Goal: Information Seeking & Learning: Learn about a topic

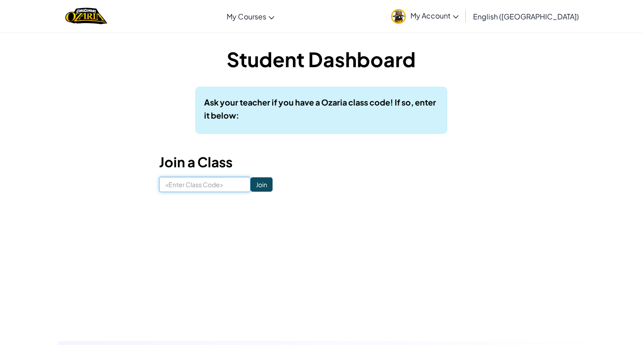
click at [222, 184] on input at bounding box center [204, 184] width 91 height 15
type input "MouthShoeRice"
click input "Join" at bounding box center [262, 184] width 22 height 14
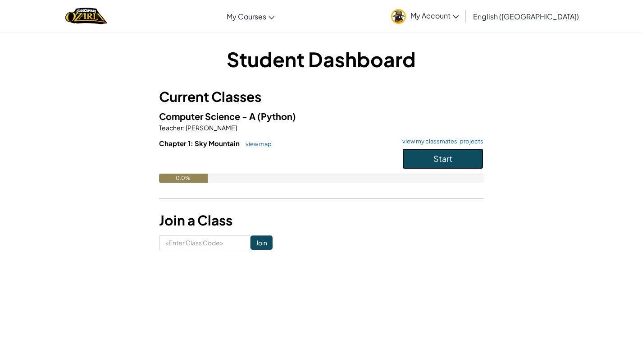
click at [428, 157] on button "Start" at bounding box center [442, 158] width 81 height 21
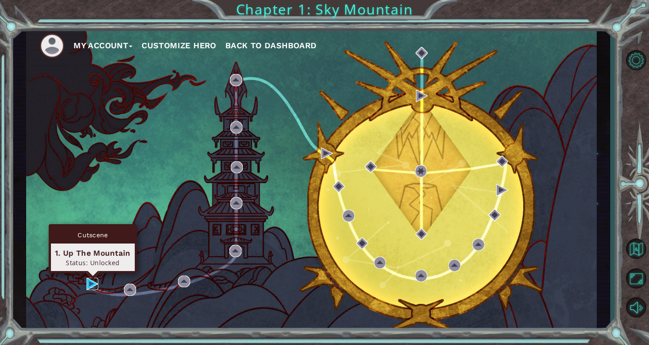
click at [91, 283] on img at bounding box center [93, 284] width 12 height 12
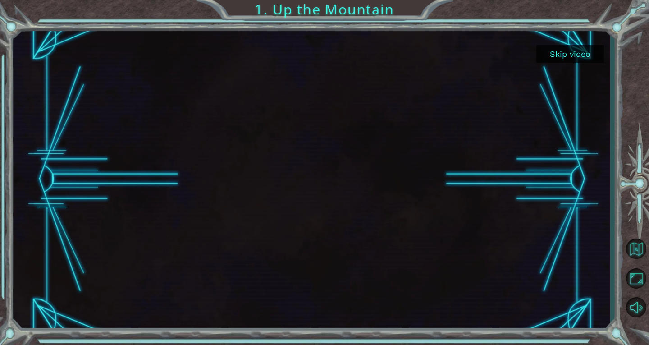
click at [567, 53] on button "Skip video" at bounding box center [570, 54] width 68 height 18
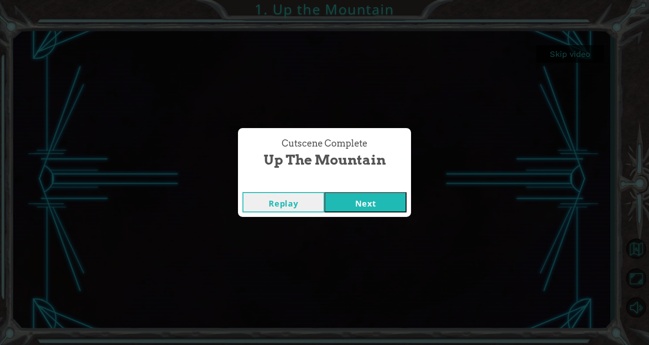
click at [342, 208] on button "Next" at bounding box center [365, 202] width 82 height 20
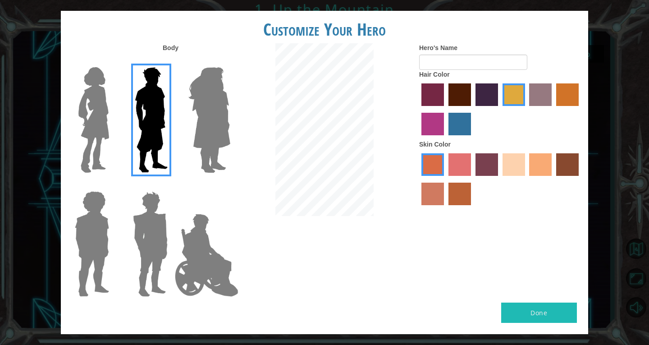
click at [191, 135] on img at bounding box center [209, 120] width 49 height 113
click at [230, 61] on input "Hero Amethyst" at bounding box center [230, 61] width 0 height 0
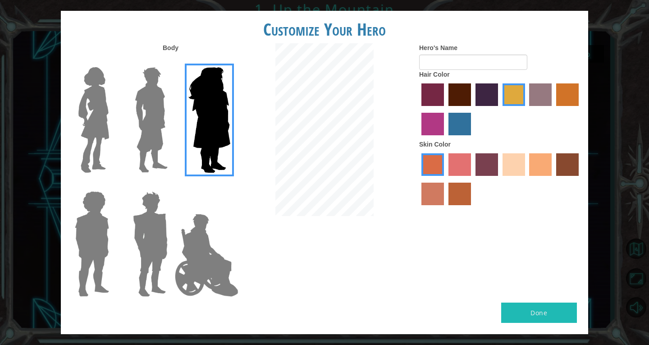
click at [100, 138] on img at bounding box center [94, 120] width 38 height 113
click at [113, 61] on input "Hero Connie" at bounding box center [113, 61] width 0 height 0
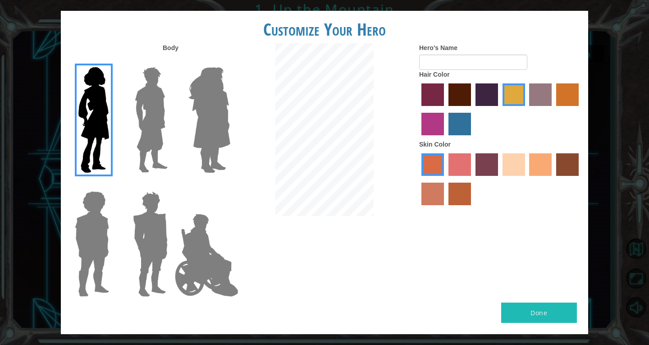
click at [209, 118] on img at bounding box center [209, 120] width 49 height 113
click at [230, 61] on input "Hero Amethyst" at bounding box center [230, 61] width 0 height 0
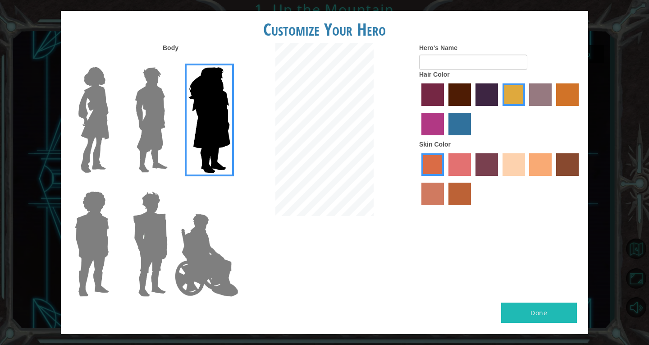
click at [197, 242] on img at bounding box center [206, 255] width 71 height 90
click at [230, 185] on input "Hero Jamie" at bounding box center [230, 185] width 0 height 0
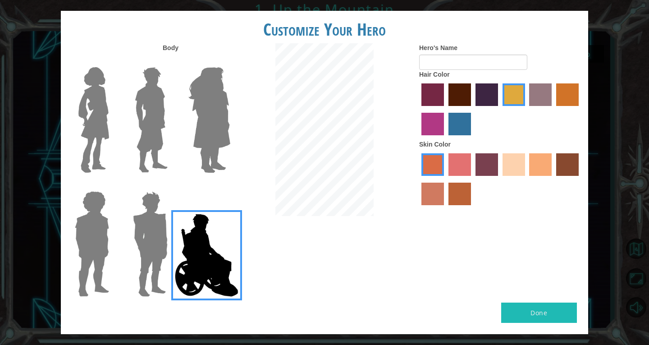
click at [138, 267] on img at bounding box center [150, 243] width 42 height 113
click at [171, 185] on input "Hero Garnet" at bounding box center [171, 185] width 0 height 0
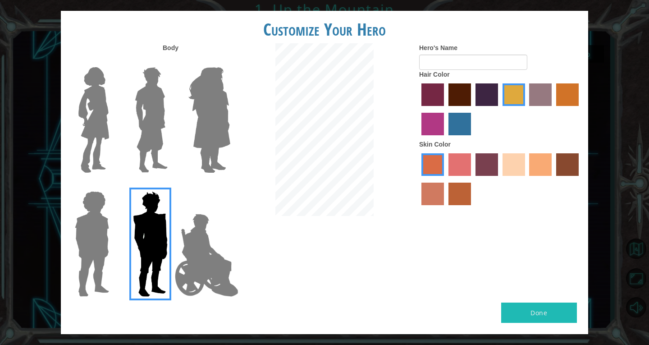
click at [209, 268] on img at bounding box center [206, 255] width 71 height 90
click at [230, 185] on input "Hero Jamie" at bounding box center [230, 185] width 0 height 0
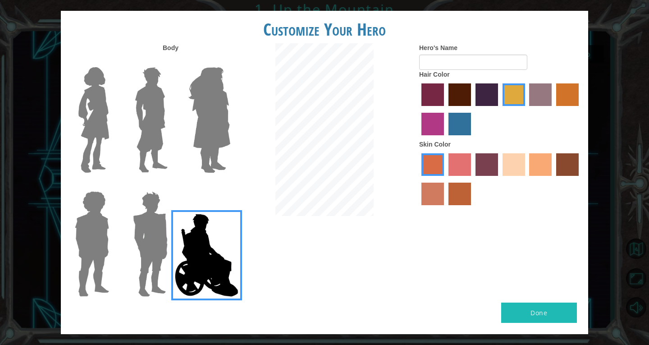
click at [89, 137] on img at bounding box center [94, 120] width 38 height 113
click at [113, 61] on input "Hero Connie" at bounding box center [113, 61] width 0 height 0
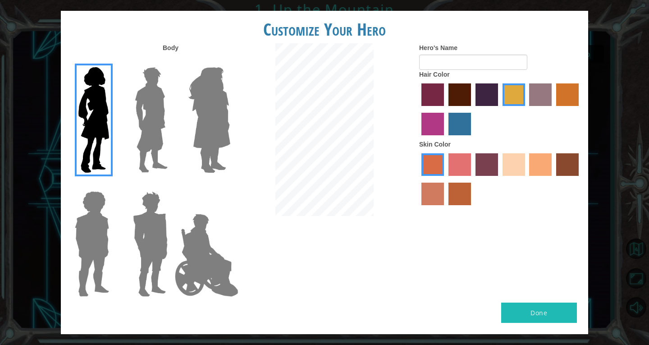
click at [476, 88] on label "hot purple hair color" at bounding box center [486, 94] width 23 height 23
click at [472, 109] on input "hot purple hair color" at bounding box center [472, 109] width 0 height 0
click at [457, 93] on label "maroon hair color" at bounding box center [459, 94] width 23 height 23
click at [445, 109] on input "maroon hair color" at bounding box center [445, 109] width 0 height 0
click at [487, 94] on label "hot purple hair color" at bounding box center [486, 94] width 23 height 23
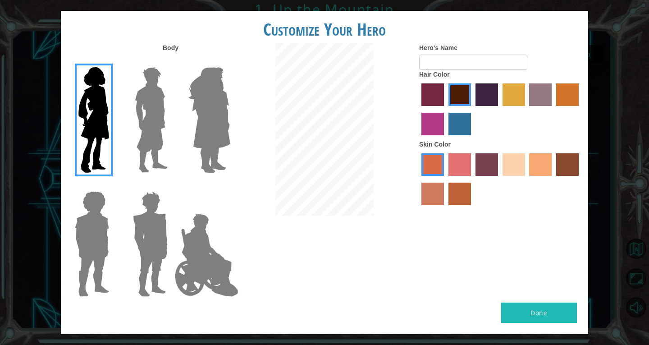
click at [472, 109] on input "hot purple hair color" at bounding box center [472, 109] width 0 height 0
click at [438, 125] on label "medium red violet hair color" at bounding box center [432, 124] width 23 height 23
click at [580, 109] on input "medium red violet hair color" at bounding box center [580, 109] width 0 height 0
click at [457, 97] on label "maroon hair color" at bounding box center [459, 94] width 23 height 23
click at [445, 109] on input "maroon hair color" at bounding box center [445, 109] width 0 height 0
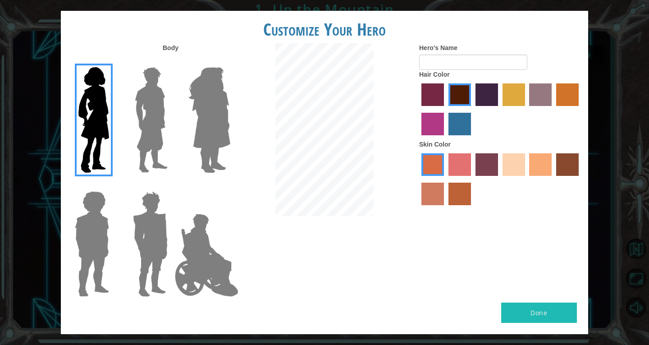
click at [435, 127] on label "medium red violet hair color" at bounding box center [432, 124] width 23 height 23
click at [580, 109] on input "medium red violet hair color" at bounding box center [580, 109] width 0 height 0
click at [519, 174] on label "sandy beach skin color" at bounding box center [513, 164] width 23 height 23
click at [499, 179] on input "sandy beach skin color" at bounding box center [499, 179] width 0 height 0
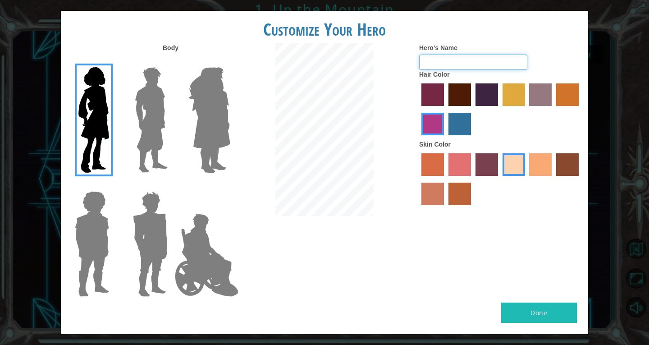
click at [444, 58] on input "Hero's Name" at bounding box center [473, 62] width 108 height 15
type input "Moon"
click at [539, 320] on button "Done" at bounding box center [539, 312] width 76 height 20
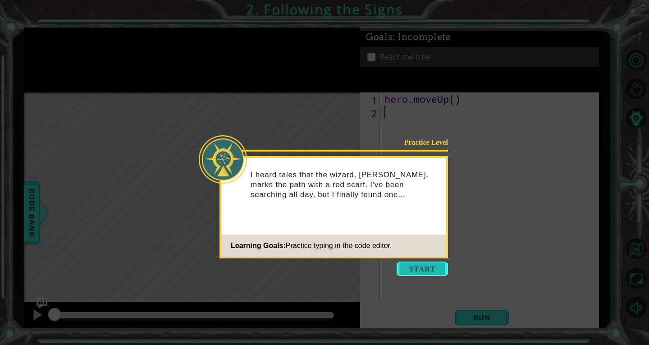
click at [425, 267] on button "Start" at bounding box center [422, 268] width 51 height 14
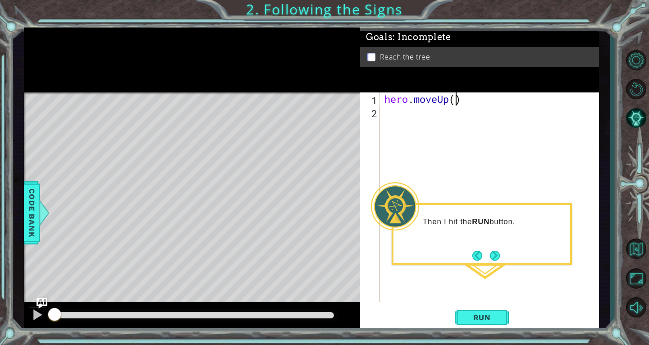
click at [454, 102] on div "hero . moveUp ( )" at bounding box center [492, 209] width 219 height 235
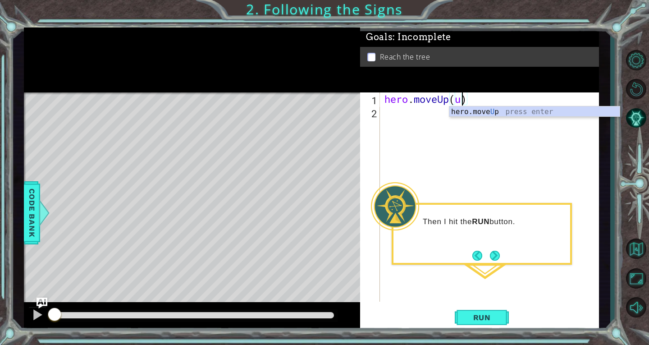
scroll to position [0, 4]
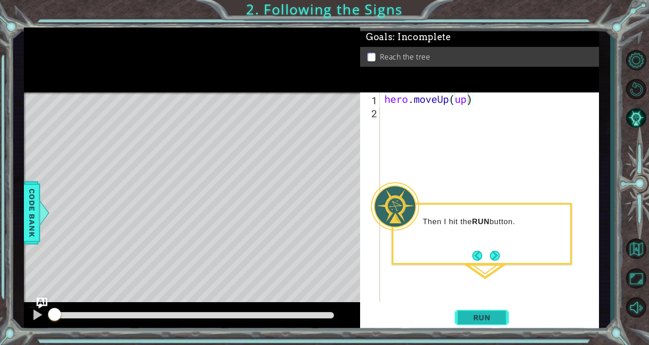
click at [479, 317] on span "Run" at bounding box center [482, 317] width 36 height 9
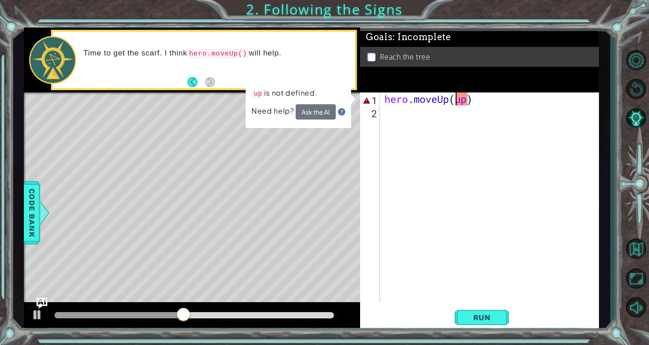
click at [456, 99] on div "hero . moveUp ( up )" at bounding box center [492, 209] width 219 height 235
click at [467, 100] on div "hero . moveUp ( up )" at bounding box center [492, 209] width 219 height 235
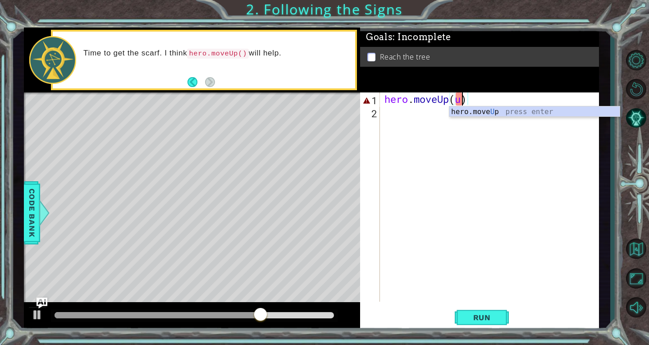
scroll to position [0, 3]
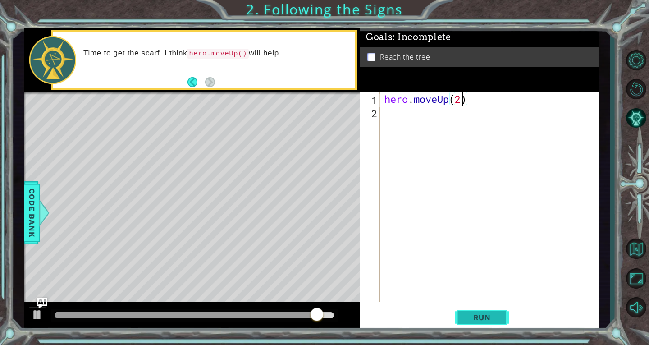
type textarea "hero.moveUp(2)"
click at [475, 313] on span "Run" at bounding box center [482, 317] width 36 height 9
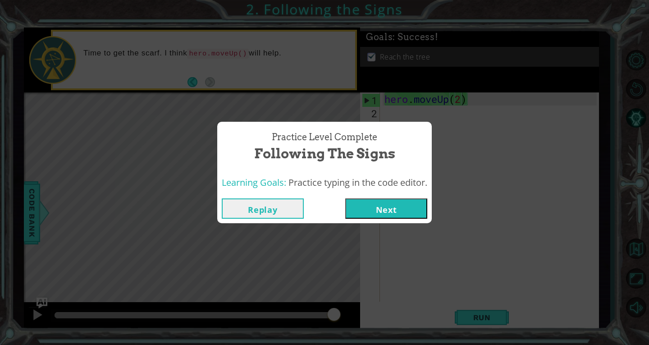
click at [393, 205] on button "Next" at bounding box center [386, 208] width 82 height 20
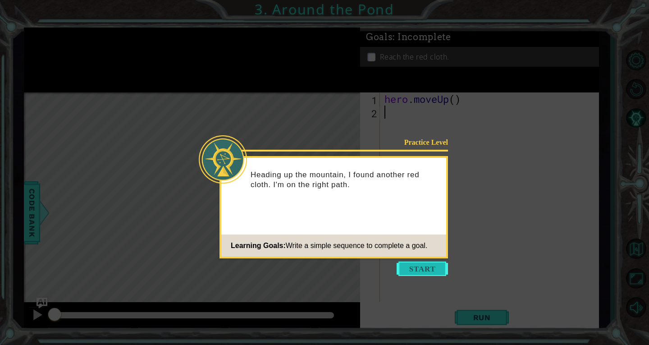
click at [423, 266] on button "Start" at bounding box center [422, 268] width 51 height 14
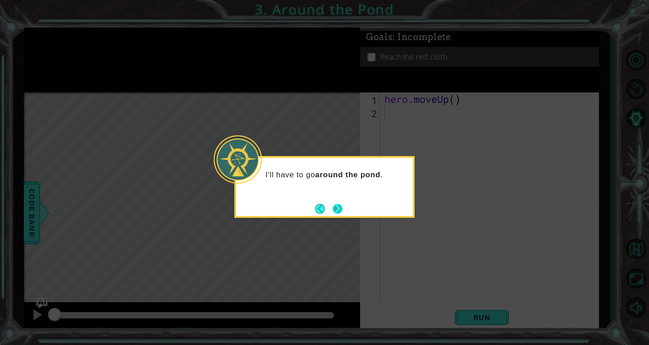
click at [339, 209] on button "Next" at bounding box center [338, 209] width 10 height 10
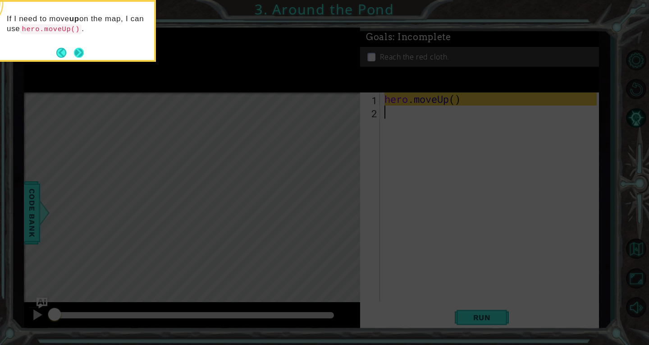
click at [75, 53] on button "Next" at bounding box center [79, 53] width 10 height 10
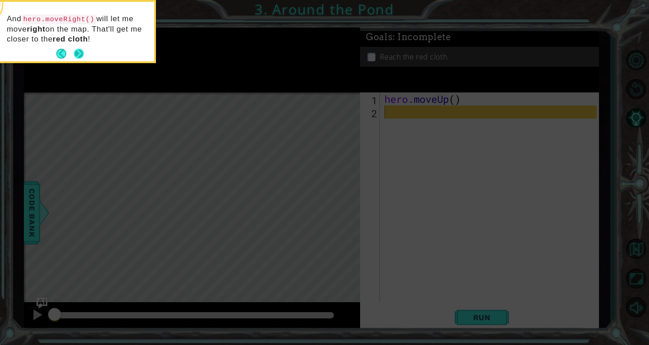
click at [76, 54] on button "Next" at bounding box center [79, 54] width 10 height 10
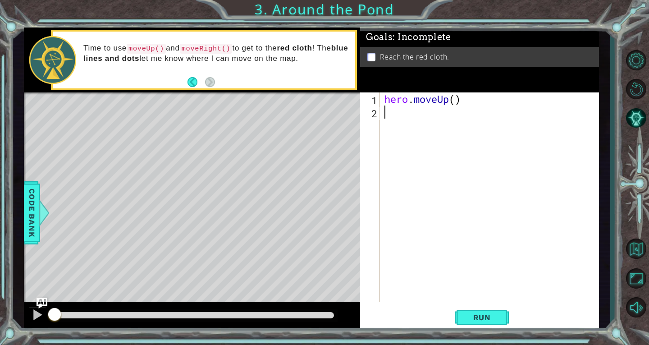
click at [459, 99] on div "hero . moveUp ( )" at bounding box center [492, 209] width 219 height 235
type textarea "hero.moveUp(2)"
click at [435, 113] on div "hero . moveUp ( 2 )" at bounding box center [492, 209] width 219 height 235
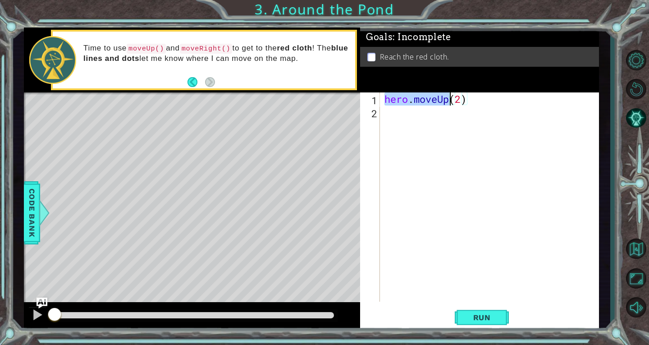
drag, startPoint x: 398, startPoint y: 100, endPoint x: 451, endPoint y: 97, distance: 52.8
click at [451, 97] on div "hero . moveUp ( 2 )" at bounding box center [492, 209] width 219 height 235
type textarea "hero.moveUp(2)"
click at [405, 114] on div "hero . moveUp ( 2 )" at bounding box center [492, 209] width 219 height 235
paste textarea "hero.moveUp"
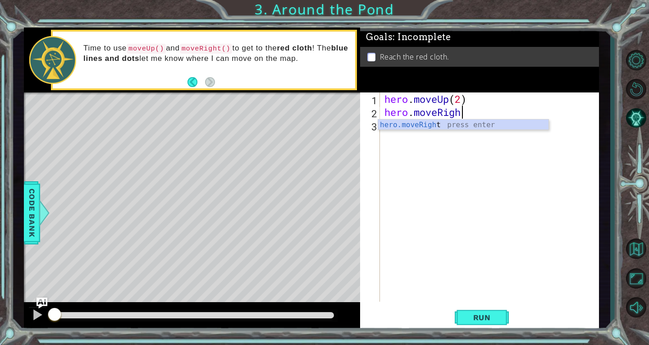
scroll to position [0, 3]
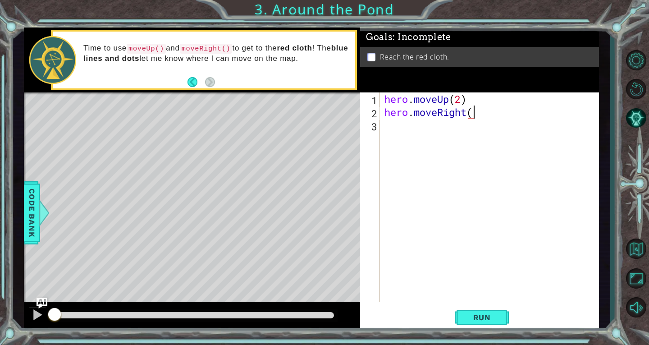
type textarea "hero.moveRight()"
drag, startPoint x: 384, startPoint y: 94, endPoint x: 474, endPoint y: 98, distance: 89.3
click at [474, 98] on div "hero . moveUp ( 2 ) hero . moveRight ( )" at bounding box center [492, 209] width 219 height 235
type textarea "hero.moveUp(2)"
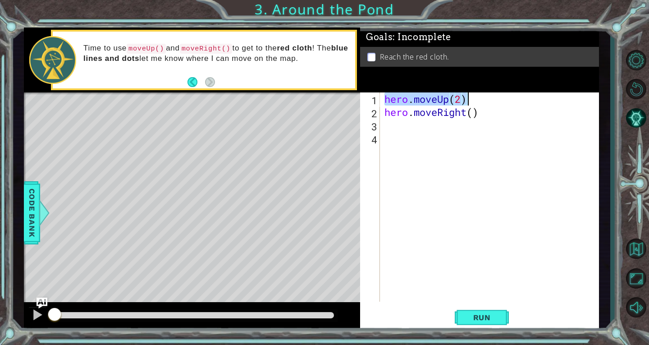
click at [436, 128] on div "hero . moveUp ( 2 ) hero . moveRight ( )" at bounding box center [492, 209] width 219 height 235
paste textarea "hero.moveUp(2)"
click at [463, 127] on div "hero . moveUp ( 2 ) hero . moveRight ( ) hero . moveUp ( 2 )" at bounding box center [492, 209] width 219 height 235
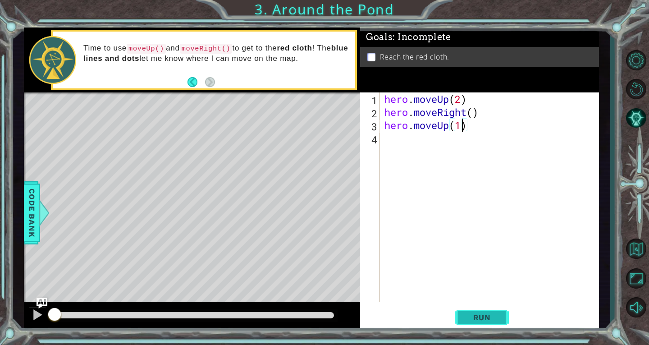
type textarea "hero.moveUp(1)"
click at [484, 314] on span "Run" at bounding box center [482, 317] width 36 height 9
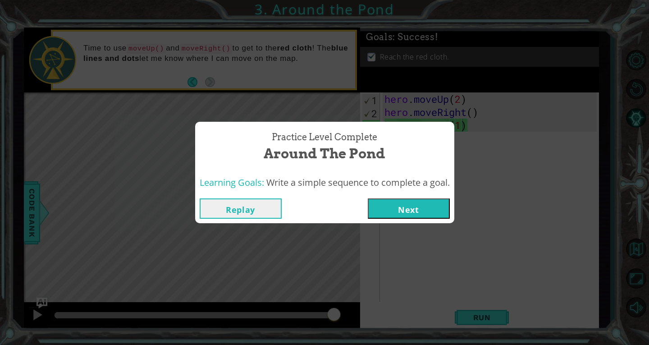
click at [384, 210] on button "Next" at bounding box center [409, 208] width 82 height 20
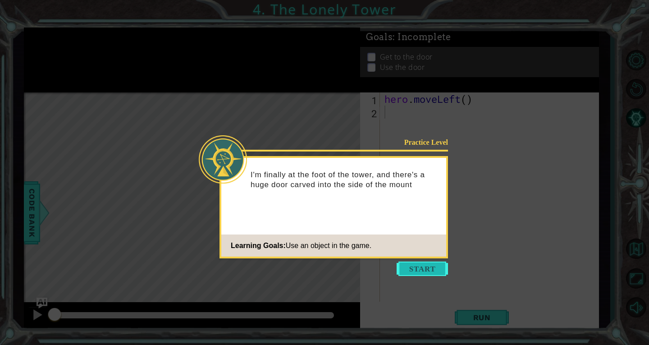
click at [434, 264] on button "Start" at bounding box center [422, 268] width 51 height 14
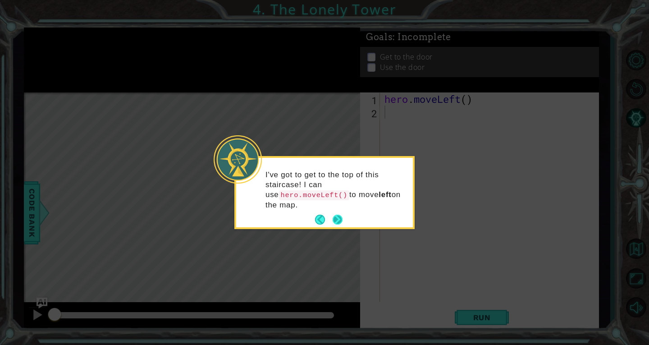
click at [343, 213] on button "Next" at bounding box center [338, 220] width 14 height 14
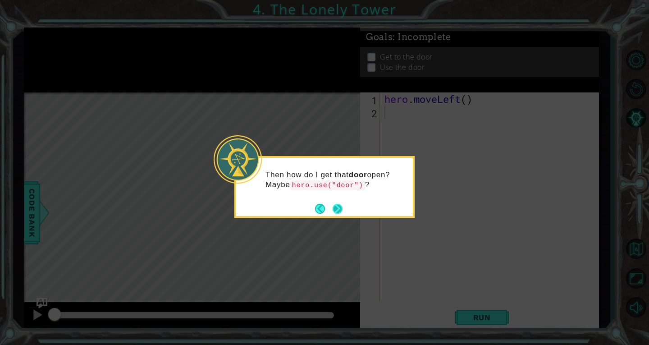
click at [345, 211] on div "Then how do I get that door open? Maybe hero.use("door") ?" at bounding box center [324, 187] width 180 height 62
click at [337, 210] on button "Next" at bounding box center [338, 209] width 10 height 10
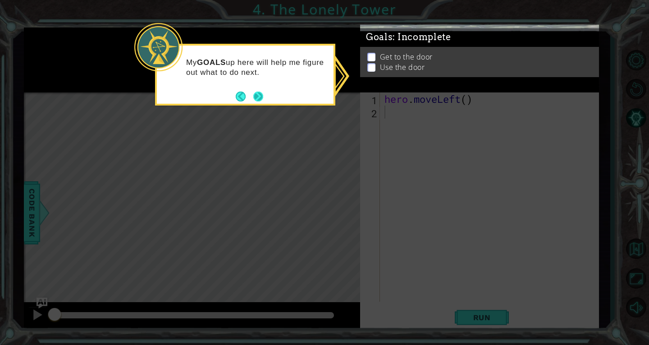
click at [263, 92] on button "Next" at bounding box center [258, 96] width 10 height 10
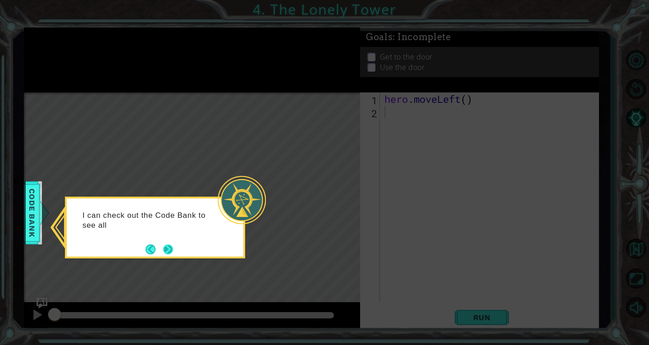
click at [166, 247] on button "Next" at bounding box center [168, 249] width 10 height 10
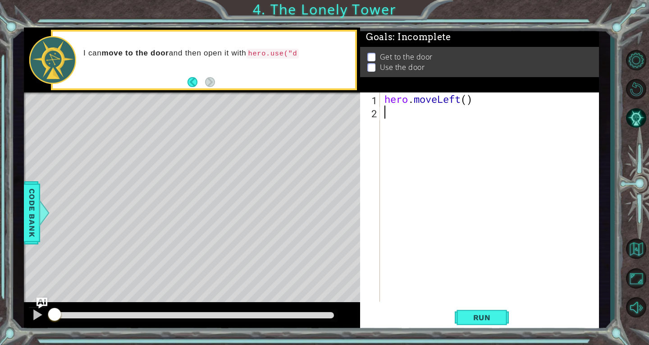
click at [391, 112] on div "hero . moveLeft ( )" at bounding box center [492, 209] width 219 height 235
click at [470, 100] on div "hero . moveLeft ( )" at bounding box center [492, 209] width 219 height 235
type textarea "hero.moveLeft(2)"
click at [406, 110] on div "hero . moveLeft ( 2 )" at bounding box center [492, 209] width 219 height 235
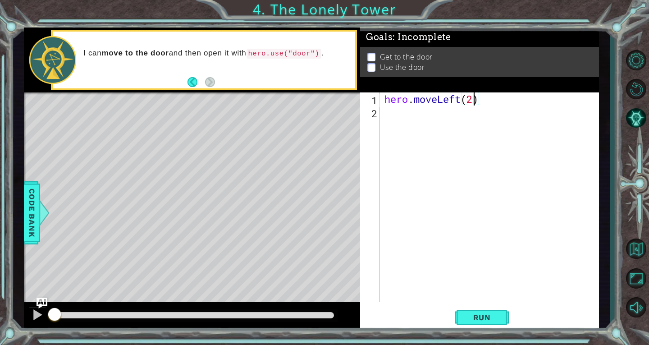
scroll to position [0, 0]
drag, startPoint x: 385, startPoint y: 101, endPoint x: 492, endPoint y: 95, distance: 107.4
click at [492, 95] on div "hero . moveLeft ( 2 )" at bounding box center [492, 209] width 219 height 235
type textarea "hero.moveLeft(2)"
click at [434, 118] on div "hero . moveLeft ( 2 )" at bounding box center [492, 209] width 219 height 235
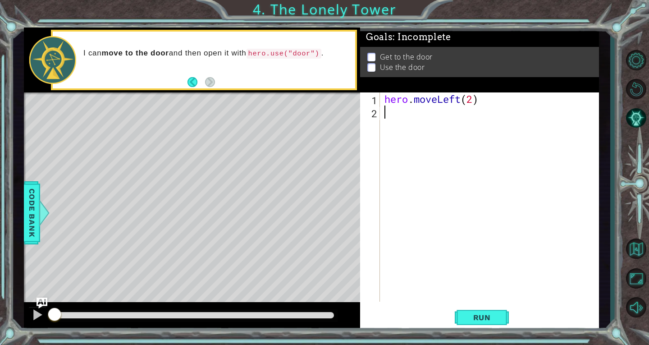
paste textarea "hero.moveLeft(2)"
drag, startPoint x: 458, startPoint y: 112, endPoint x: 455, endPoint y: 117, distance: 6.1
click at [455, 117] on div "hero . moveLeft ( 2 ) hero . moveLeft ( 2 )" at bounding box center [492, 209] width 219 height 235
drag, startPoint x: 461, startPoint y: 113, endPoint x: 435, endPoint y: 113, distance: 25.2
click at [435, 113] on div "hero . moveLeft ( 2 ) hero . moveLeft ( 2 )" at bounding box center [492, 209] width 219 height 235
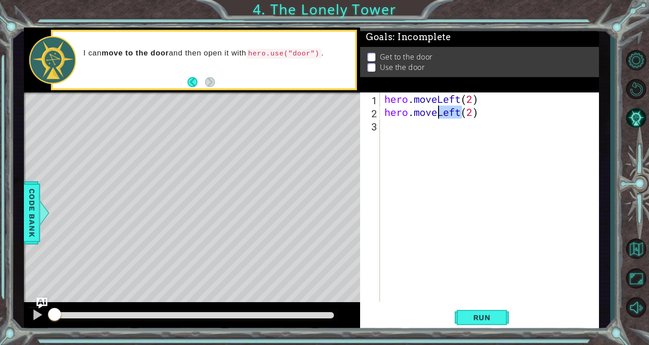
scroll to position [0, 3]
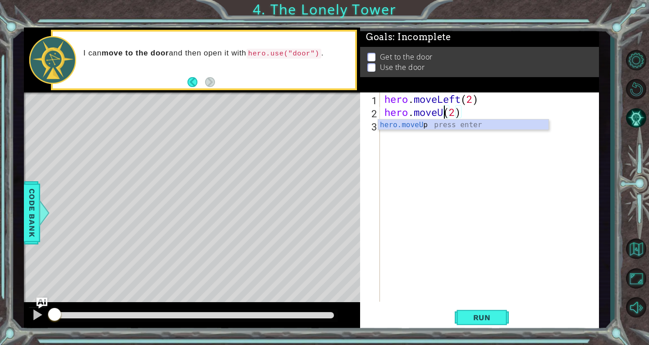
type textarea "hero.moveUp(2)"
click at [422, 140] on div "hero . moveLeft ( 2 ) hero . moveUp ( 2 )" at bounding box center [492, 209] width 219 height 235
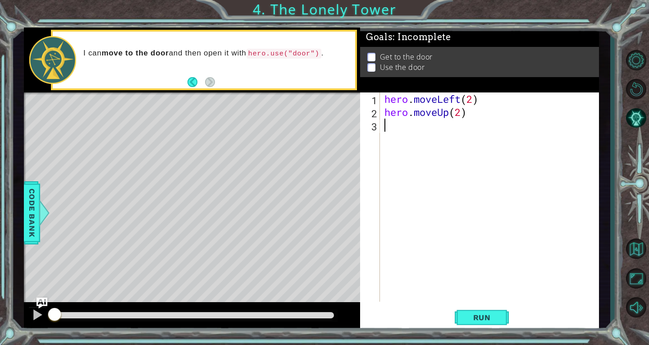
scroll to position [0, 0]
paste textarea "hero.moveLeft(2)"
drag, startPoint x: 438, startPoint y: 123, endPoint x: 459, endPoint y: 126, distance: 21.8
click at [459, 126] on div "hero . moveLeft ( 2 ) hero . moveUp ( 2 ) hero . moveLeft ( 2 )" at bounding box center [492, 209] width 219 height 235
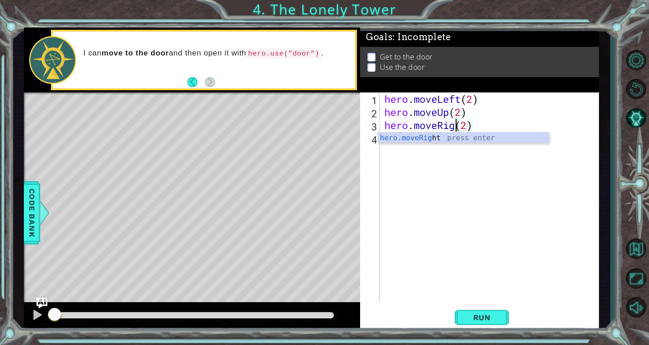
type textarea "hero.moveRight(2)"
click at [493, 120] on div "hero . moveLeft ( 2 ) hero . moveUp ( 2 ) hero . moveRight ( 2 )" at bounding box center [492, 209] width 219 height 235
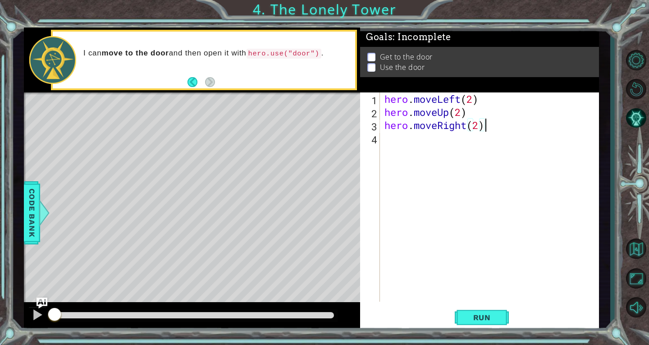
scroll to position [0, 0]
paste textarea "hero.moveLeft(2)"
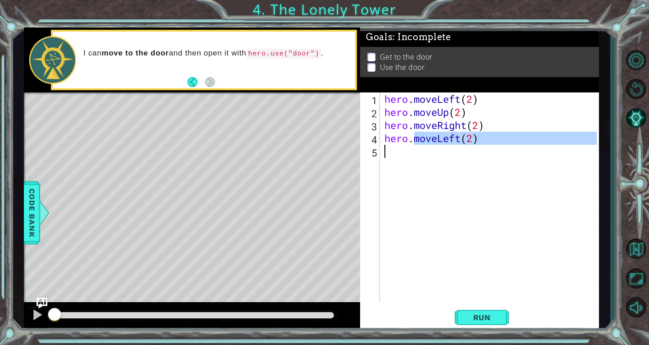
drag, startPoint x: 413, startPoint y: 137, endPoint x: 457, endPoint y: 146, distance: 45.0
click at [457, 146] on div "hero . moveLeft ( 2 ) hero . moveUp ( 2 ) hero . moveRight ( 2 ) hero . moveLef…" at bounding box center [492, 209] width 219 height 235
click at [461, 139] on div "hero . moveLeft ( 2 ) hero . moveUp ( 2 ) hero . moveRight ( 2 ) hero . moveLef…" at bounding box center [490, 196] width 214 height 209
drag, startPoint x: 461, startPoint y: 139, endPoint x: 414, endPoint y: 143, distance: 47.5
click at [414, 143] on div "hero . moveLeft ( 2 ) hero . moveUp ( 2 ) hero . moveRight ( 2 ) hero . moveLef…" at bounding box center [492, 209] width 219 height 235
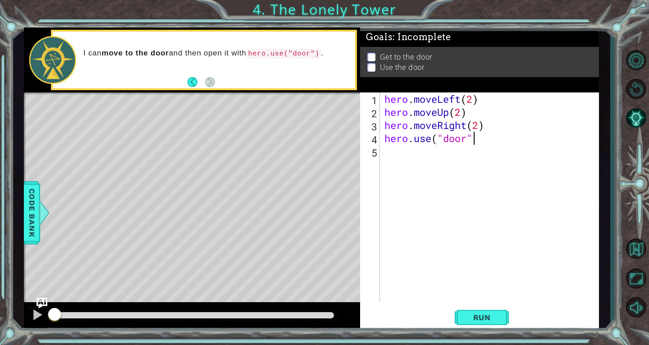
scroll to position [0, 4]
type textarea "hero.use("door")"
click at [491, 319] on span "Run" at bounding box center [482, 317] width 36 height 9
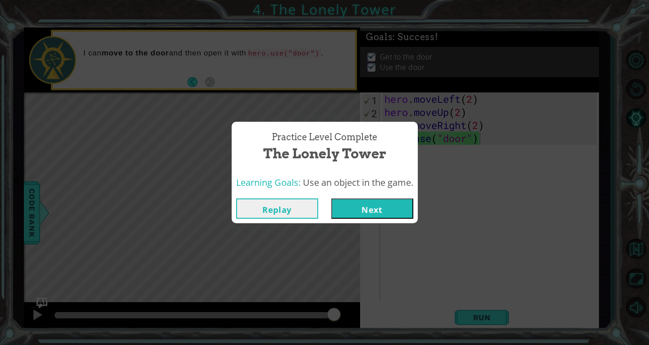
click at [379, 207] on button "Next" at bounding box center [372, 208] width 82 height 20
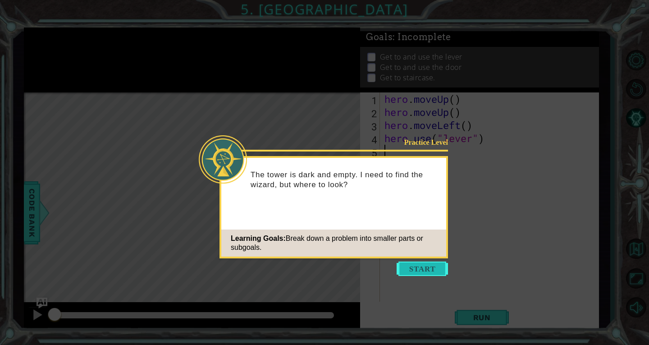
click at [429, 264] on button "Start" at bounding box center [422, 268] width 51 height 14
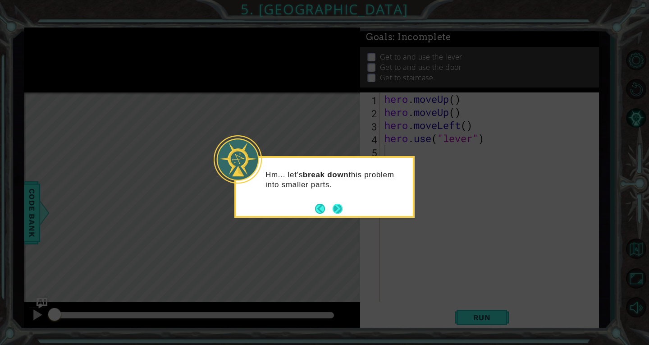
click at [339, 209] on button "Next" at bounding box center [338, 209] width 10 height 10
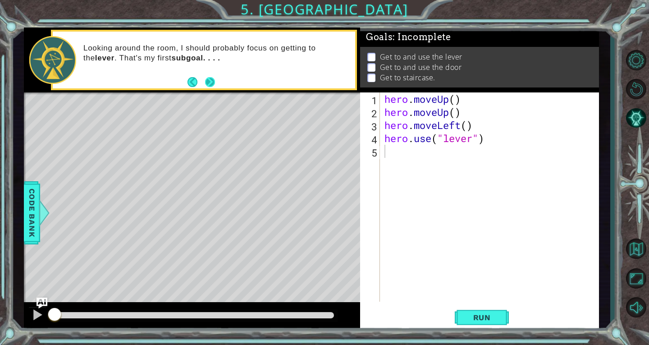
click at [209, 78] on button "Next" at bounding box center [210, 82] width 10 height 10
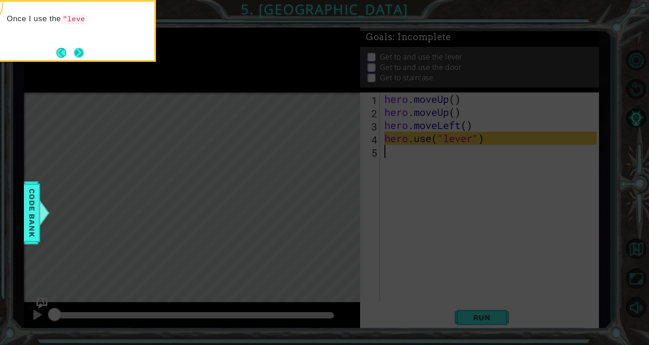
click at [81, 55] on button "Next" at bounding box center [79, 53] width 10 height 10
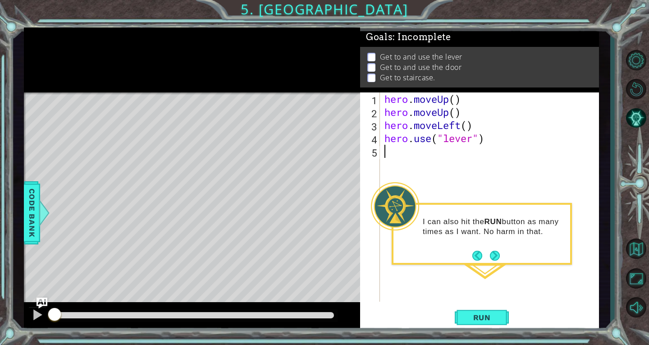
click at [502, 261] on div "I can also hit the RUN button as many times as I want. No harm in that." at bounding box center [482, 234] width 180 height 62
click at [496, 251] on button "Next" at bounding box center [495, 256] width 10 height 10
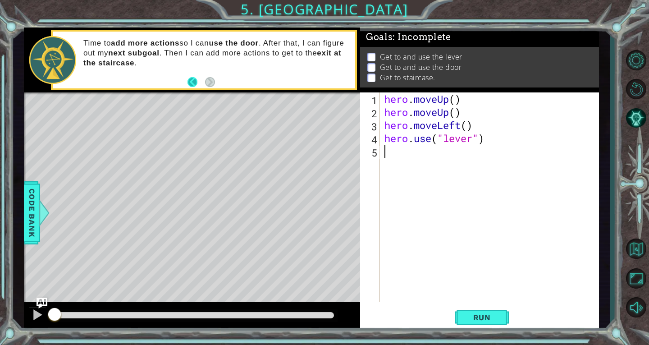
click at [192, 82] on button "Back" at bounding box center [196, 82] width 18 height 10
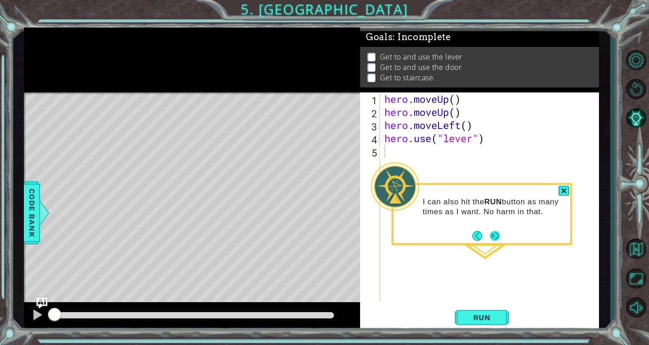
click at [497, 234] on button "Next" at bounding box center [495, 236] width 10 height 10
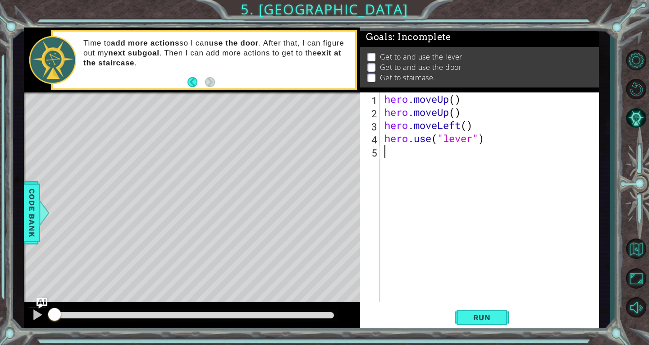
click at [497, 234] on div "hero . moveUp ( ) hero . moveUp ( ) hero . moveLeft ( ) hero . use ( "lever" )" at bounding box center [492, 209] width 219 height 235
click at [260, 72] on div "Time to add more actions so I can use the door . After that, I can figure out m…" at bounding box center [216, 60] width 278 height 52
click at [242, 77] on div "Time to add more actions so I can use the door . After that, I can figure out m…" at bounding box center [216, 60] width 278 height 52
click at [473, 110] on div "hero . moveUp ( ) hero . moveUp ( ) hero . moveLeft ( ) hero . use ( "lever" )" at bounding box center [492, 209] width 219 height 235
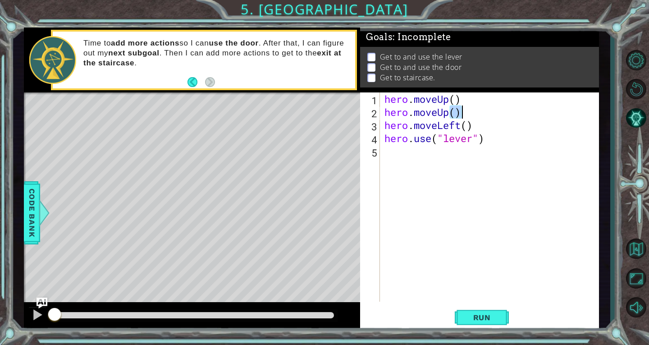
click at [473, 110] on div "hero . moveUp ( ) hero . moveUp ( ) hero . moveLeft ( ) hero . use ( "lever" )" at bounding box center [492, 209] width 219 height 235
type textarea "hero().moveUp"
drag, startPoint x: 463, startPoint y: 109, endPoint x: 386, endPoint y: 110, distance: 77.1
click at [386, 110] on div "hero . moveUp ( ) hero ( ) . moveUp hero . moveLeft ( ) hero . use ( "lever" )" at bounding box center [492, 209] width 219 height 235
click at [481, 109] on div "hero . moveUp ( ) hero . moveLeft ( ) hero . use ( "lever" )" at bounding box center [492, 209] width 219 height 235
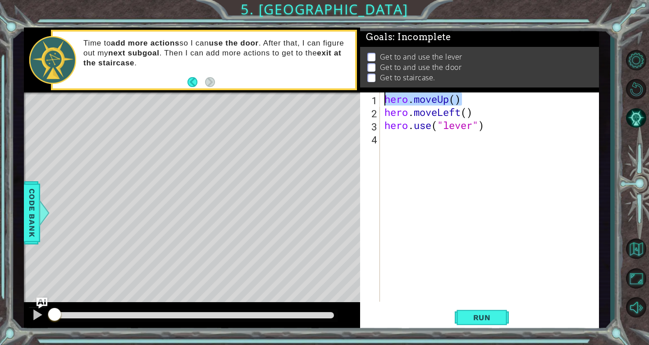
drag, startPoint x: 480, startPoint y: 96, endPoint x: 383, endPoint y: 96, distance: 96.9
click at [383, 96] on div "hero . moveUp ( ) hero . moveLeft ( ) hero . use ( "lever" )" at bounding box center [492, 209] width 219 height 235
click at [487, 112] on div "hero . moveUp ( ) hero . moveLeft ( ) hero . use ( "lever" )" at bounding box center [492, 209] width 219 height 235
type textarea "hero.moveLeft()"
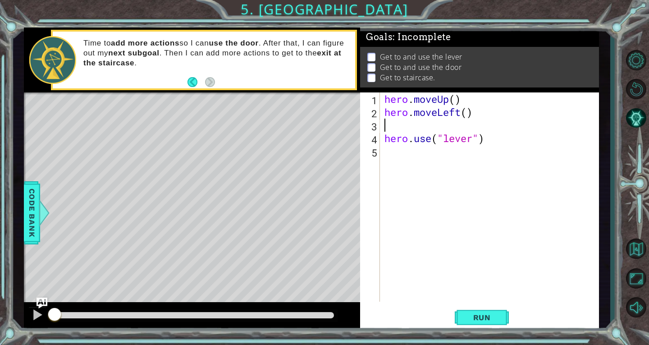
paste textarea "hero.moveUp()"
type textarea "hero.moveUp()"
drag, startPoint x: 466, startPoint y: 123, endPoint x: 373, endPoint y: 125, distance: 93.3
click at [373, 125] on div "hero.moveUp() 1 2 3 4 5 hero . moveUp ( ) hero . moveLeft ( ) hero . moveUp ( )…" at bounding box center [478, 196] width 237 height 209
click at [482, 125] on div "hero . moveUp ( ) hero . moveLeft ( ) hero . moveUp ( ) hero . use ( "lever" )" at bounding box center [490, 196] width 214 height 209
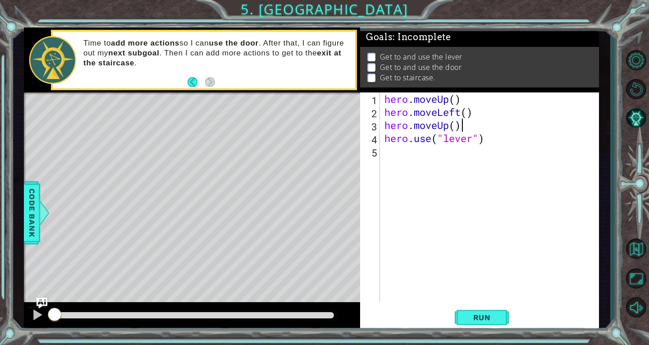
click at [497, 136] on div "hero . moveUp ( ) hero . moveLeft ( ) hero . moveUp ( ) hero . use ( "lever" )" at bounding box center [492, 209] width 219 height 235
type textarea "hero.use("lever")"
click at [452, 153] on div "hero . moveUp ( ) hero . moveLeft ( ) hero . moveUp ( ) hero . use ( "lever" )" at bounding box center [492, 209] width 219 height 235
paste textarea "hero.moveUp()"
drag, startPoint x: 437, startPoint y: 150, endPoint x: 449, endPoint y: 150, distance: 11.7
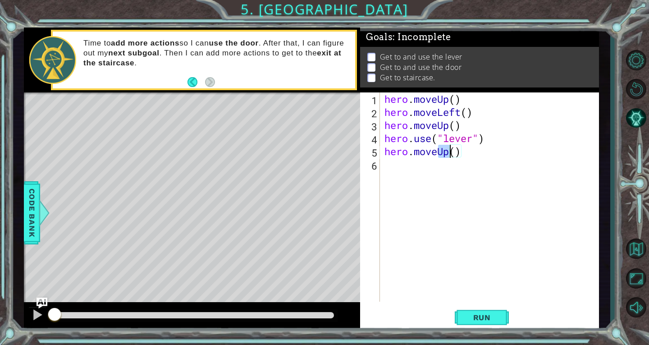
click at [449, 150] on div "hero . moveUp ( ) hero . moveLeft ( ) hero . moveUp ( ) hero . use ( "lever" ) …" at bounding box center [492, 209] width 219 height 235
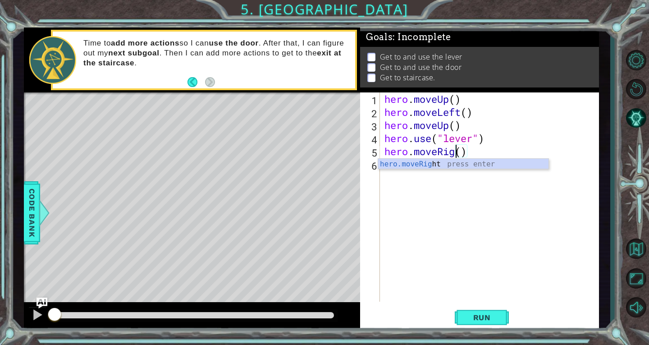
scroll to position [0, 4]
click at [473, 148] on div "hero . moveUp ( ) hero . moveLeft ( ) hero . moveUp ( ) hero . use ( "lever" ) …" at bounding box center [492, 209] width 219 height 235
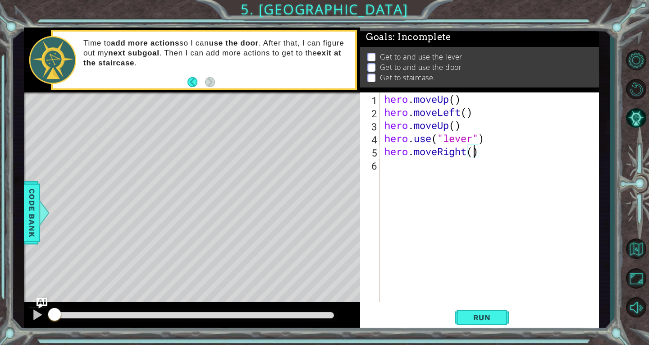
type textarea "hero.moveRight(3)"
click at [490, 154] on div "hero . moveUp ( ) hero . moveLeft ( ) hero . moveUp ( ) hero . use ( "lever" ) …" at bounding box center [492, 209] width 219 height 235
click at [409, 161] on div "hero . moveUp ( ) hero . moveLeft ( ) hero . moveUp ( ) hero . use ( "lever" ) …" at bounding box center [492, 209] width 219 height 235
drag, startPoint x: 386, startPoint y: 152, endPoint x: 468, endPoint y: 155, distance: 82.1
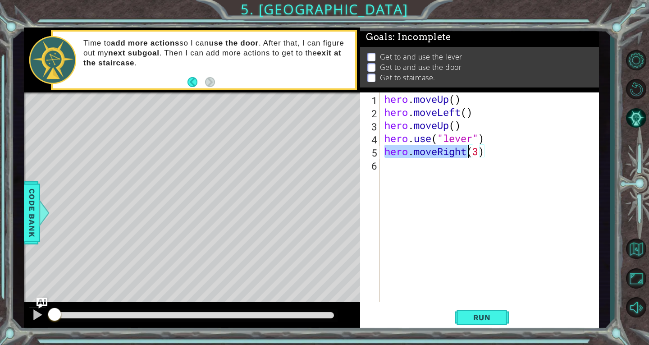
click at [468, 155] on div "hero . moveUp ( ) hero . moveLeft ( ) hero . moveUp ( ) hero . use ( "lever" ) …" at bounding box center [492, 209] width 219 height 235
type textarea "hero.moveRight(3)"
click at [425, 164] on div "hero . moveUp ( ) hero . moveLeft ( ) hero . moveUp ( ) hero . use ( "lever" ) …" at bounding box center [492, 209] width 219 height 235
drag, startPoint x: 381, startPoint y: 111, endPoint x: 470, endPoint y: 111, distance: 89.2
click at [470, 111] on div "1 2 3 4 5 6 hero . moveUp ( ) hero . moveLeft ( ) hero . moveUp ( ) hero . use …" at bounding box center [478, 196] width 237 height 209
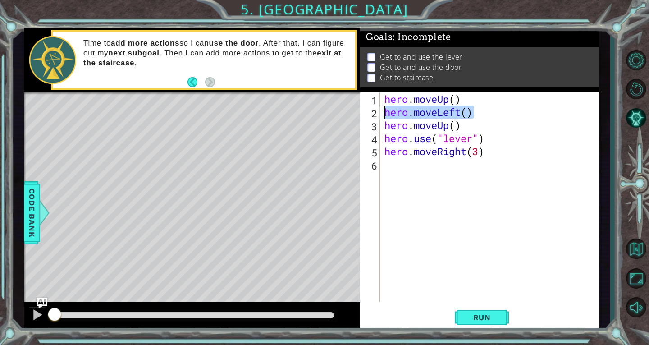
drag, startPoint x: 479, startPoint y: 110, endPoint x: 386, endPoint y: 111, distance: 92.8
click at [386, 111] on div "hero . moveUp ( ) hero . moveLeft ( ) hero . moveUp ( ) hero . use ( "lever" ) …" at bounding box center [492, 209] width 219 height 235
type textarea "hero.moveLeft()"
click at [392, 173] on div "hero . moveUp ( ) hero . moveLeft ( ) hero . moveUp ( ) hero . use ( "lever" ) …" at bounding box center [492, 209] width 219 height 235
paste textarea "hero.moveLeft()"
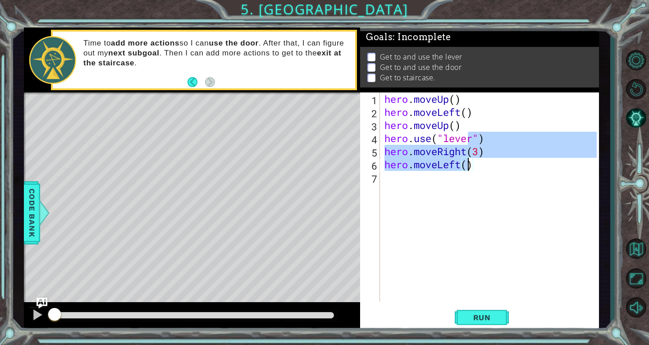
click at [468, 166] on div "hero . moveUp ( ) hero . moveLeft ( ) hero . moveUp ( ) hero . use ( "lever" ) …" at bounding box center [492, 209] width 219 height 235
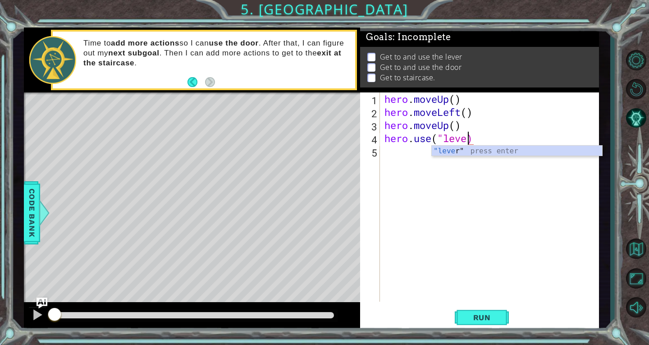
scroll to position [0, 4]
type textarea "hero.use("lever")"
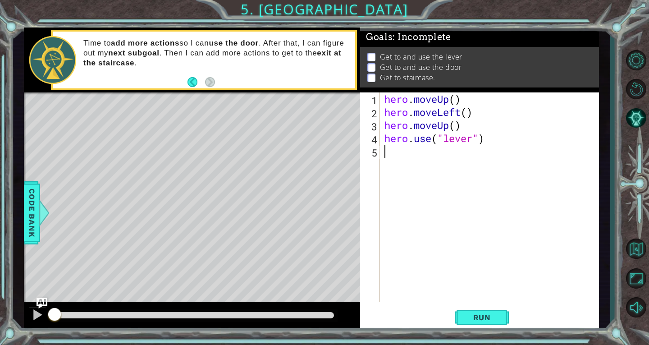
click at [397, 151] on div "hero . moveUp ( ) hero . moveLeft ( ) hero . moveUp ( ) hero . use ( "lever" )" at bounding box center [492, 209] width 219 height 235
click at [485, 320] on span "Run" at bounding box center [482, 317] width 36 height 9
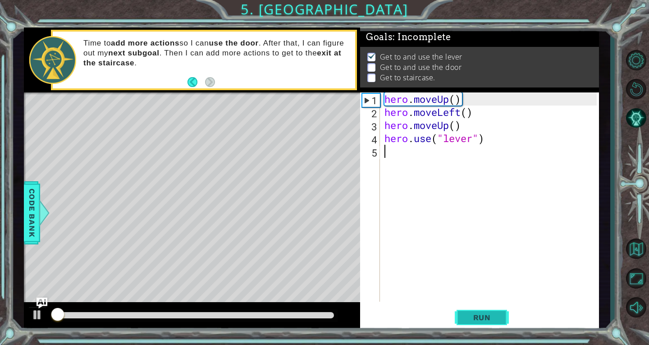
scroll to position [4, 0]
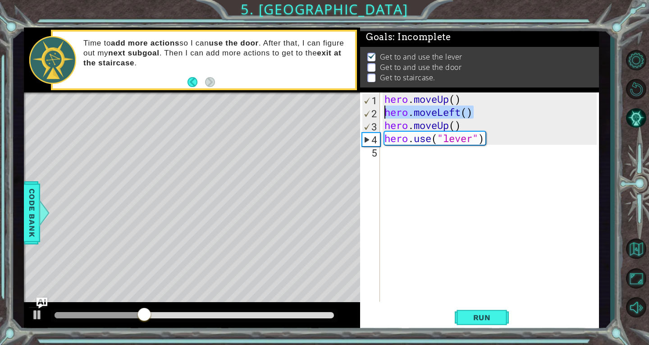
drag, startPoint x: 480, startPoint y: 110, endPoint x: 385, endPoint y: 110, distance: 95.1
click at [385, 110] on div "hero . moveUp ( ) hero . moveLeft ( ) hero . moveUp ( ) hero . use ( "lever" )" at bounding box center [492, 209] width 219 height 235
type textarea "hero.moveLeft()"
click at [400, 165] on div "hero . moveUp ( ) hero . moveLeft ( ) hero . moveUp ( ) hero . use ( "lever" )" at bounding box center [492, 209] width 219 height 235
paste textarea "hero.moveLeft()"
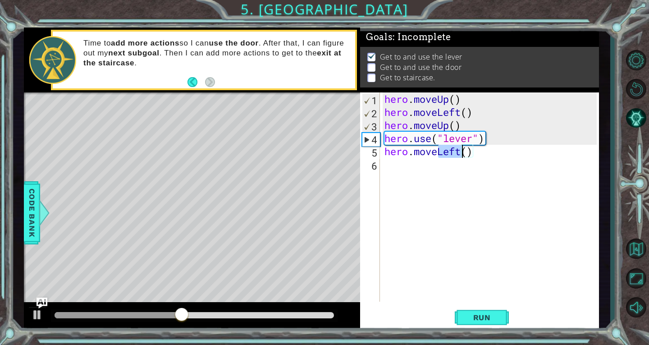
drag, startPoint x: 438, startPoint y: 154, endPoint x: 464, endPoint y: 154, distance: 26.6
click at [464, 154] on div "hero . moveUp ( ) hero . moveLeft ( ) hero . moveUp ( ) hero . use ( "lever" ) …" at bounding box center [492, 209] width 219 height 235
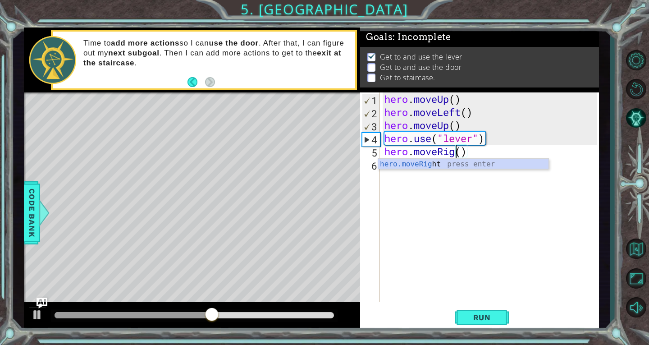
scroll to position [0, 4]
click at [473, 154] on div "hero . moveUp ( ) hero . moveLeft ( ) hero . moveUp ( ) hero . use ( "lever" ) …" at bounding box center [492, 209] width 219 height 235
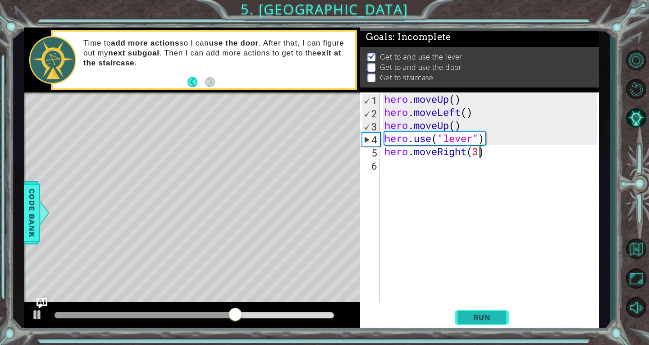
type textarea "hero.moveRight(3)"
click at [487, 317] on span "Run" at bounding box center [482, 317] width 36 height 9
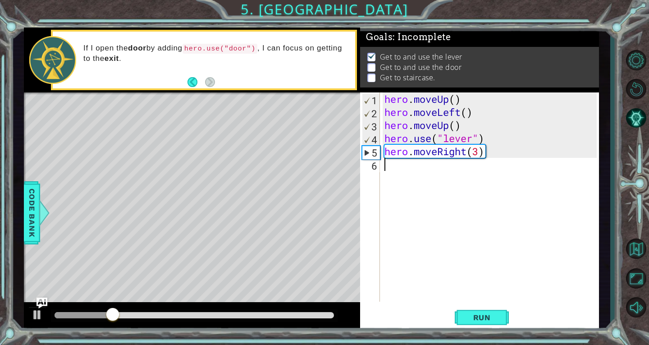
click at [452, 176] on div "hero . moveUp ( ) hero . moveLeft ( ) hero . moveUp ( ) hero . use ( "lever" ) …" at bounding box center [492, 209] width 219 height 235
drag, startPoint x: 387, startPoint y: 141, endPoint x: 489, endPoint y: 141, distance: 102.7
click at [489, 141] on div "hero . moveUp ( ) hero . moveLeft ( ) hero . moveUp ( ) hero . use ( "lever" ) …" at bounding box center [492, 209] width 219 height 235
type textarea "hero.use("lever")"
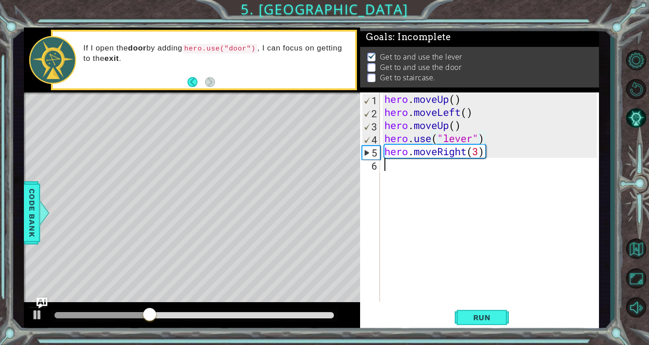
click at [443, 169] on div "hero . moveUp ( ) hero . moveLeft ( ) hero . moveUp ( ) hero . use ( "lever" ) …" at bounding box center [492, 209] width 219 height 235
paste textarea "hero.use("lever")"
click at [448, 165] on div "hero . moveUp ( ) hero . moveLeft ( ) hero . moveUp ( ) hero . use ( "lever" ) …" at bounding box center [492, 209] width 219 height 235
drag, startPoint x: 446, startPoint y: 165, endPoint x: 473, endPoint y: 166, distance: 27.1
click at [473, 166] on div "hero . moveUp ( ) hero . moveLeft ( ) hero . moveUp ( ) hero . use ( "lever" ) …" at bounding box center [492, 209] width 219 height 235
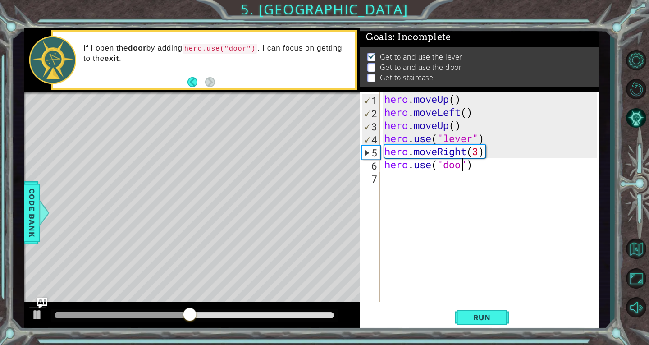
scroll to position [0, 4]
type textarea "hero.use("door")"
click at [463, 311] on button "Run" at bounding box center [482, 317] width 54 height 24
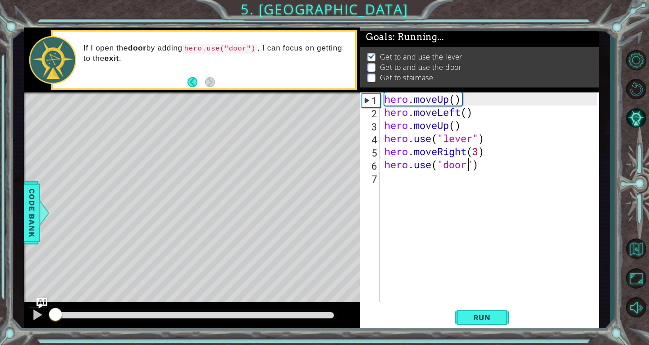
scroll to position [4, 0]
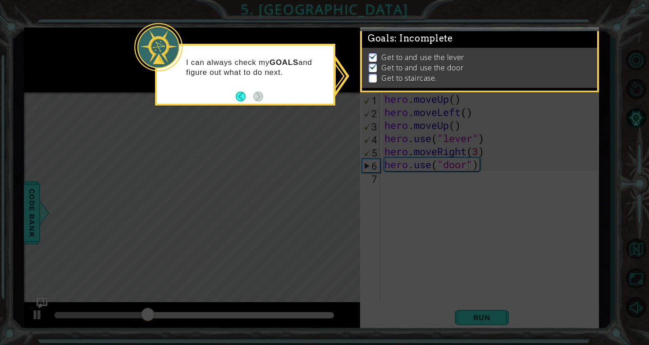
click at [301, 98] on div "I can always check my GOALS and figure out what to do next." at bounding box center [245, 75] width 180 height 62
click at [246, 96] on button "Back" at bounding box center [245, 96] width 18 height 10
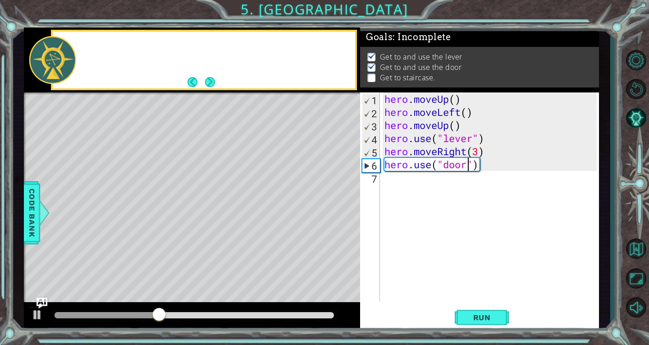
scroll to position [2, 0]
click at [426, 177] on div "hero . moveUp ( ) hero . moveLeft ( ) hero . moveUp ( ) hero . use ( "lever" ) …" at bounding box center [492, 209] width 219 height 235
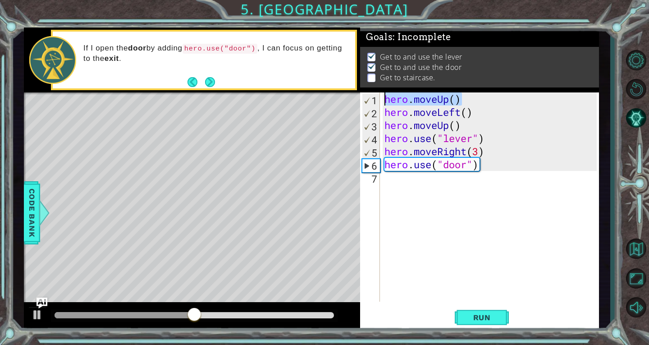
drag, startPoint x: 472, startPoint y: 100, endPoint x: 384, endPoint y: 103, distance: 87.5
click at [384, 103] on div "hero . moveUp ( ) hero . moveLeft ( ) hero . moveUp ( ) hero . use ( "lever" ) …" at bounding box center [492, 209] width 219 height 235
type textarea "hero.moveUp()"
click at [418, 183] on div "hero . moveUp ( ) hero . moveLeft ( ) hero . moveUp ( ) hero . use ( "lever" ) …" at bounding box center [492, 209] width 219 height 235
paste textarea "hero.moveUp()"
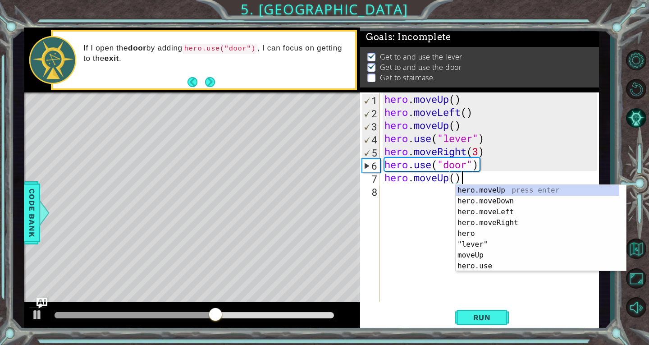
click at [455, 178] on div "hero . moveUp ( ) hero . moveLeft ( ) hero . moveUp ( ) hero . use ( "lever" ) …" at bounding box center [492, 209] width 219 height 235
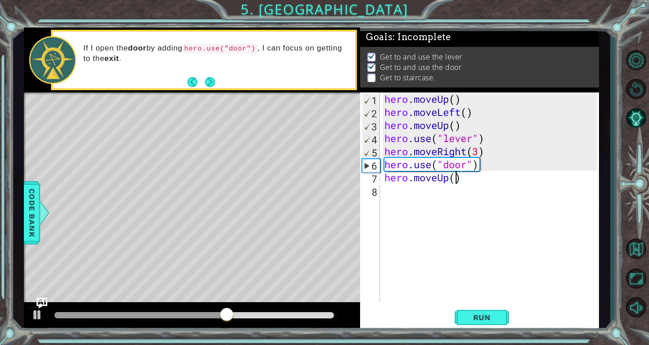
scroll to position [0, 3]
drag, startPoint x: 479, startPoint y: 114, endPoint x: 387, endPoint y: 115, distance: 91.9
click at [387, 115] on div "hero . moveUp ( ) hero . moveLeft ( ) hero . moveUp ( ) hero . use ( "lever" ) …" at bounding box center [492, 209] width 219 height 235
type textarea "hero.moveLeft()"
click at [401, 192] on div "hero . moveUp ( ) hero . moveLeft ( ) hero . moveUp ( ) hero . use ( "lever" ) …" at bounding box center [492, 209] width 219 height 235
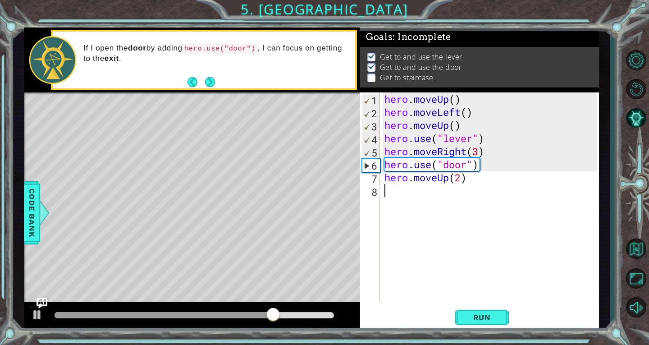
scroll to position [0, 0]
paste textarea "hero.moveLeft()"
click at [466, 193] on div "hero . moveUp ( ) hero . moveLeft ( ) hero . moveUp ( ) hero . use ( "lever" ) …" at bounding box center [492, 209] width 219 height 235
type textarea "hero.moveLeft(3)"
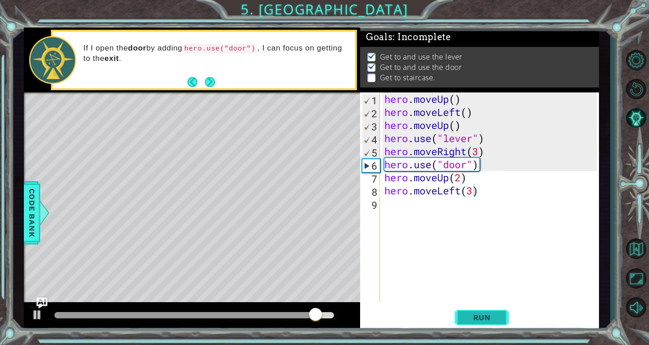
click at [489, 315] on span "Run" at bounding box center [482, 317] width 36 height 9
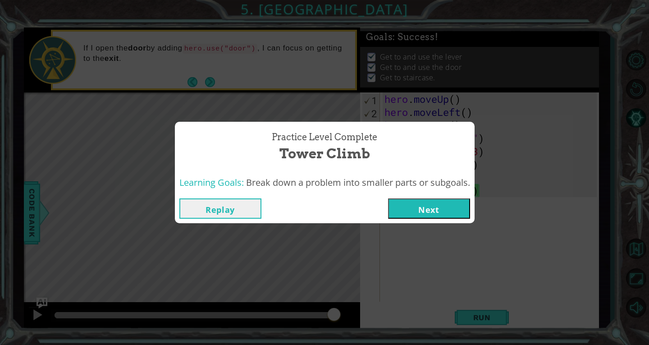
click at [417, 201] on button "Next" at bounding box center [429, 208] width 82 height 20
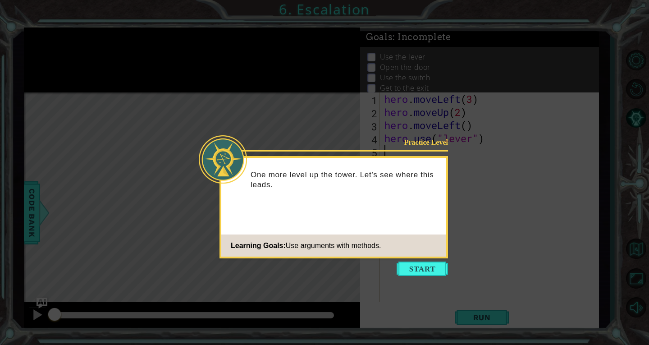
click at [409, 261] on icon at bounding box center [324, 172] width 649 height 345
click at [409, 270] on button "Start" at bounding box center [422, 268] width 51 height 14
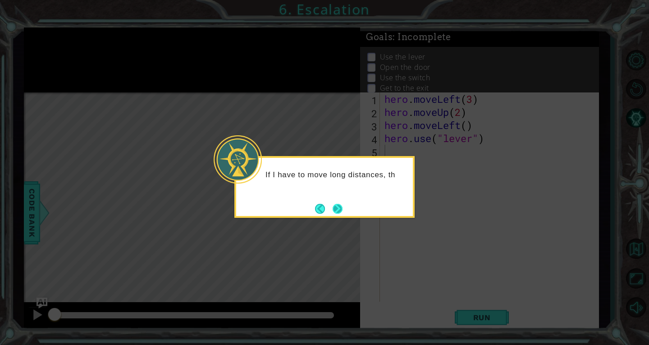
click at [339, 204] on button "Next" at bounding box center [338, 209] width 10 height 10
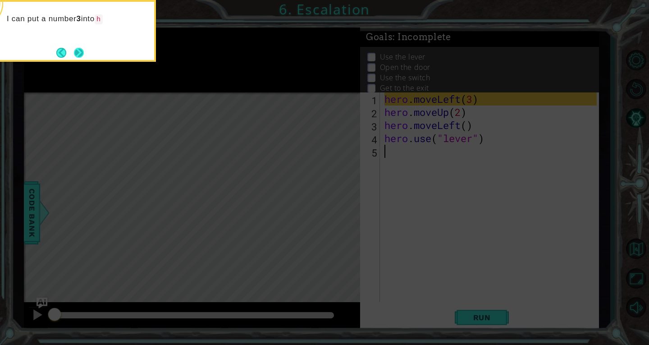
click at [84, 51] on button "Next" at bounding box center [79, 53] width 10 height 10
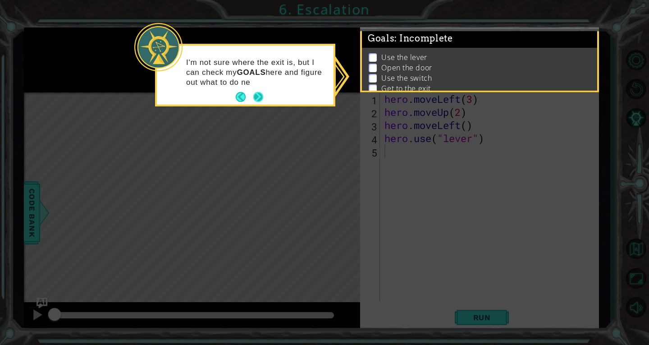
click at [262, 97] on button "Next" at bounding box center [258, 97] width 10 height 10
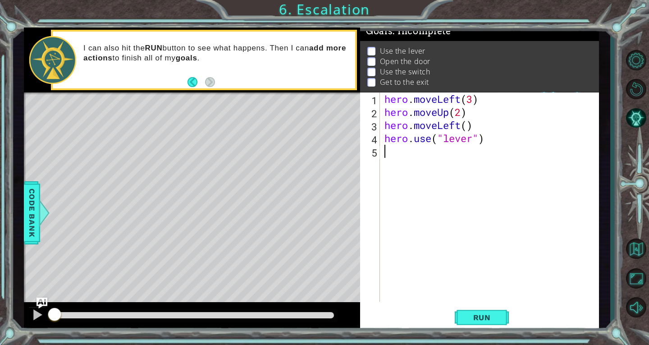
scroll to position [17, 0]
click at [476, 314] on span "Run" at bounding box center [482, 317] width 36 height 9
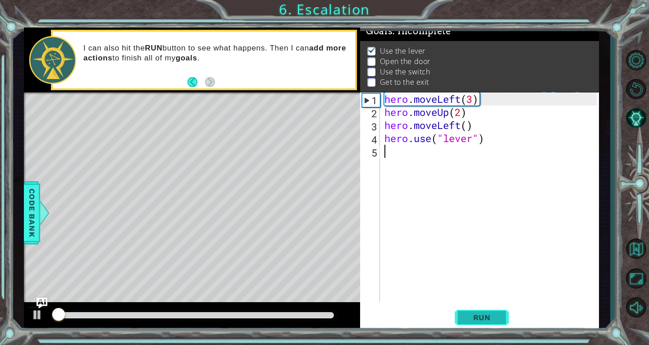
scroll to position [9, 0]
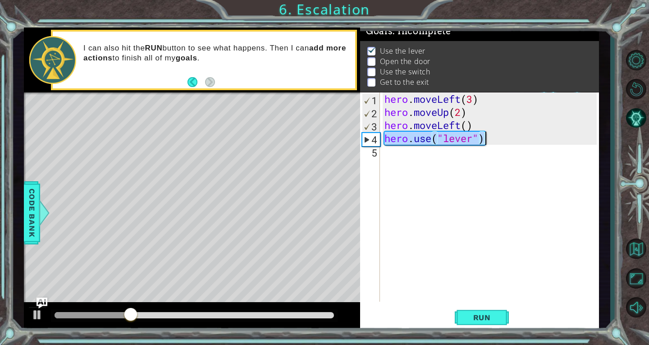
drag, startPoint x: 385, startPoint y: 141, endPoint x: 497, endPoint y: 139, distance: 111.8
click at [497, 139] on div "hero . moveLeft ( 3 ) hero . moveUp ( 2 ) hero . moveLeft ( ) hero . use ( "lev…" at bounding box center [492, 209] width 219 height 235
type textarea "hero.use("lever")"
click at [441, 148] on div "hero . moveLeft ( 3 ) hero . moveUp ( 2 ) hero . moveLeft ( ) hero . use ( "lev…" at bounding box center [492, 209] width 219 height 235
paste textarea "hero.use("lever")"
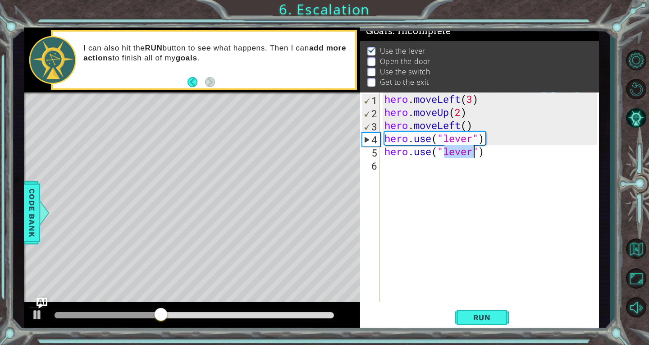
drag, startPoint x: 445, startPoint y: 153, endPoint x: 476, endPoint y: 151, distance: 31.2
click at [476, 151] on div "hero . moveLeft ( 3 ) hero . moveUp ( 2 ) hero . moveLeft ( ) hero . use ( "lev…" at bounding box center [492, 209] width 219 height 235
click at [475, 319] on span "Run" at bounding box center [482, 317] width 36 height 9
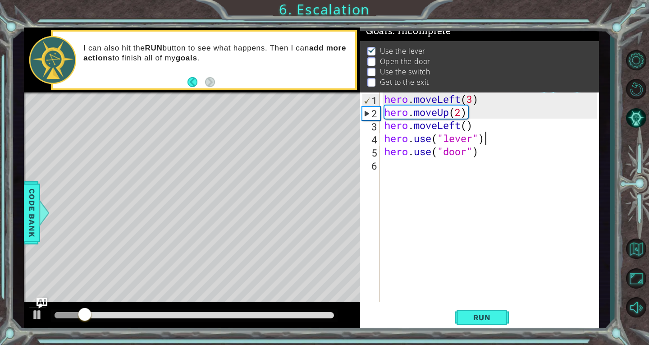
click at [496, 139] on div "hero . moveLeft ( 3 ) hero . moveUp ( 2 ) hero . moveLeft ( ) hero . use ( "lev…" at bounding box center [492, 209] width 219 height 235
type textarea "hero.use("lever")"
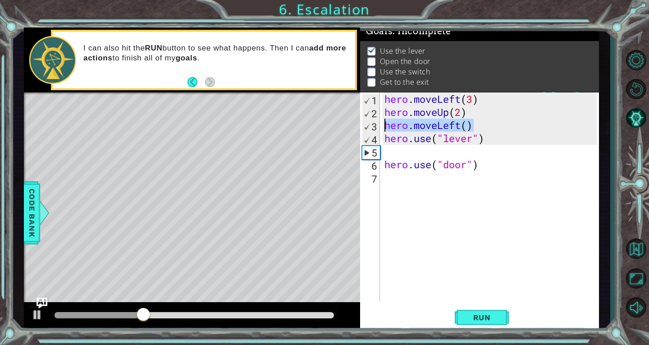
drag, startPoint x: 476, startPoint y: 124, endPoint x: 385, endPoint y: 127, distance: 90.6
click at [385, 127] on div "hero . moveLeft ( 3 ) hero . moveUp ( 2 ) hero . moveLeft ( ) hero . use ( "lev…" at bounding box center [492, 209] width 219 height 235
type textarea "hero.moveLeft()"
click at [391, 145] on div "hero . moveLeft ( 3 ) hero . moveUp ( 2 ) hero . moveLeft ( ) hero . use ( "lev…" at bounding box center [492, 209] width 219 height 235
paste textarea "hero.moveLeft()"
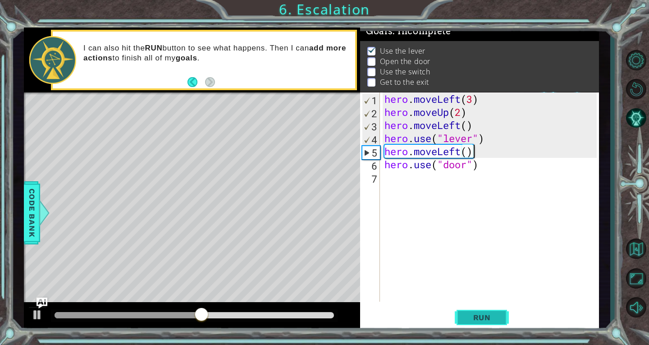
click at [479, 317] on span "Run" at bounding box center [482, 317] width 36 height 9
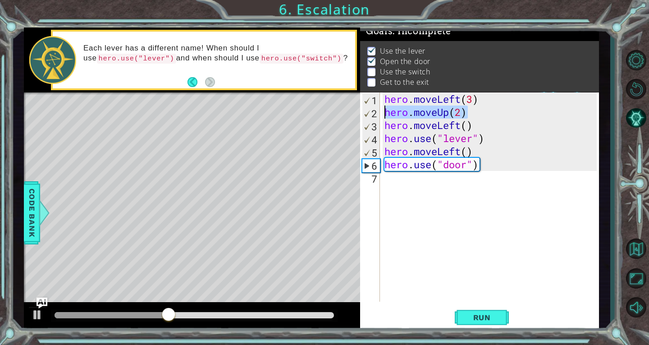
drag, startPoint x: 470, startPoint y: 110, endPoint x: 381, endPoint y: 116, distance: 89.4
click at [381, 116] on div "hero.moveLeft() 1 2 3 4 5 6 7 hero . moveLeft ( 3 ) hero . moveUp ( 2 ) hero . …" at bounding box center [478, 196] width 237 height 209
type textarea "hero.moveUp(2)"
click at [399, 180] on div "hero . moveLeft ( 3 ) hero . moveUp ( 2 ) hero . moveLeft ( ) hero . use ( "lev…" at bounding box center [492, 209] width 219 height 235
paste textarea "hero.moveUp(2)"
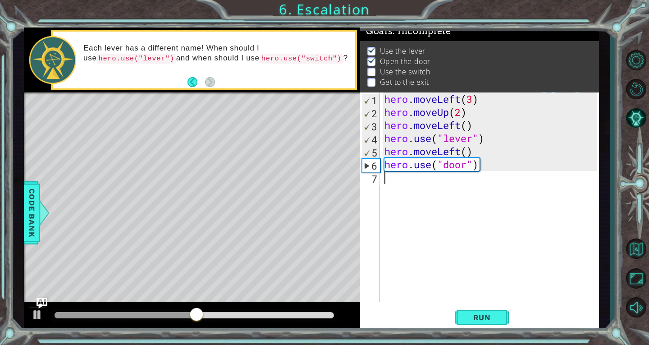
type textarea "hero.moveUp(2)"
click at [416, 193] on div "hero . moveLeft ( 3 ) hero . moveUp ( 2 ) hero . moveLeft ( ) hero . use ( "lev…" at bounding box center [492, 209] width 219 height 235
paste textarea "hero.moveUp(2)"
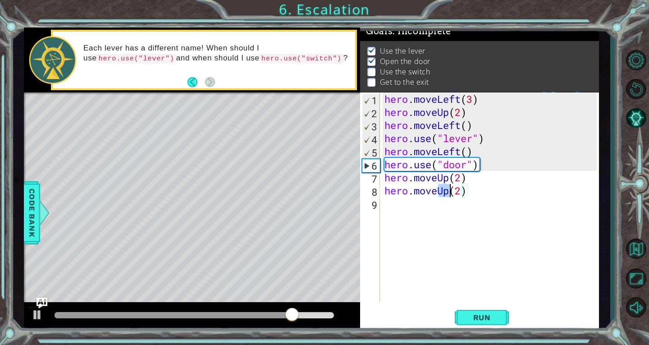
drag, startPoint x: 438, startPoint y: 194, endPoint x: 452, endPoint y: 192, distance: 13.7
click at [452, 192] on div "hero . moveLeft ( 3 ) hero . moveUp ( 2 ) hero . moveLeft ( ) hero . use ( "lev…" at bounding box center [492, 209] width 219 height 235
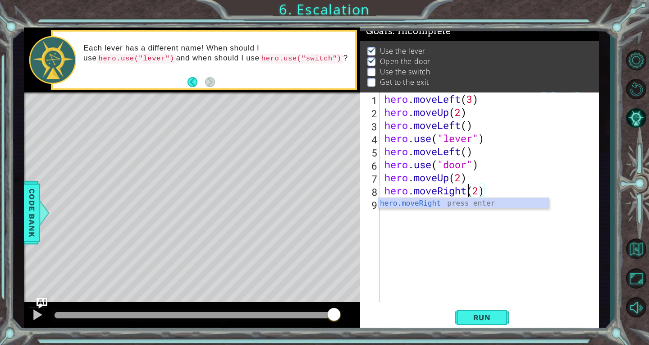
scroll to position [0, 4]
click at [487, 192] on div "hero . moveLeft ( 3 ) hero . moveUp ( 2 ) hero . moveLeft ( ) hero . use ( "lev…" at bounding box center [492, 209] width 219 height 235
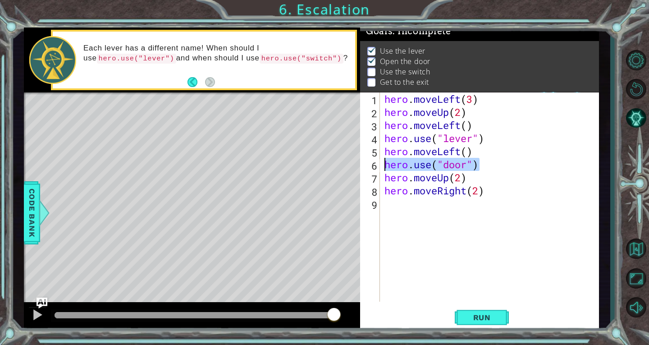
drag, startPoint x: 488, startPoint y: 167, endPoint x: 386, endPoint y: 164, distance: 101.9
click at [386, 164] on div "hero . moveLeft ( 3 ) hero . moveUp ( 2 ) hero . moveLeft ( ) hero . use ( "lev…" at bounding box center [492, 209] width 219 height 235
type textarea "hero.use("door")"
click at [406, 200] on div "hero . moveLeft ( 3 ) hero . moveUp ( 2 ) hero . moveLeft ( ) hero . use ( "lev…" at bounding box center [492, 209] width 219 height 235
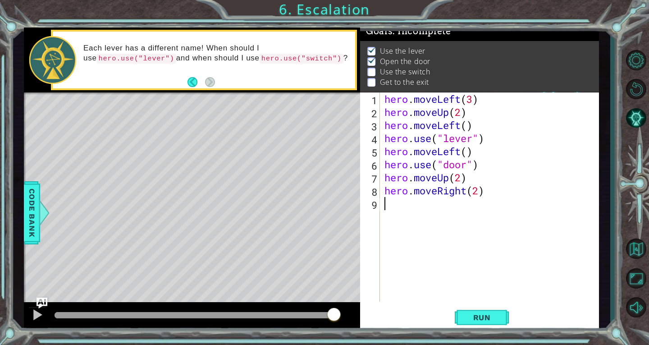
paste textarea "hero.use("door")"
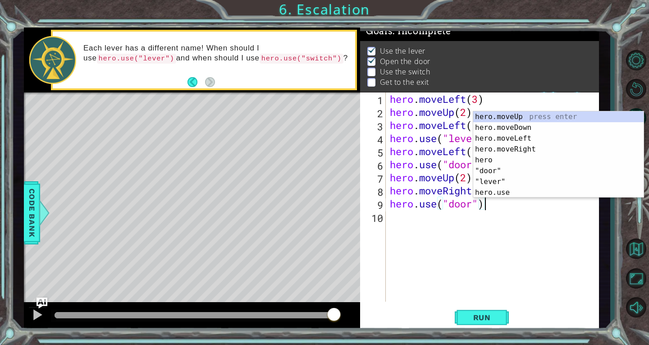
click at [452, 208] on div "hero . moveLeft ( 3 ) hero . moveUp ( 2 ) hero . moveLeft ( ) hero . use ( "lev…" at bounding box center [494, 209] width 213 height 235
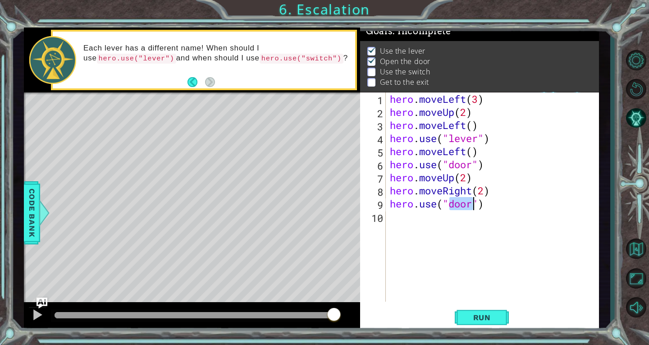
drag, startPoint x: 452, startPoint y: 208, endPoint x: 465, endPoint y: 208, distance: 13.1
click at [465, 208] on div "hero . moveLeft ( 3 ) hero . moveUp ( 2 ) hero . moveLeft ( ) hero . use ( "lev…" at bounding box center [494, 209] width 213 height 235
drag, startPoint x: 496, startPoint y: 191, endPoint x: 387, endPoint y: 193, distance: 109.1
click at [387, 193] on div "hero.use("switch") 1 2 3 4 5 6 7 8 9 10 hero . moveLeft ( 3 ) hero . moveUp ( 2…" at bounding box center [478, 196] width 237 height 209
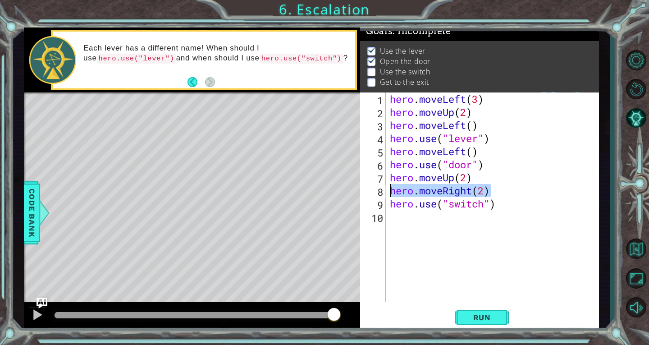
type textarea "hero.moveRight(2)"
click at [402, 215] on div "hero . moveLeft ( 3 ) hero . moveUp ( 2 ) hero . moveLeft ( ) hero . use ( "lev…" at bounding box center [494, 209] width 213 height 235
paste textarea "hero.moveRight(2)"
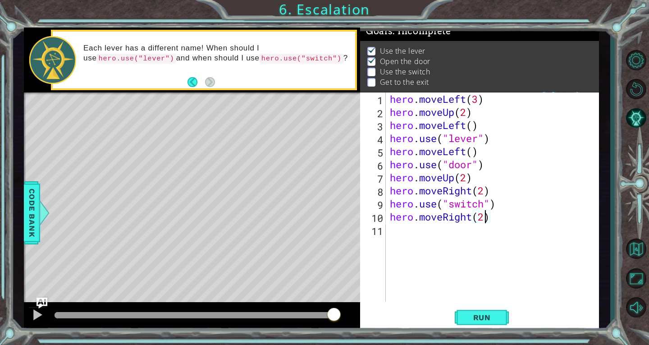
click at [484, 219] on div "hero . moveLeft ( 3 ) hero . moveUp ( 2 ) hero . moveLeft ( ) hero . use ( "lev…" at bounding box center [494, 209] width 213 height 235
drag, startPoint x: 473, startPoint y: 111, endPoint x: 389, endPoint y: 113, distance: 83.8
click at [389, 113] on div "hero . moveLeft ( 3 ) hero . moveUp ( 2 ) hero . moveLeft ( ) hero . use ( "lev…" at bounding box center [494, 209] width 213 height 235
type textarea "hero.moveUp(2)"
click at [434, 238] on div "hero . moveLeft ( 3 ) hero . moveUp ( 2 ) hero . moveLeft ( ) hero . use ( "lev…" at bounding box center [494, 209] width 213 height 235
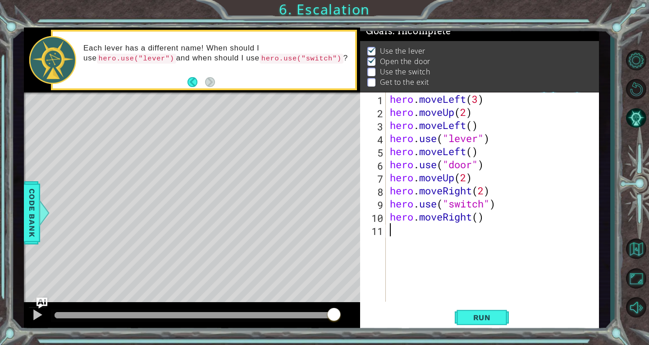
paste textarea "hero.moveUp(2)"
type textarea "hero.moveUp(2)"
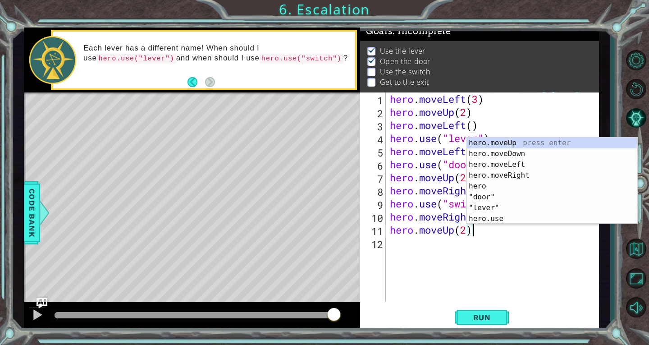
click at [470, 231] on div "hero . moveLeft ( 3 ) hero . moveUp ( 2 ) hero . moveLeft ( ) hero . use ( "lev…" at bounding box center [494, 209] width 213 height 235
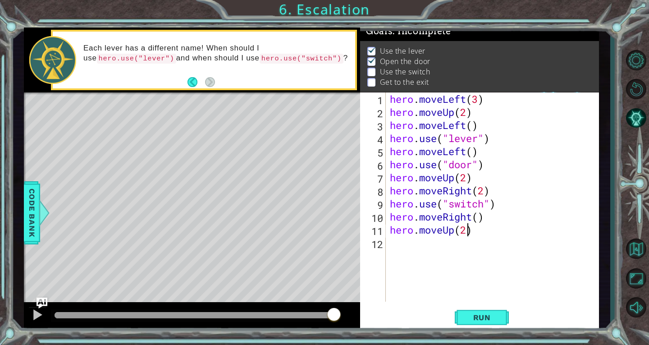
click at [466, 232] on div "hero . moveLeft ( 3 ) hero . moveUp ( 2 ) hero . moveLeft ( ) hero . use ( "lev…" at bounding box center [494, 209] width 213 height 235
type textarea "hero.moveUp()"
click at [475, 318] on span "Run" at bounding box center [482, 317] width 36 height 9
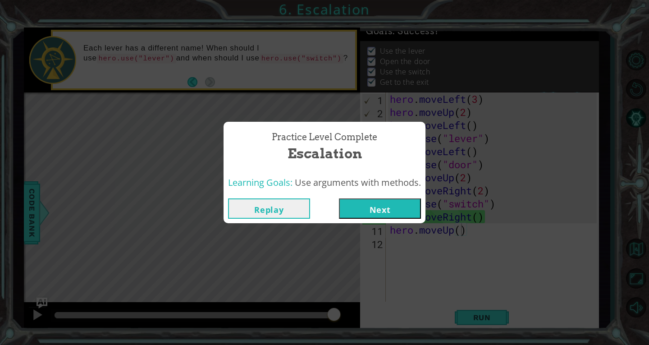
click at [355, 215] on button "Next" at bounding box center [380, 208] width 82 height 20
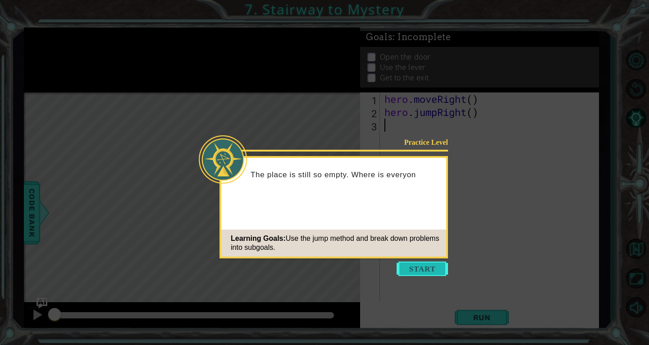
click at [421, 272] on button "Start" at bounding box center [422, 268] width 51 height 14
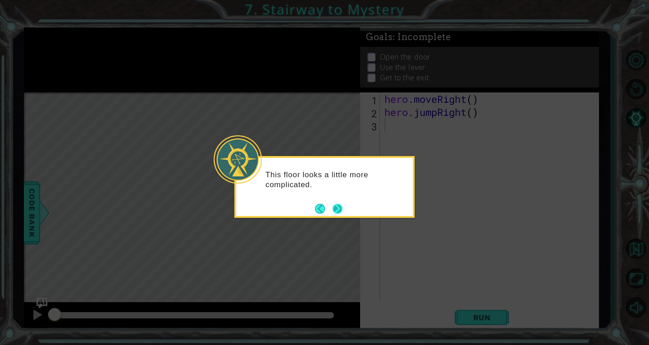
click at [344, 205] on div "This floor looks a little more complicated." at bounding box center [324, 184] width 177 height 46
click at [333, 204] on button "Next" at bounding box center [338, 209] width 10 height 10
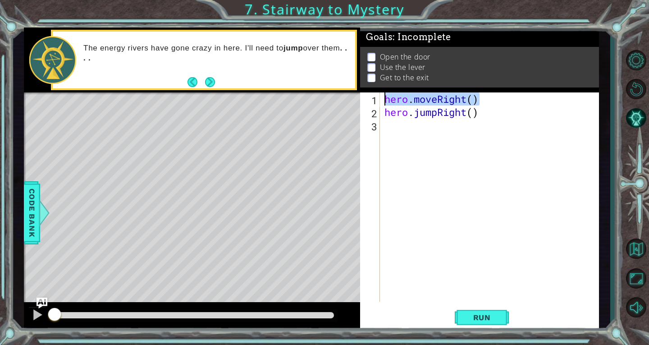
drag, startPoint x: 480, startPoint y: 100, endPoint x: 388, endPoint y: 84, distance: 93.8
click at [388, 84] on div "Goals : Incomplete Open the door Use the lever Get to the exit 1 2 3 hero . mov…" at bounding box center [479, 178] width 239 height 303
type textarea "hero.moveRight()"
click at [417, 140] on div "hero . moveRight ( ) hero . jumpRight ( )" at bounding box center [492, 209] width 219 height 235
paste textarea "hero.moveRight()"
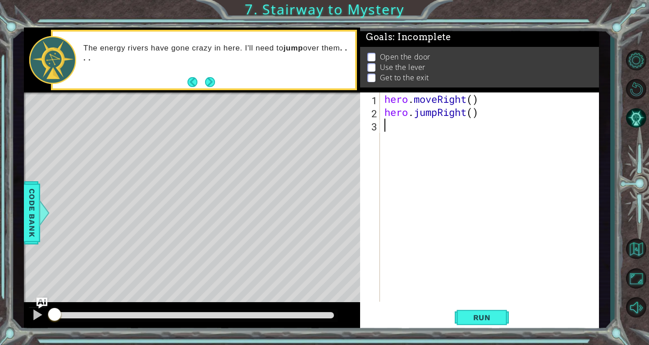
type textarea "hero.moveRight()"
drag, startPoint x: 494, startPoint y: 124, endPoint x: 383, endPoint y: 122, distance: 110.9
click at [383, 122] on div "hero . moveRight ( ) hero . jumpRight ( ) hero . moveRight ( )" at bounding box center [492, 209] width 219 height 235
click at [404, 144] on div "hero . moveRight ( ) hero . jumpRight ( ) hero . moveRight ( )" at bounding box center [492, 209] width 219 height 235
paste textarea "hero.moveRight()"
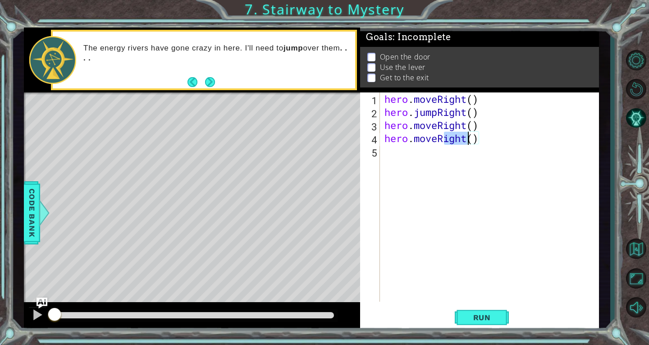
drag, startPoint x: 441, startPoint y: 138, endPoint x: 465, endPoint y: 140, distance: 24.0
click at [465, 140] on div "hero . moveRight ( ) hero . jumpRight ( ) hero . moveRight ( ) hero . moveRight…" at bounding box center [492, 209] width 219 height 235
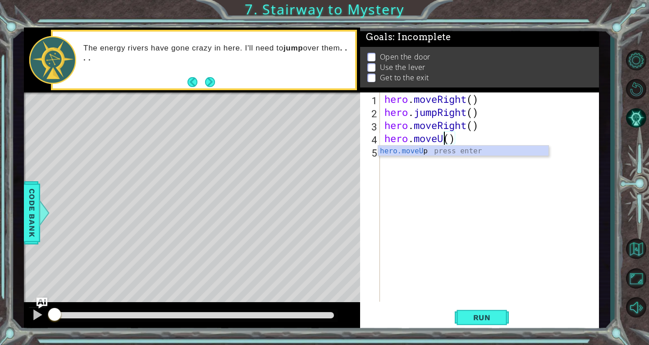
scroll to position [0, 3]
type textarea "hero.moveUp()"
click at [484, 323] on button "Run" at bounding box center [482, 317] width 54 height 24
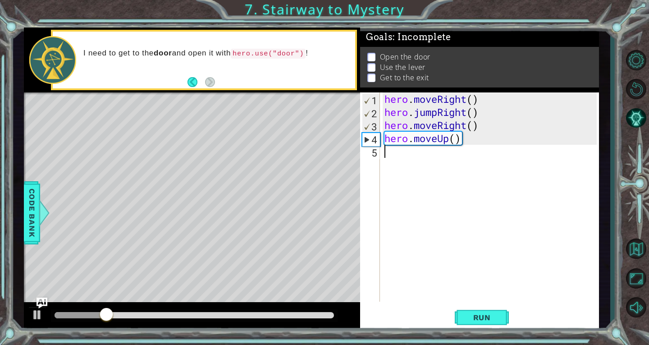
click at [451, 150] on div "hero . moveRight ( ) hero . jumpRight ( ) hero . moveRight ( ) hero . moveUp ( )" at bounding box center [492, 209] width 219 height 235
paste textarea "hero.moveRight()"
drag, startPoint x: 414, startPoint y: 152, endPoint x: 467, endPoint y: 151, distance: 53.2
click at [467, 151] on div "hero . moveRight ( ) hero . jumpRight ( ) hero . moveRight ( ) hero . moveUp ( …" at bounding box center [492, 209] width 219 height 235
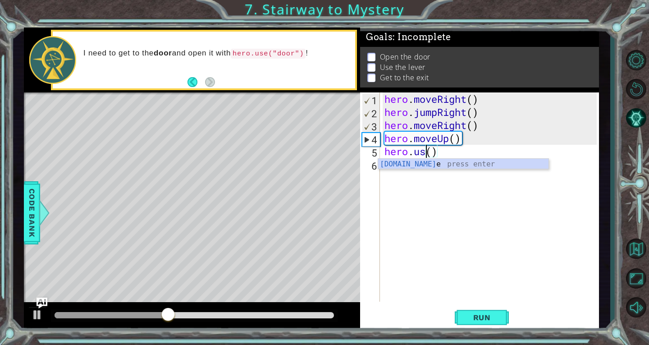
scroll to position [0, 2]
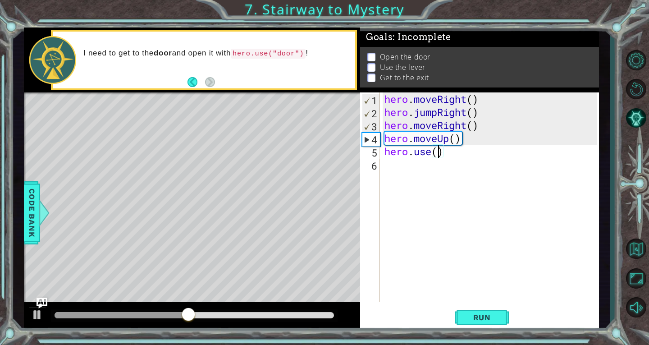
click at [438, 152] on div "hero . moveRight ( ) hero . jumpRight ( ) hero . moveRight ( ) hero . moveUp ( …" at bounding box center [492, 209] width 219 height 235
click at [488, 322] on button "Run" at bounding box center [482, 317] width 54 height 24
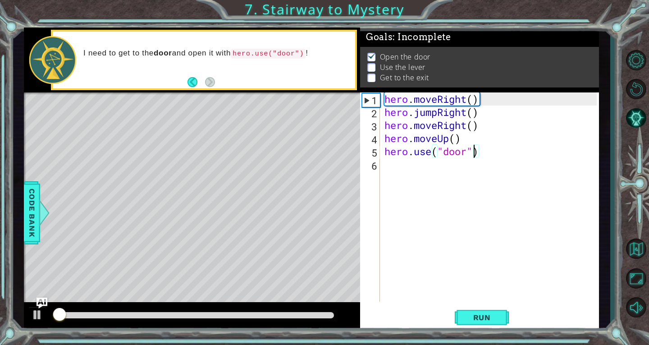
scroll to position [4, 0]
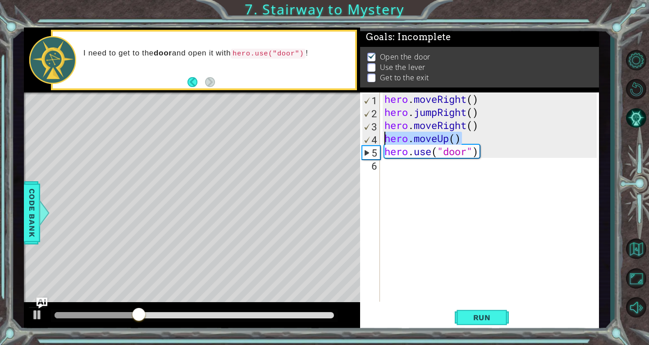
drag, startPoint x: 465, startPoint y: 137, endPoint x: 383, endPoint y: 142, distance: 81.7
click at [383, 142] on div "hero . moveRight ( ) hero . jumpRight ( ) hero . moveRight ( ) hero . moveUp ( …" at bounding box center [492, 209] width 219 height 235
type textarea "hero.moveUp()"
click at [394, 169] on div "hero . moveRight ( ) hero . jumpRight ( ) hero . moveRight ( ) hero . moveUp ( …" at bounding box center [492, 209] width 219 height 235
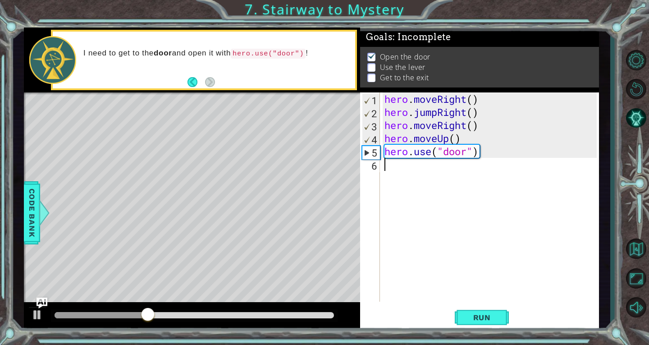
scroll to position [0, 0]
paste textarea "hero.moveUp()"
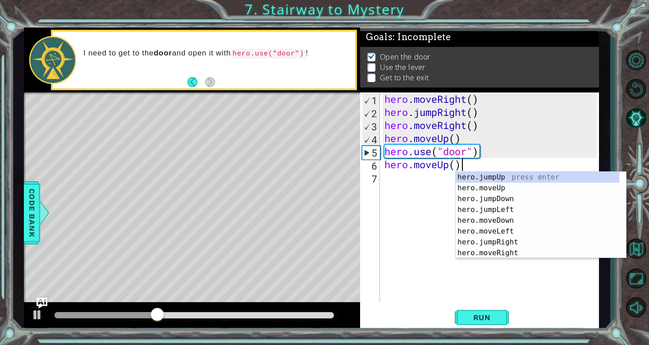
click at [457, 161] on div "hero . moveRight ( ) hero . jumpRight ( ) hero . moveRight ( ) hero . moveUp ( …" at bounding box center [492, 209] width 219 height 235
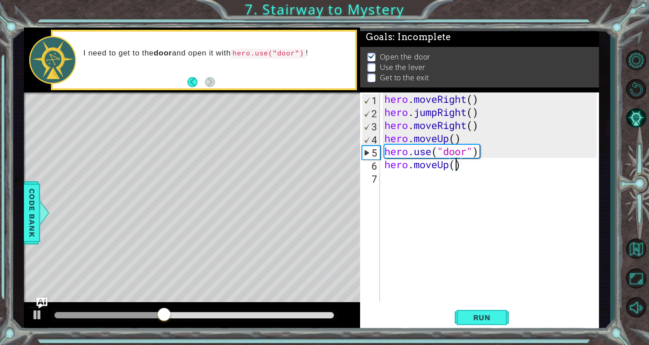
scroll to position [0, 3]
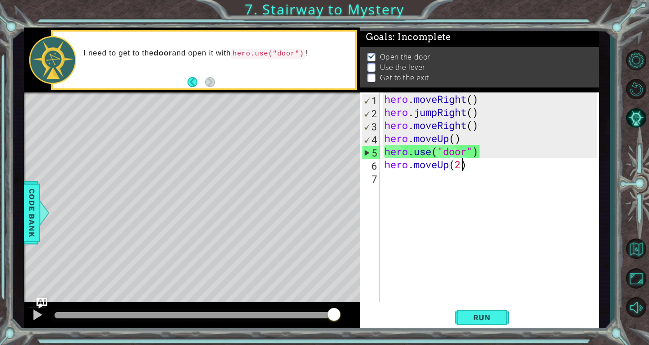
click at [460, 168] on div "hero . moveRight ( ) hero . jumpRight ( ) hero . moveRight ( ) hero . moveUp ( …" at bounding box center [492, 209] width 219 height 235
drag, startPoint x: 489, startPoint y: 122, endPoint x: 381, endPoint y: 126, distance: 108.7
click at [381, 126] on div "hero.moveUp(2) 1 2 3 4 5 6 7 hero . moveRight ( ) hero . jumpRight ( ) hero . m…" at bounding box center [478, 196] width 237 height 209
type textarea "hero.moveRight()"
click at [421, 183] on div "hero . moveRight ( ) hero . jumpRight ( ) hero . moveRight ( ) hero . moveUp ( …" at bounding box center [492, 209] width 219 height 235
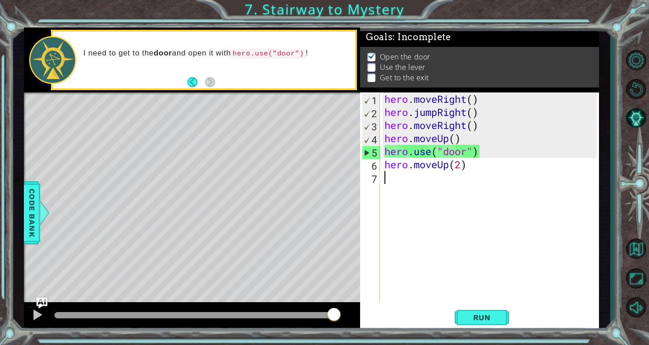
scroll to position [0, 0]
paste textarea "hero.moveRight()"
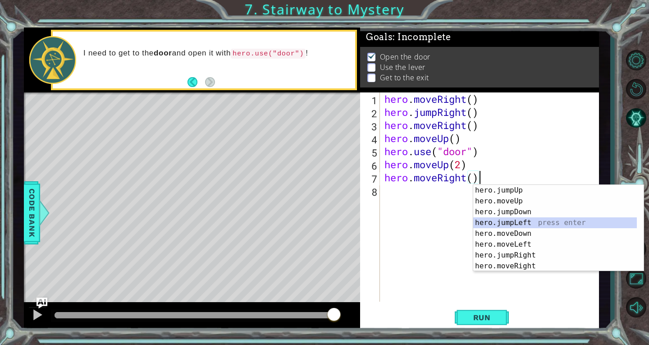
click at [548, 220] on div "hero.jumpUp press enter hero.moveUp press enter hero.jumpDown press enter hero.…" at bounding box center [555, 239] width 164 height 108
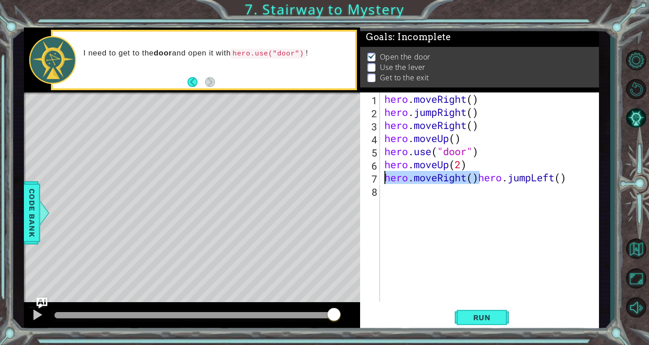
drag, startPoint x: 478, startPoint y: 180, endPoint x: 380, endPoint y: 176, distance: 97.9
click at [380, 176] on div "hero.moveRight()hero.jumpLeft() 1 2 3 4 5 6 7 8 hero . moveRight ( ) hero . jum…" at bounding box center [478, 196] width 237 height 209
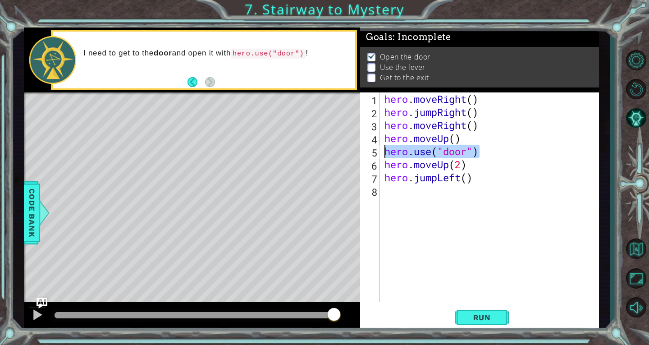
drag, startPoint x: 484, startPoint y: 156, endPoint x: 377, endPoint y: 152, distance: 107.3
click at [377, 152] on div "hero.jumpLeft() 1 2 3 4 5 6 7 8 hero . moveRight ( ) hero . jumpRight ( ) hero …" at bounding box center [478, 196] width 237 height 209
type textarea "hero.use("door")"
click at [414, 196] on div "hero . moveRight ( ) hero . jumpRight ( ) hero . moveRight ( ) hero . moveUp ( …" at bounding box center [492, 209] width 219 height 235
paste textarea "hero.use("door")"
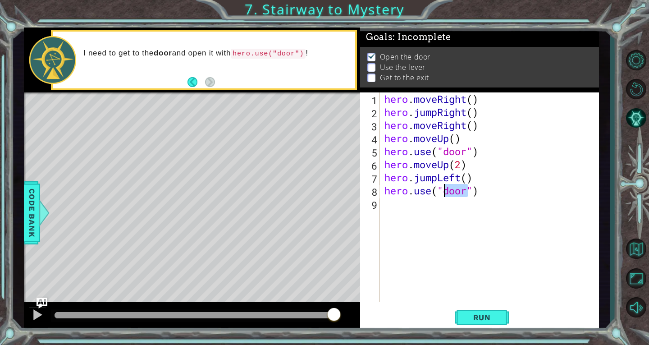
drag, startPoint x: 470, startPoint y: 192, endPoint x: 447, endPoint y: 194, distance: 23.0
click at [447, 194] on div "hero . moveRight ( ) hero . jumpRight ( ) hero . moveRight ( ) hero . moveUp ( …" at bounding box center [492, 209] width 219 height 235
click at [490, 319] on span "Run" at bounding box center [482, 317] width 36 height 9
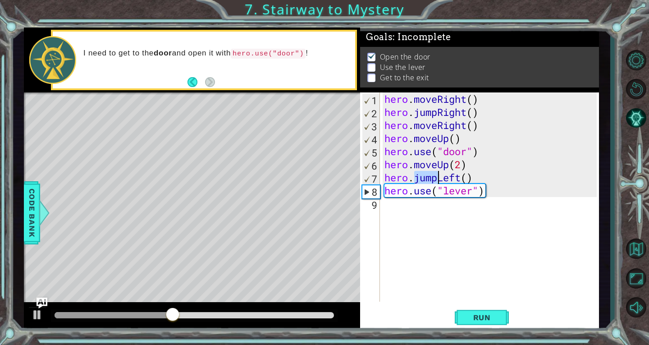
drag, startPoint x: 416, startPoint y: 176, endPoint x: 440, endPoint y: 180, distance: 24.2
click at [440, 180] on div "hero . moveRight ( ) hero . jumpRight ( ) hero . moveRight ( ) hero . moveUp ( …" at bounding box center [492, 209] width 219 height 235
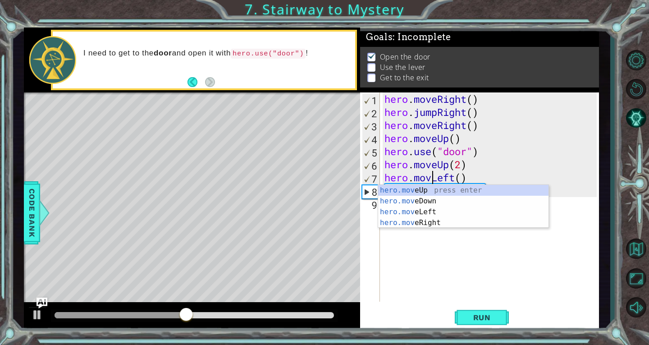
scroll to position [0, 3]
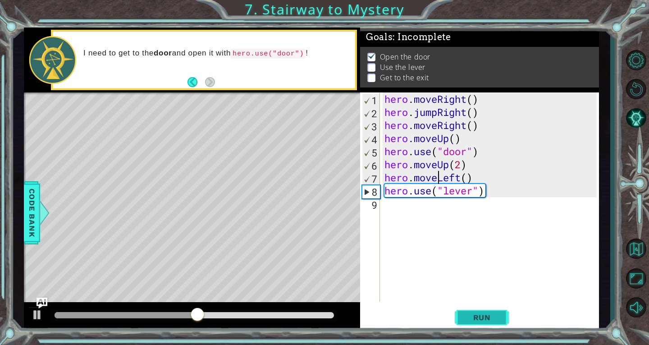
type textarea "hero.moveLeft()"
click at [488, 313] on span "Run" at bounding box center [482, 317] width 36 height 9
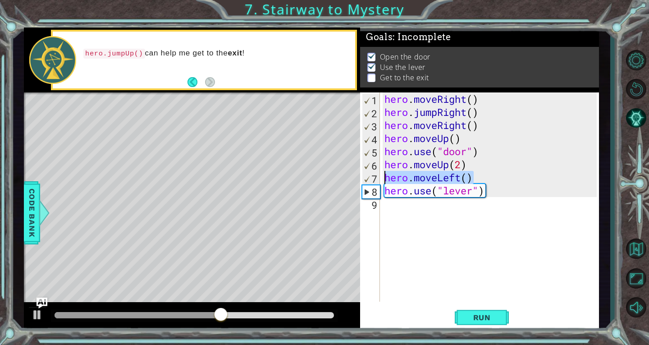
drag, startPoint x: 484, startPoint y: 179, endPoint x: 380, endPoint y: 182, distance: 103.7
click at [380, 182] on div "hero.moveLeft() 1 2 3 4 5 6 7 8 9 hero . moveRight ( ) hero . jumpRight ( ) her…" at bounding box center [478, 196] width 237 height 209
click at [394, 207] on div "hero . moveRight ( ) hero . jumpRight ( ) hero . moveRight ( ) hero . moveUp ( …" at bounding box center [492, 209] width 219 height 235
paste textarea "hero.moveLeft()"
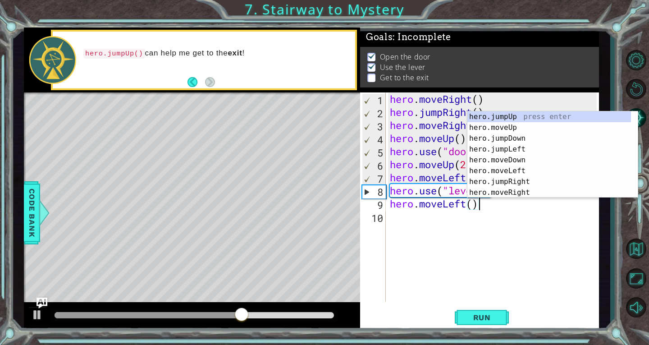
click at [471, 208] on div "hero . moveRight ( ) hero . jumpRight ( ) hero . moveRight ( ) hero . moveUp ( …" at bounding box center [494, 209] width 213 height 235
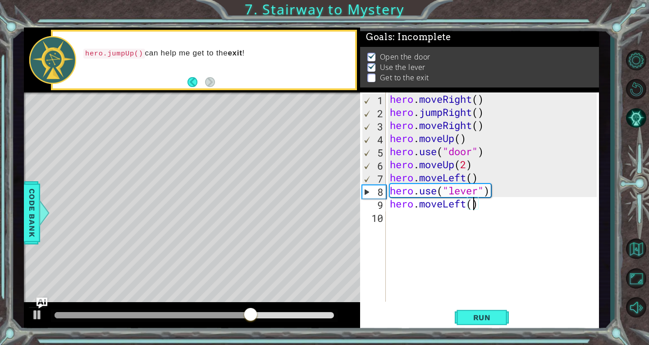
scroll to position [0, 4]
drag, startPoint x: 467, startPoint y: 137, endPoint x: 388, endPoint y: 140, distance: 79.3
click at [388, 140] on div "hero . moveRight ( ) hero . jumpRight ( ) hero . moveRight ( ) hero . moveUp ( …" at bounding box center [494, 209] width 213 height 235
type textarea "hero.moveUp()"
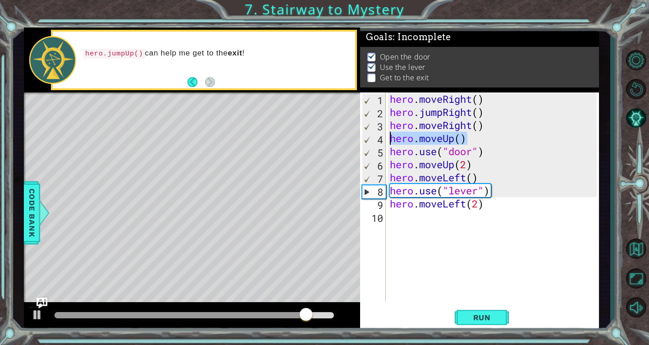
click at [433, 218] on div "hero . moveRight ( ) hero . jumpRight ( ) hero . moveRight ( ) hero . moveUp ( …" at bounding box center [494, 209] width 213 height 235
paste textarea "hero.moveUp()"
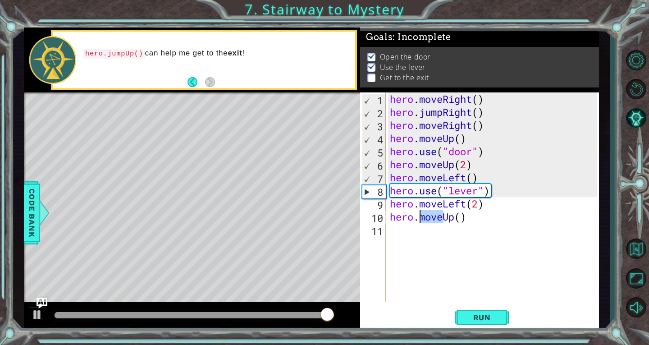
drag, startPoint x: 444, startPoint y: 219, endPoint x: 420, endPoint y: 221, distance: 24.9
click at [420, 221] on div "hero . moveRight ( ) hero . jumpRight ( ) hero . moveRight ( ) hero . moveUp ( …" at bounding box center [494, 209] width 213 height 235
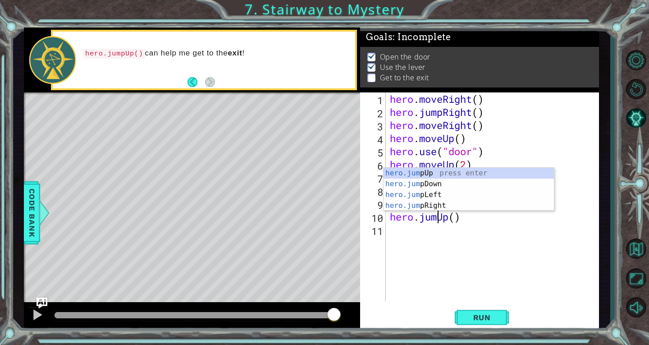
type textarea "hero.jumpUp()"
click at [462, 244] on div "hero . moveRight ( ) hero . jumpRight ( ) hero . moveRight ( ) hero . moveUp ( …" at bounding box center [494, 209] width 213 height 235
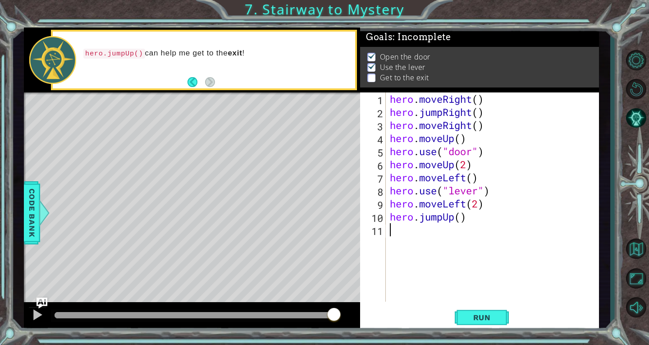
scroll to position [0, 0]
drag, startPoint x: 492, startPoint y: 125, endPoint x: 384, endPoint y: 131, distance: 108.7
click at [384, 131] on div "1 2 3 4 5 6 7 8 9 10 11 hero . moveRight ( ) hero . jumpRight ( ) hero . moveRi…" at bounding box center [478, 196] width 237 height 209
type textarea "hero.moveRight()"
click at [406, 232] on div "hero . moveRight ( ) hero . jumpRight ( ) hero . moveRight ( ) hero . moveUp ( …" at bounding box center [494, 209] width 213 height 235
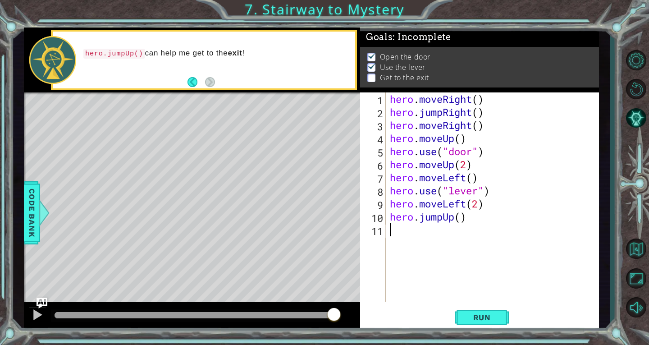
paste textarea "hero.moveRight()"
click at [480, 232] on div "hero . moveRight ( ) hero . jumpRight ( ) hero . moveRight ( ) hero . moveUp ( …" at bounding box center [494, 209] width 213 height 235
click at [441, 129] on div "hero . moveRight ( ) hero . jumpRight ( ) hero . moveRight ( ) hero . moveUp ( …" at bounding box center [494, 209] width 213 height 235
drag, startPoint x: 467, startPoint y: 139, endPoint x: 374, endPoint y: 143, distance: 92.9
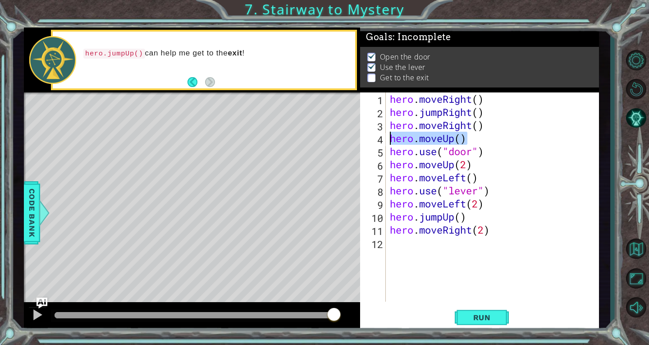
click at [374, 143] on div "hero.moveRight() 1 2 3 4 5 6 7 8 9 10 11 12 hero . moveRight ( ) hero . jumpRig…" at bounding box center [478, 196] width 237 height 209
type textarea "hero.moveUp()"
click at [435, 245] on div "hero . moveRight ( ) hero . jumpRight ( ) hero . moveRight ( ) hero . moveUp ( …" at bounding box center [494, 209] width 213 height 235
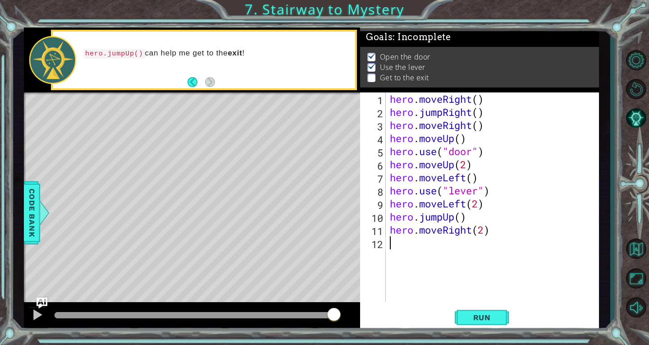
paste textarea "hero.moveUp()"
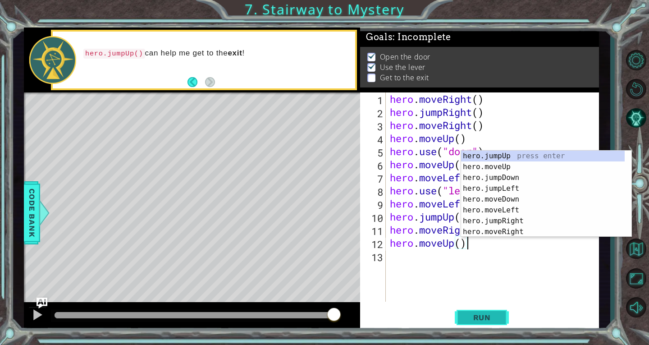
type textarea "hero.moveUp()"
click at [493, 310] on button "Run" at bounding box center [482, 317] width 54 height 24
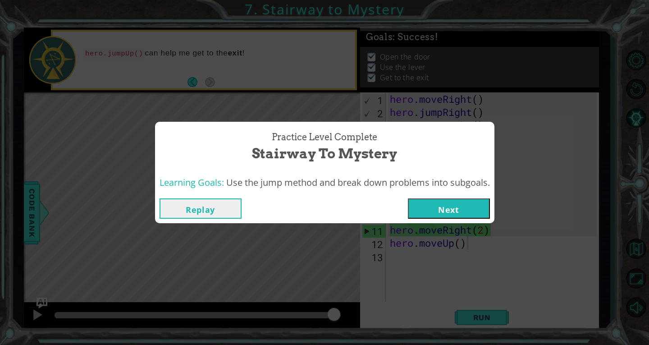
click at [442, 205] on button "Next" at bounding box center [449, 208] width 82 height 20
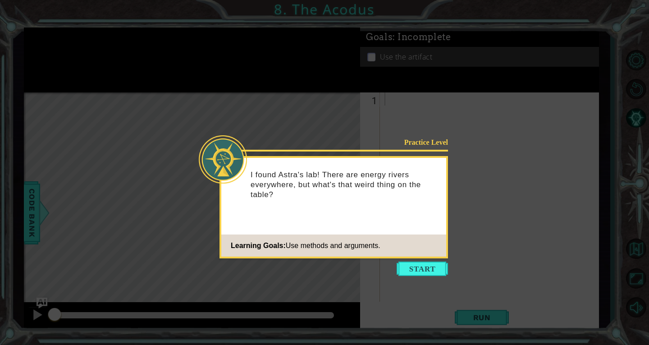
click at [393, 261] on icon at bounding box center [324, 172] width 649 height 345
click at [405, 266] on button "Start" at bounding box center [422, 268] width 51 height 14
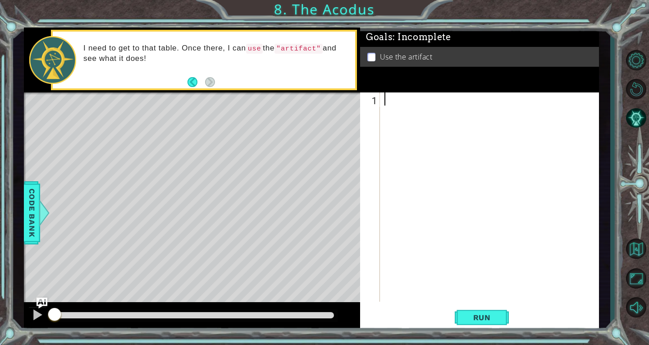
click at [402, 94] on div at bounding box center [492, 209] width 219 height 235
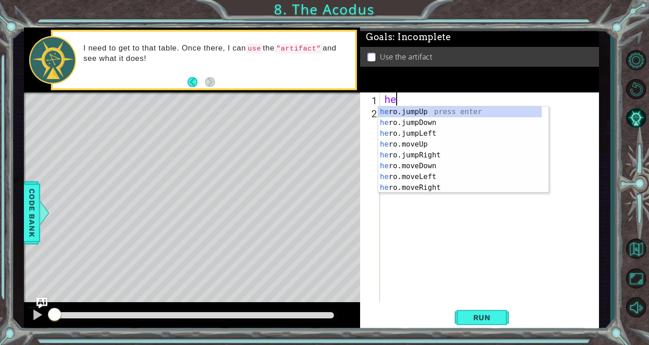
scroll to position [0, 0]
click at [464, 142] on div "her o.jumpUp press enter her o.jumpDown press enter her o.jumpLeft press enter …" at bounding box center [460, 160] width 164 height 108
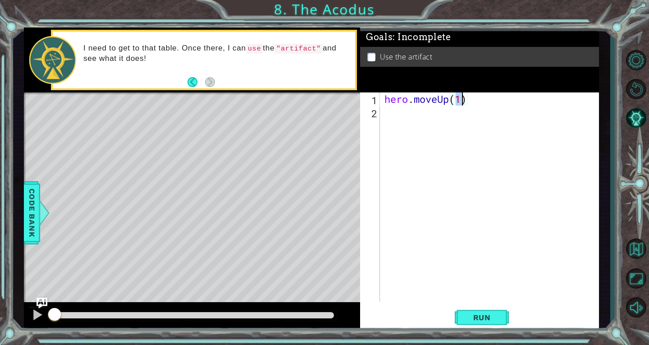
type textarea "hero.moveUp(2)"
click at [404, 114] on div "hero . moveUp ( 2 )" at bounding box center [492, 209] width 219 height 235
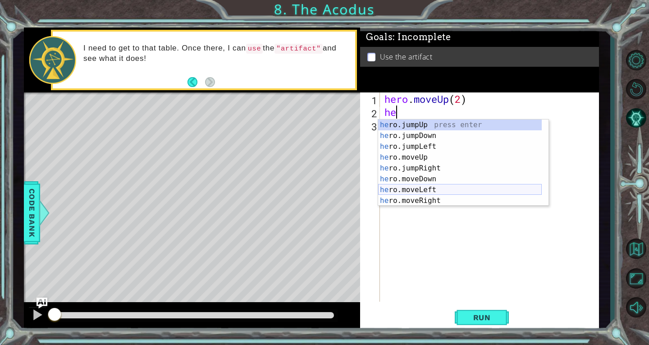
click at [438, 192] on div "he ro.jumpUp press enter he ro.jumpDown press enter he ro.jumpLeft press enter …" at bounding box center [460, 173] width 164 height 108
type textarea "hero.moveLeft(1)"
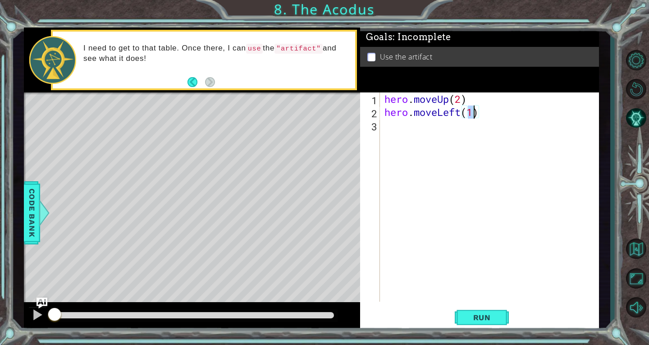
click at [440, 132] on div "hero . moveUp ( 2 ) hero . moveLeft ( 1 )" at bounding box center [492, 209] width 219 height 235
click at [474, 113] on div "hero . moveUp ( 2 ) hero . moveLeft ( 1 )" at bounding box center [492, 209] width 219 height 235
type textarea "hero.moveLeft()"
click at [433, 123] on div "hero . moveUp ( 2 ) hero . moveLeft ( )" at bounding box center [492, 209] width 219 height 235
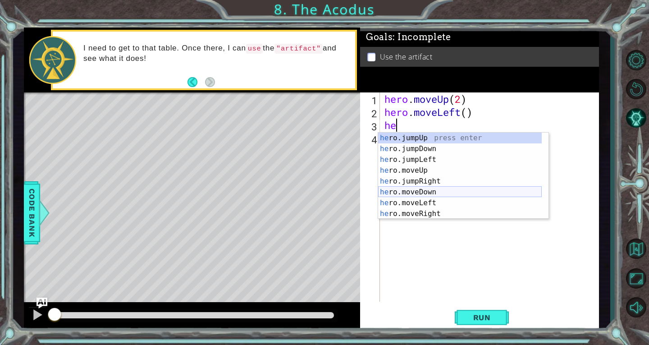
click at [426, 188] on div "he ro.jumpUp press enter he ro.jumpDown press enter he ro.jumpLeft press enter …" at bounding box center [460, 186] width 164 height 108
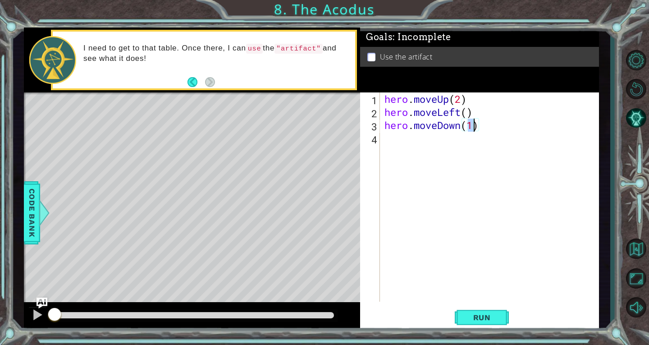
type textarea "hero.moveDown(2)"
click at [409, 143] on div "hero . moveUp ( 2 ) hero . moveLeft ( ) hero . moveDown ( 2 )" at bounding box center [492, 209] width 219 height 235
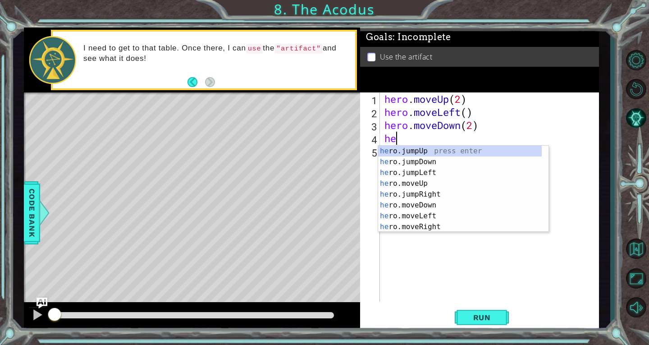
type textarea "her"
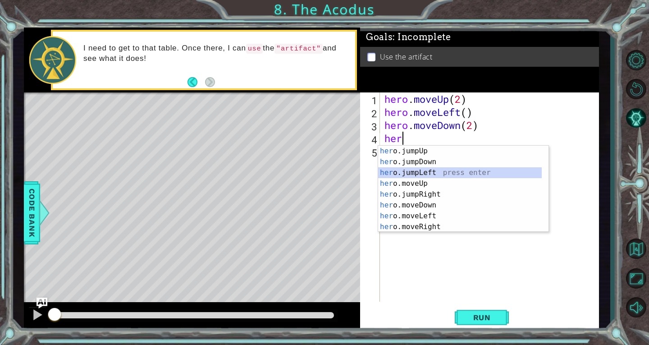
click at [452, 174] on div "her o.jumpUp press enter her o.jumpDown press enter her o.jumpLeft press enter …" at bounding box center [460, 200] width 164 height 108
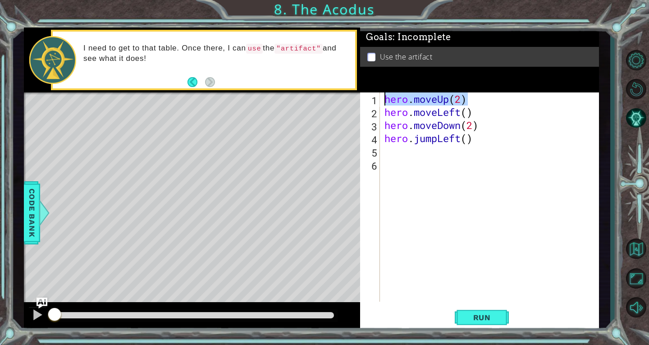
drag, startPoint x: 472, startPoint y: 100, endPoint x: 378, endPoint y: 103, distance: 94.2
click at [378, 103] on div "1 2 3 4 5 6 hero . moveUp ( 2 ) hero . moveLeft ( ) hero . moveDown ( 2 ) hero …" at bounding box center [478, 196] width 237 height 209
type textarea "hero.moveUp(2)"
click at [423, 155] on div "hero . moveUp ( 2 ) hero . moveLeft ( ) hero . moveDown ( 2 ) hero . jumpLeft (…" at bounding box center [492, 209] width 219 height 235
paste textarea "hero.moveUp(2)"
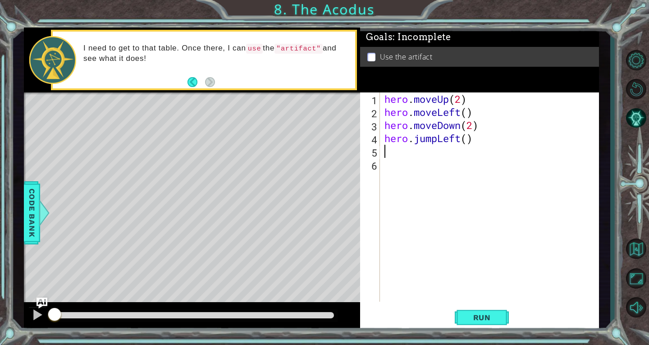
type textarea "hero.moveUp(2)"
click at [389, 171] on div "hero . moveUp ( 2 ) hero . moveLeft ( ) hero . moveDown ( 2 ) hero . jumpLeft (…" at bounding box center [492, 209] width 219 height 235
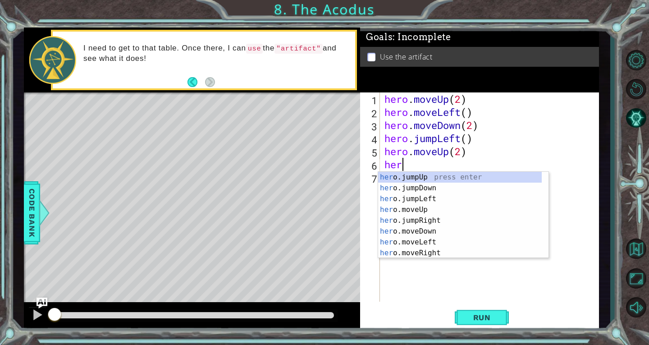
scroll to position [0, 0]
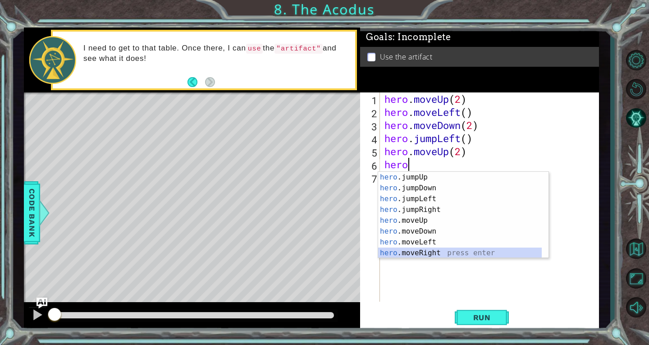
click at [428, 249] on div "hero .jumpUp press enter hero .jumpDown press enter hero .jumpLeft press enter …" at bounding box center [460, 226] width 164 height 108
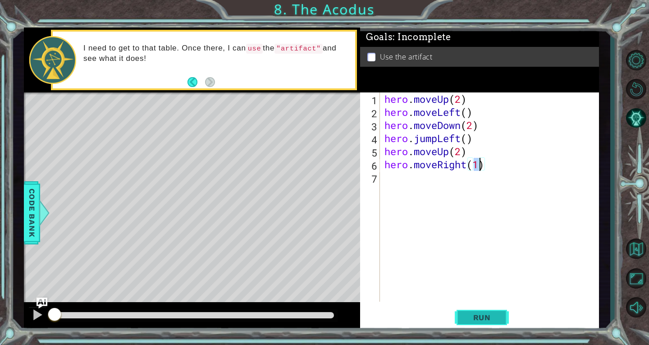
type textarea "hero.moveRight(1)"
click at [503, 324] on button "Run" at bounding box center [482, 317] width 54 height 24
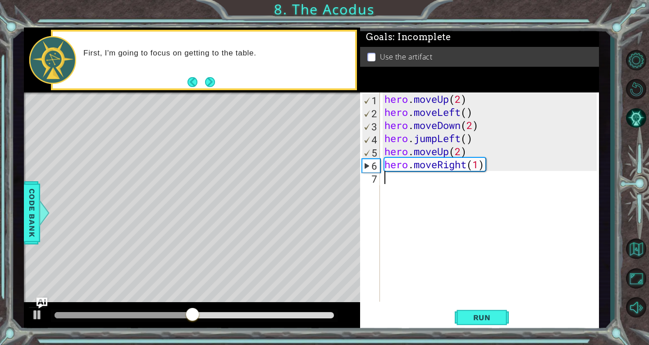
click at [402, 178] on div "hero . moveUp ( 2 ) hero . moveLeft ( ) hero . moveDown ( 2 ) hero . jumpLeft (…" at bounding box center [492, 209] width 219 height 235
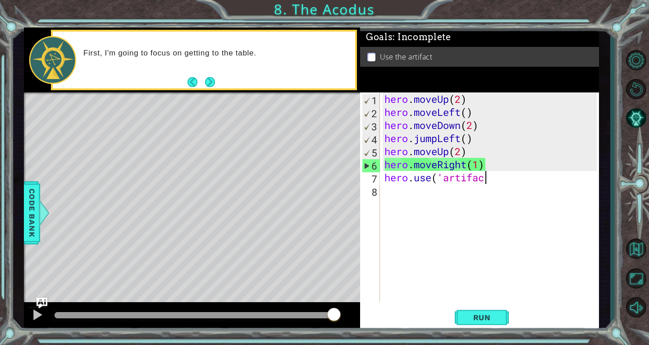
scroll to position [0, 5]
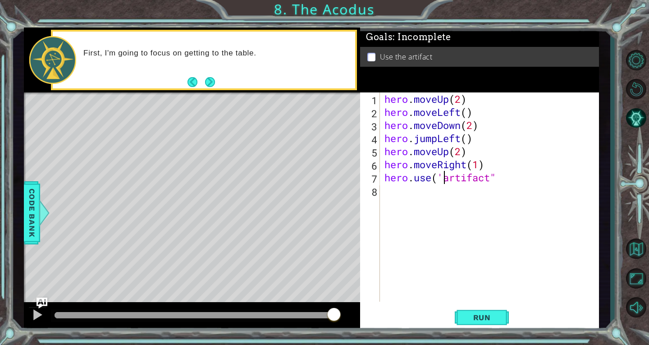
click at [443, 175] on div "hero . moveUp ( 2 ) hero . moveLeft ( ) hero . moveDown ( 2 ) hero . jumpLeft (…" at bounding box center [492, 209] width 219 height 235
click at [508, 173] on div "hero . moveUp ( 2 ) hero . moveLeft ( ) hero . moveDown ( 2 ) hero . jumpLeft (…" at bounding box center [492, 209] width 219 height 235
type textarea "hero.use("artifact")"
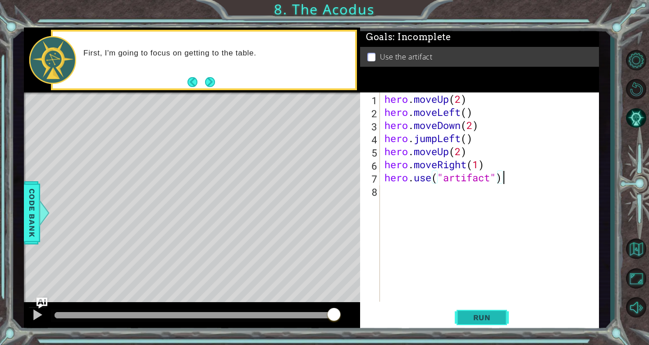
click at [472, 324] on button "Run" at bounding box center [482, 317] width 54 height 24
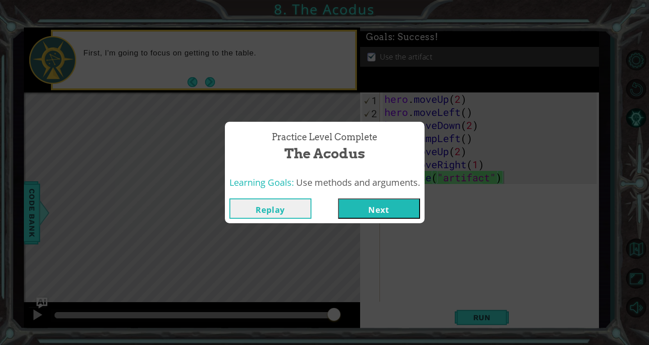
click at [396, 206] on button "Next" at bounding box center [379, 208] width 82 height 20
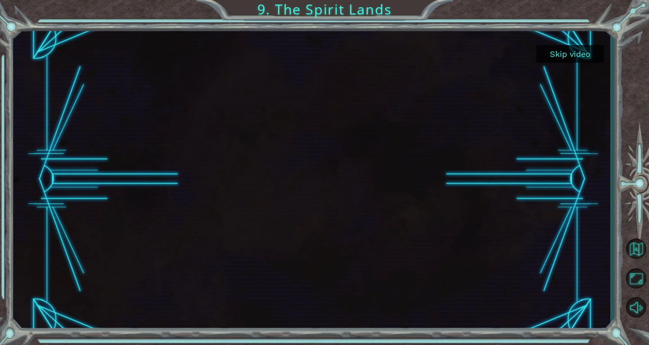
click at [566, 48] on button "Skip video" at bounding box center [570, 54] width 68 height 18
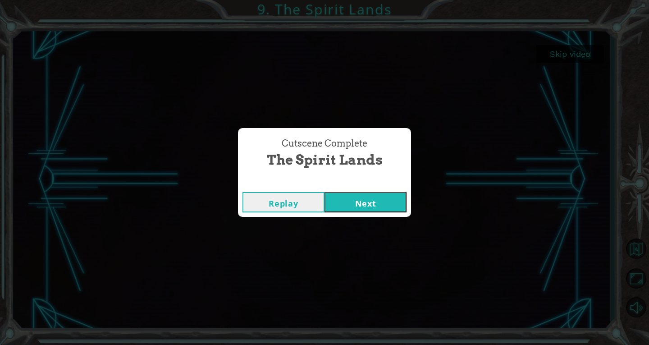
click at [361, 202] on button "Next" at bounding box center [365, 202] width 82 height 20
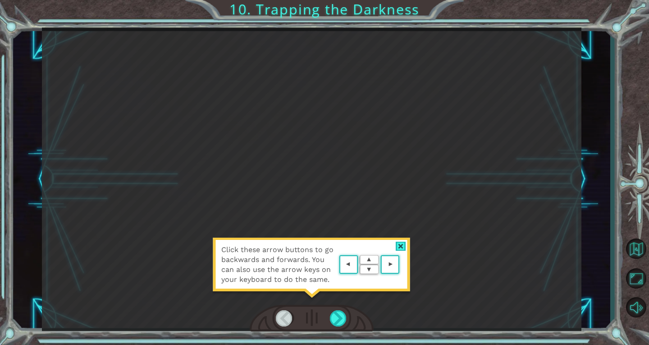
click at [402, 265] on area at bounding box center [402, 265] width 0 height 0
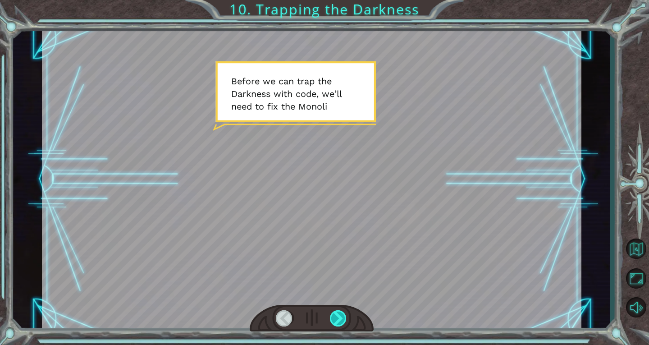
click at [335, 314] on div at bounding box center [338, 318] width 17 height 16
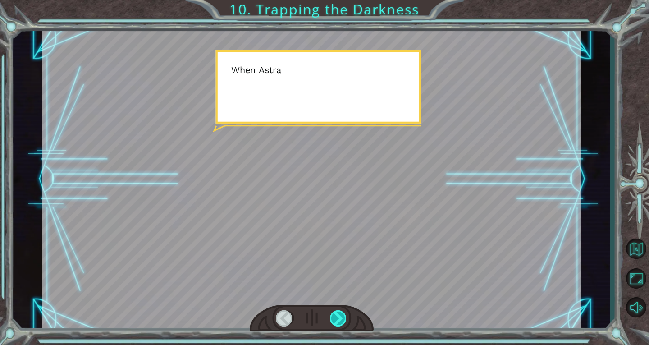
click at [335, 314] on div at bounding box center [338, 318] width 17 height 16
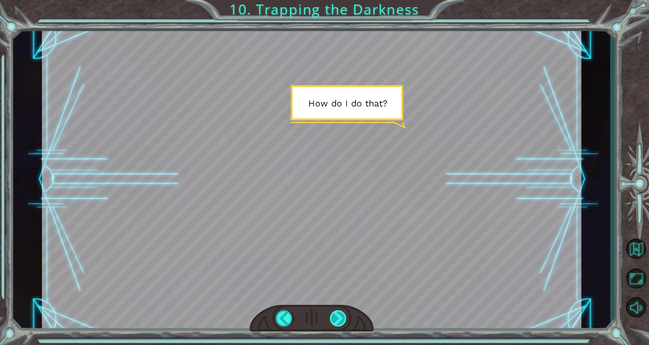
click at [332, 321] on div at bounding box center [338, 318] width 17 height 16
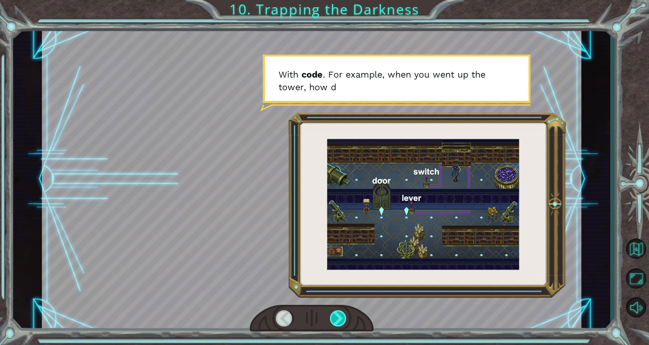
click at [347, 313] on div at bounding box center [338, 318] width 17 height 16
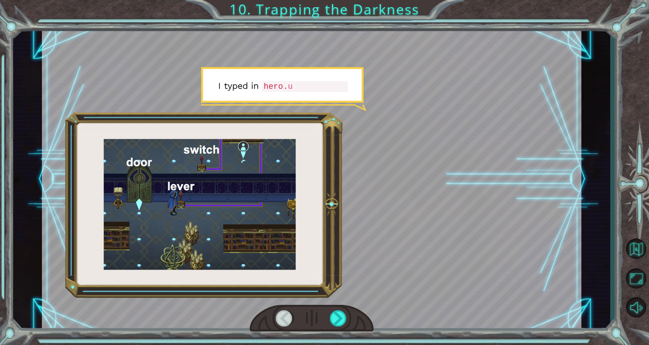
click at [347, 313] on div at bounding box center [312, 318] width 124 height 27
click at [343, 315] on div at bounding box center [338, 318] width 17 height 16
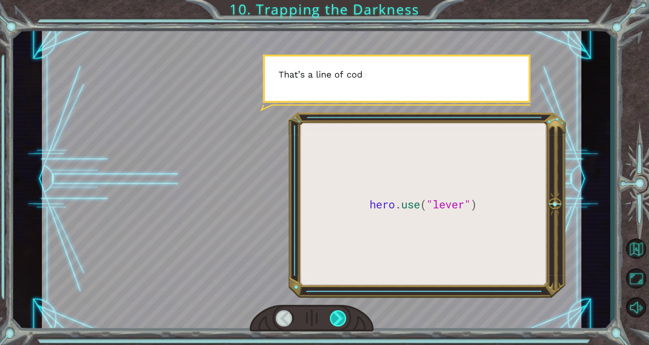
click at [338, 320] on div at bounding box center [338, 318] width 17 height 16
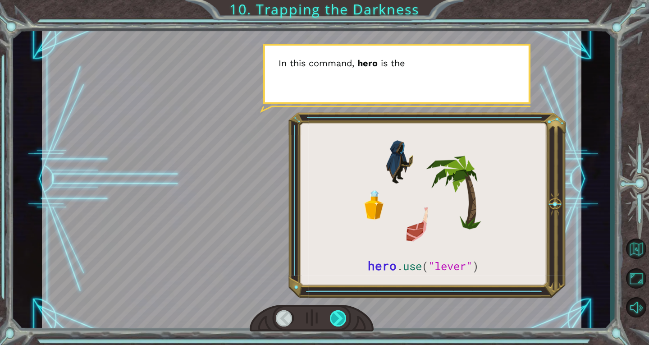
click at [340, 320] on div at bounding box center [338, 318] width 17 height 16
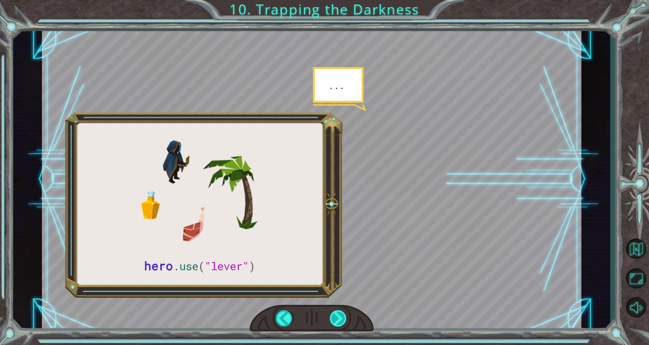
click at [340, 320] on div at bounding box center [338, 318] width 17 height 16
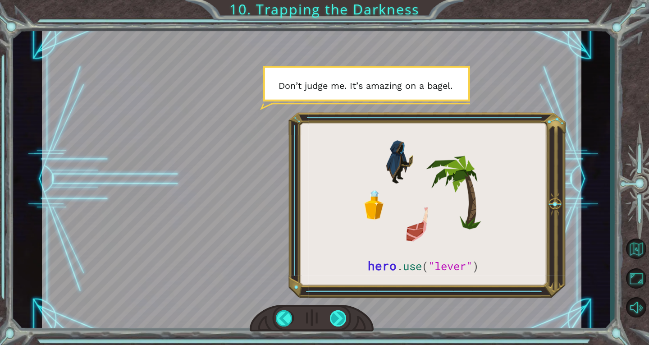
click at [343, 315] on div at bounding box center [338, 318] width 17 height 16
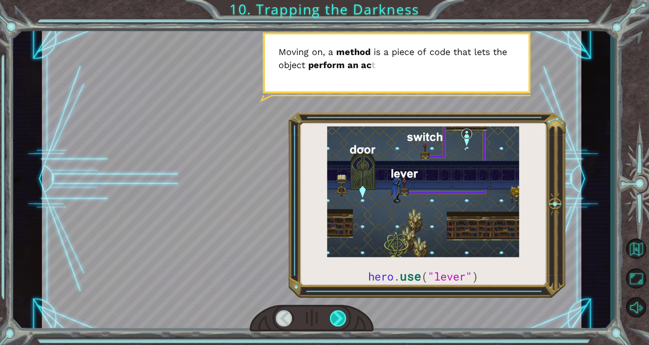
click at [343, 315] on div at bounding box center [338, 318] width 17 height 16
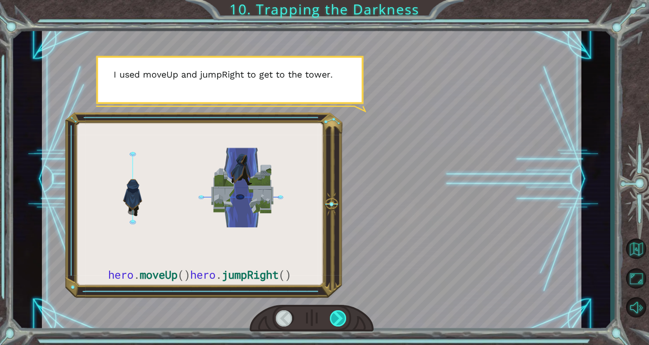
click at [342, 315] on div at bounding box center [338, 318] width 17 height 16
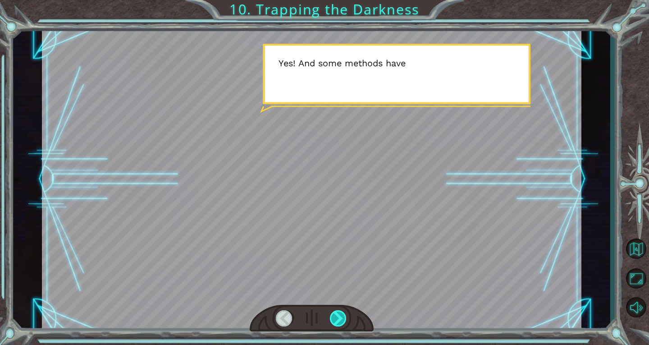
click at [342, 315] on div at bounding box center [338, 318] width 17 height 16
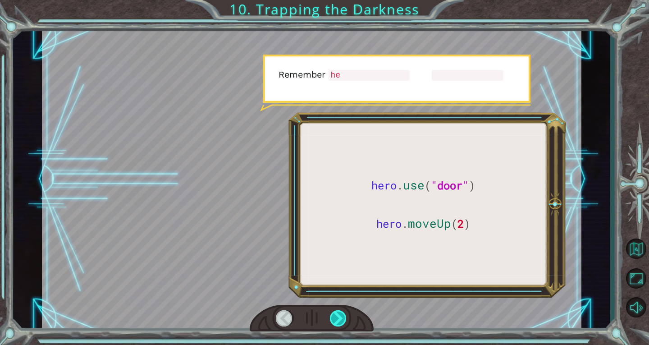
click at [342, 315] on div at bounding box center [338, 318] width 17 height 16
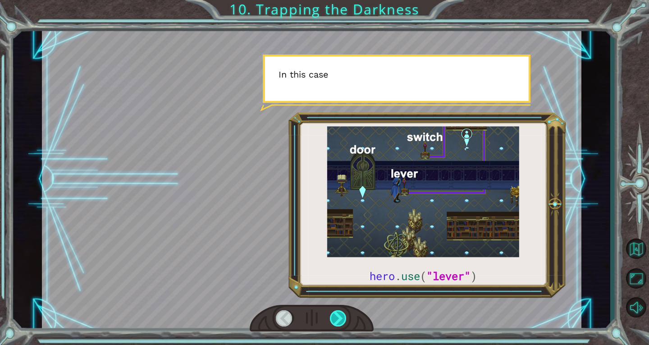
click at [342, 315] on div at bounding box center [338, 318] width 17 height 16
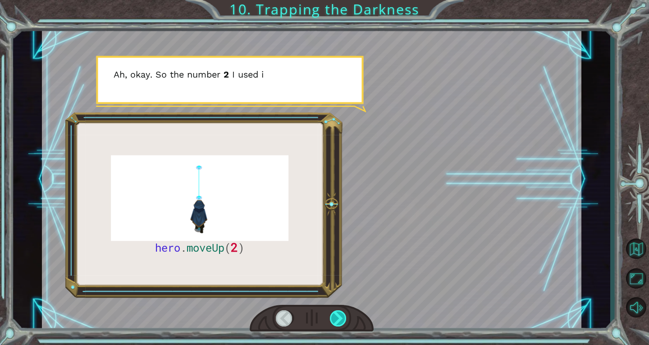
click at [342, 315] on div at bounding box center [338, 318] width 17 height 16
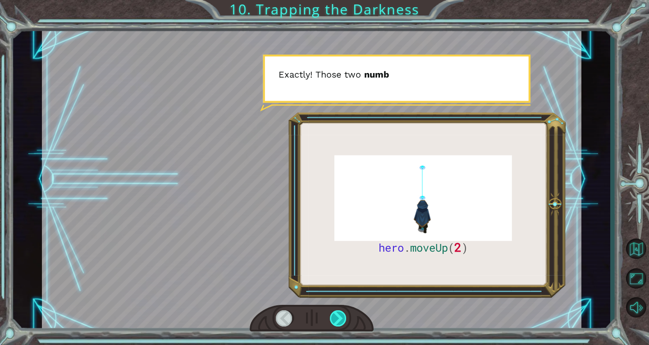
click at [342, 315] on div at bounding box center [338, 318] width 17 height 16
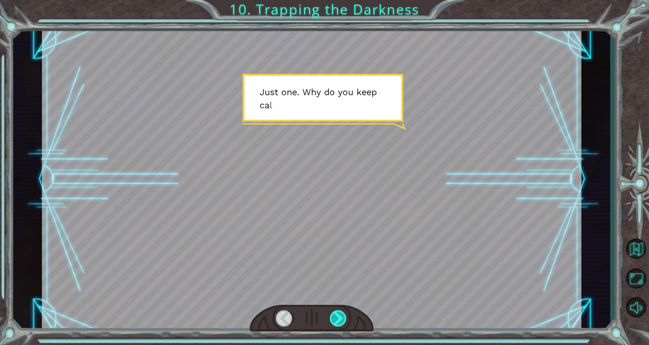
click at [342, 315] on div at bounding box center [338, 318] width 17 height 16
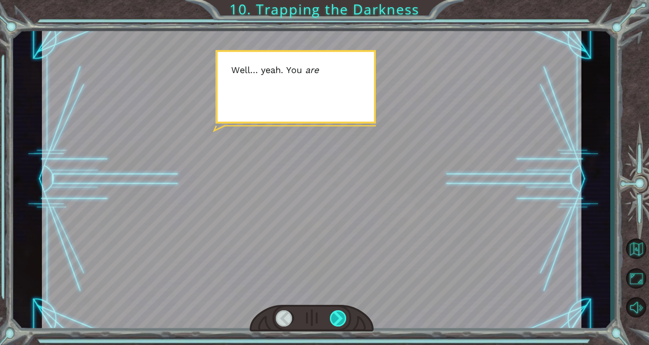
click at [342, 314] on div at bounding box center [338, 318] width 17 height 16
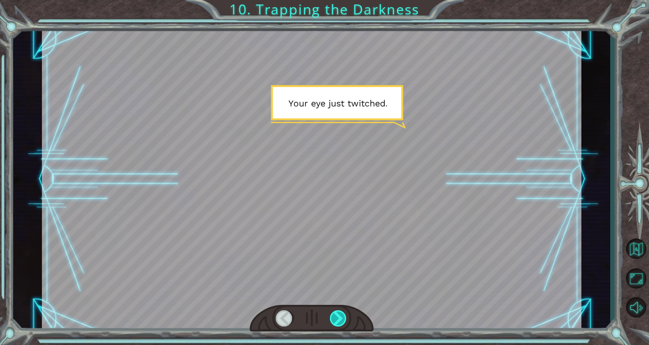
click at [342, 314] on div at bounding box center [338, 318] width 17 height 16
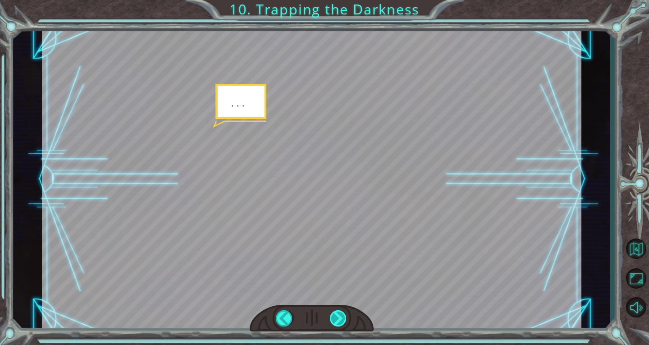
click at [342, 314] on div at bounding box center [338, 318] width 17 height 16
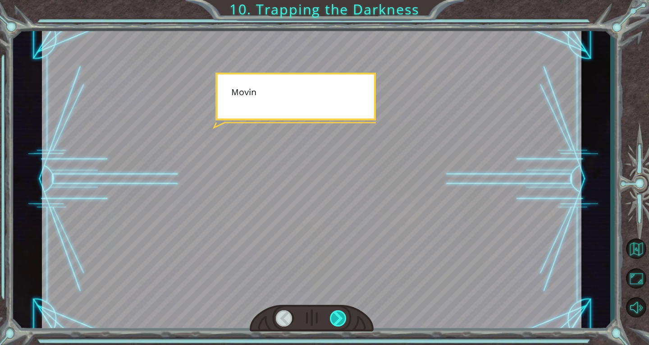
click at [342, 314] on div at bounding box center [338, 318] width 17 height 16
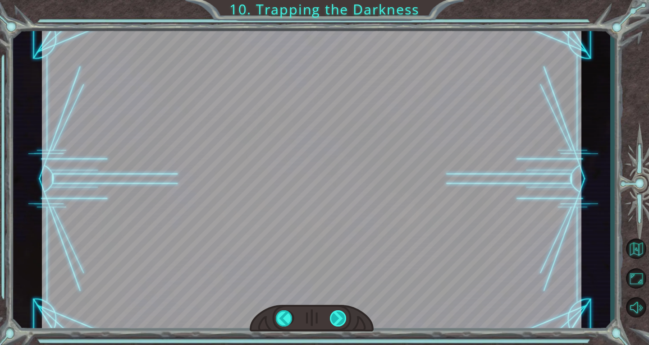
click at [342, 0] on div "hero . moveUp ( 2 ) B e f o r e w e c a n t r a p t h e D a r k n e s s w i t h…" at bounding box center [324, 0] width 649 height 0
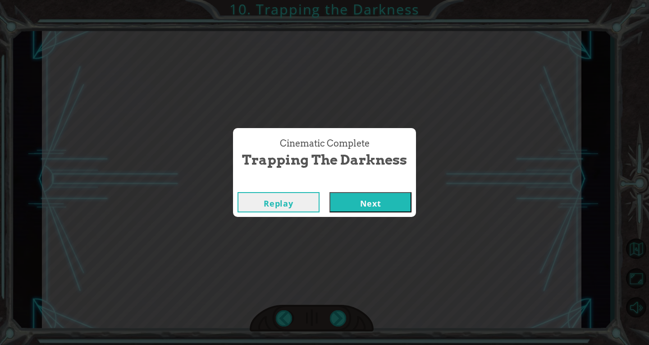
click at [352, 202] on button "Next" at bounding box center [370, 202] width 82 height 20
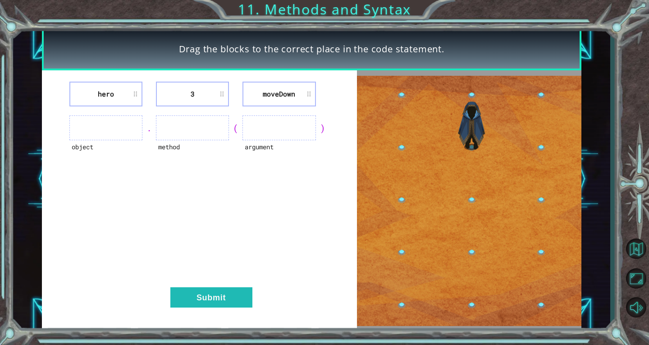
click at [97, 136] on ul at bounding box center [105, 127] width 73 height 25
drag, startPoint x: 143, startPoint y: 129, endPoint x: 206, endPoint y: 129, distance: 63.1
click at [206, 129] on div "object . method ( argument )" at bounding box center [199, 127] width 292 height 25
click at [217, 193] on div "hero 3 [GEOGRAPHIC_DATA] object . method ( argument ) Submit" at bounding box center [199, 200] width 315 height 260
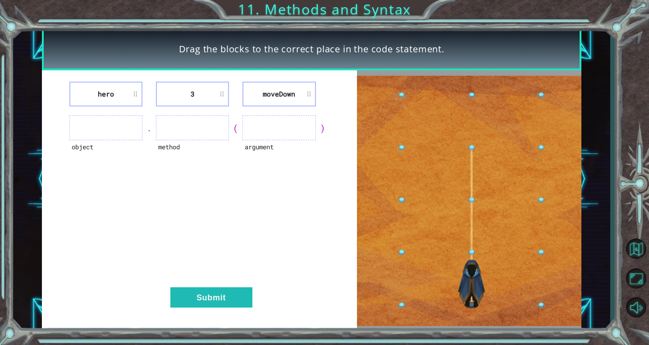
click at [290, 128] on ul at bounding box center [278, 127] width 73 height 25
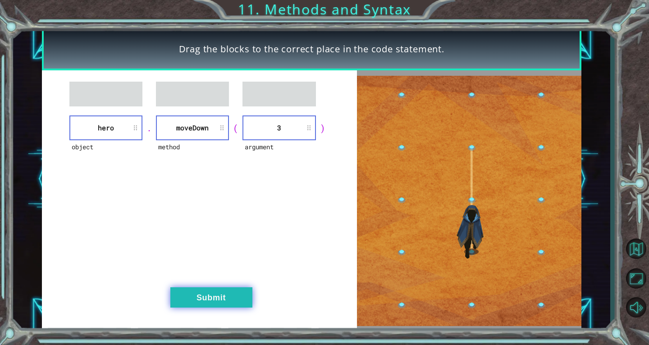
click at [212, 293] on button "Submit" at bounding box center [211, 297] width 82 height 20
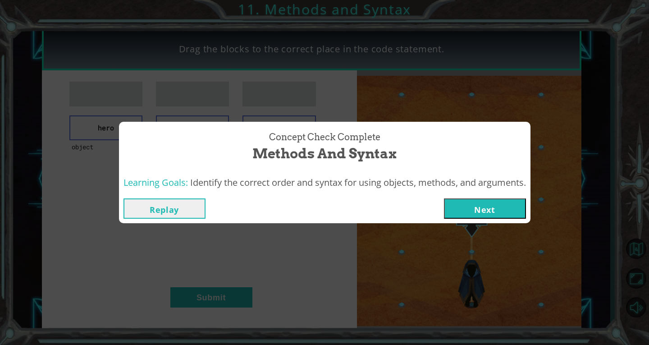
click at [512, 207] on button "Next" at bounding box center [485, 208] width 82 height 20
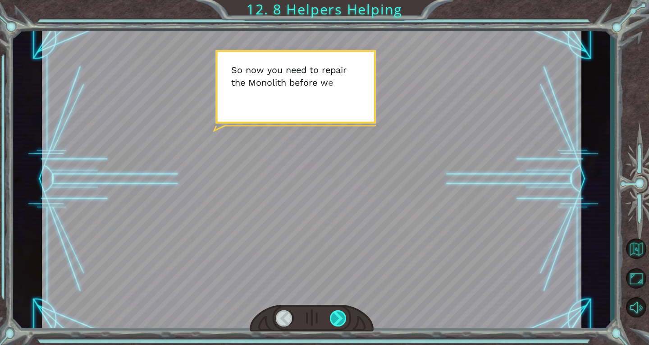
click at [341, 320] on div at bounding box center [338, 318] width 17 height 16
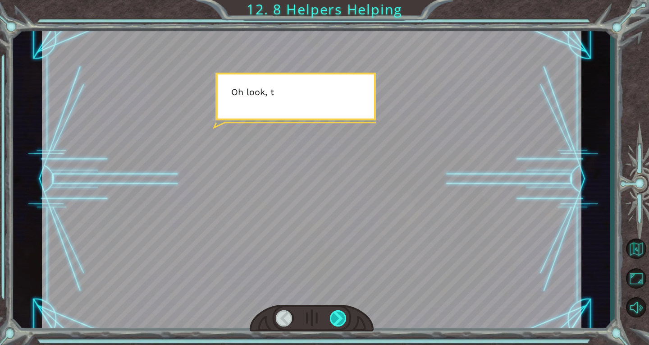
click at [335, 325] on div at bounding box center [338, 318] width 17 height 16
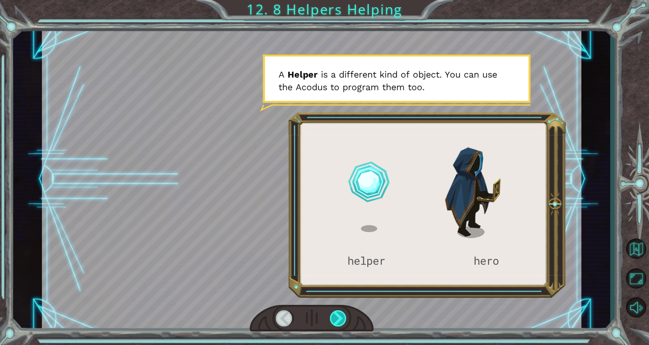
click at [343, 320] on div at bounding box center [338, 318] width 17 height 16
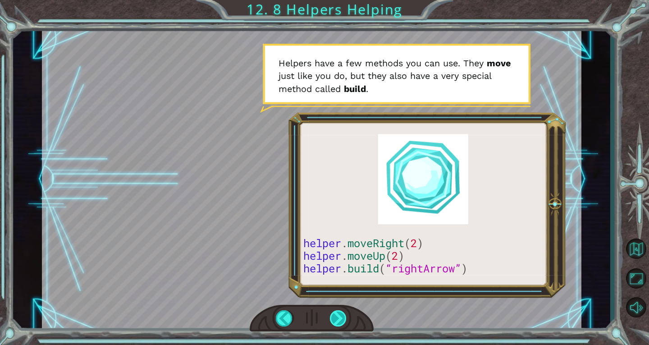
click at [343, 319] on div at bounding box center [338, 318] width 17 height 16
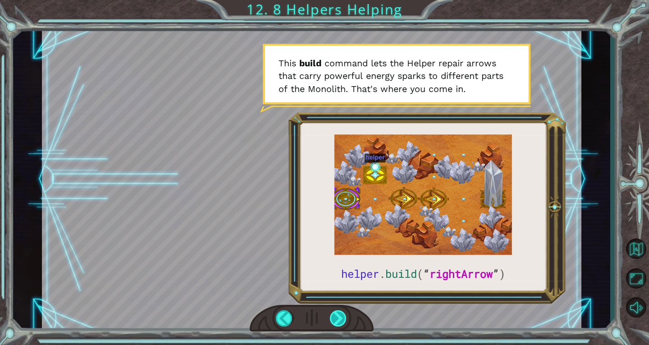
click at [343, 319] on div at bounding box center [338, 318] width 17 height 16
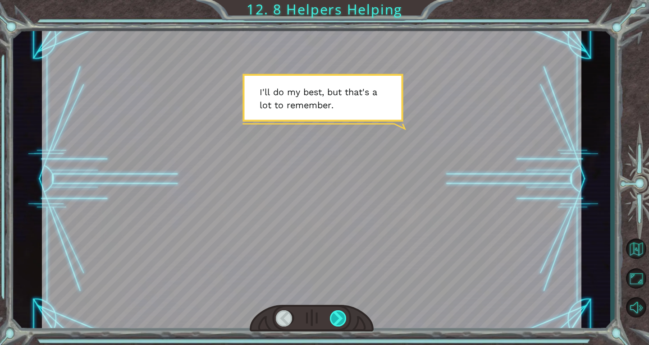
click at [343, 319] on div at bounding box center [338, 318] width 17 height 16
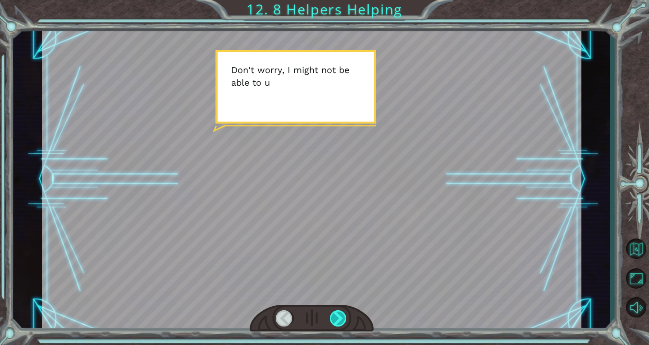
click at [343, 319] on div at bounding box center [338, 318] width 17 height 16
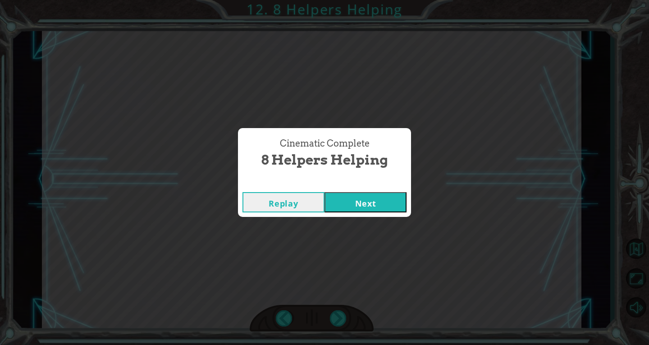
click at [375, 208] on button "Next" at bounding box center [365, 202] width 82 height 20
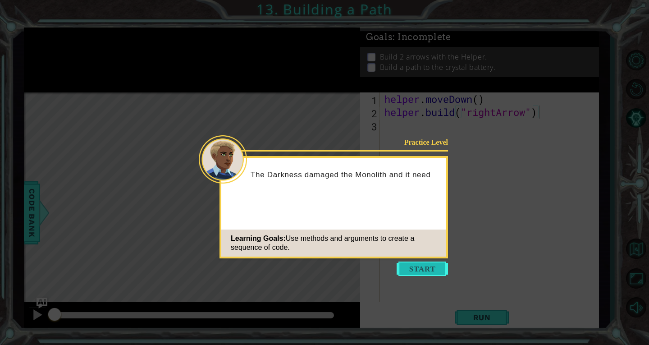
click at [405, 272] on button "Start" at bounding box center [422, 268] width 51 height 14
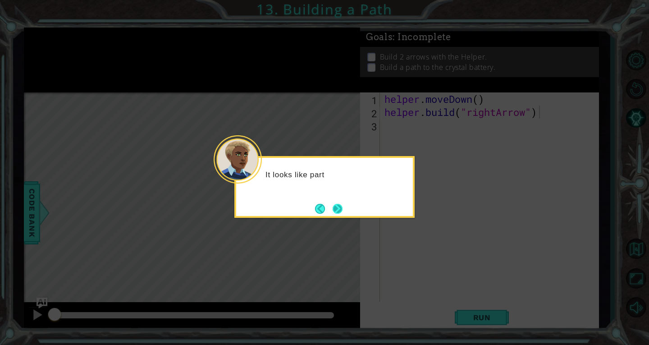
click at [342, 205] on button "Next" at bounding box center [338, 209] width 10 height 10
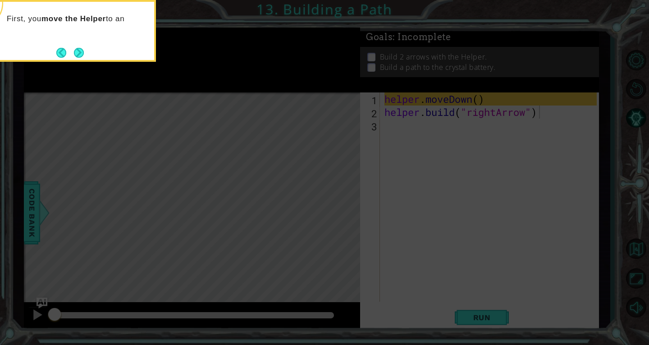
click at [470, 187] on icon at bounding box center [324, 51] width 649 height 586
click at [79, 50] on button "Next" at bounding box center [79, 53] width 10 height 10
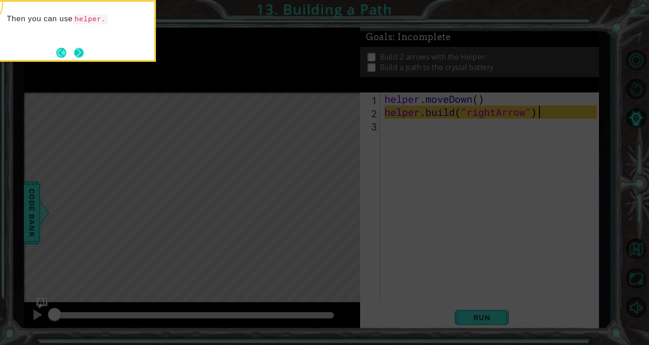
click at [75, 55] on button "Next" at bounding box center [79, 53] width 10 height 10
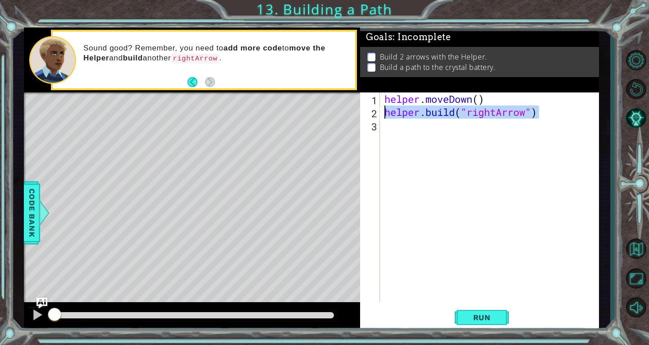
drag, startPoint x: 545, startPoint y: 115, endPoint x: 383, endPoint y: 114, distance: 162.2
click at [383, 114] on div "helper . moveDown ( ) helper . build ( "rightArrow" )" at bounding box center [492, 209] width 219 height 235
click at [392, 137] on div "helper . moveDown ( ) helper . build ( "rightArrow" )" at bounding box center [492, 209] width 219 height 235
paste textarea "[DOMAIN_NAME]("rightArrow")"
type textarea "[DOMAIN_NAME]("rightArrow")"
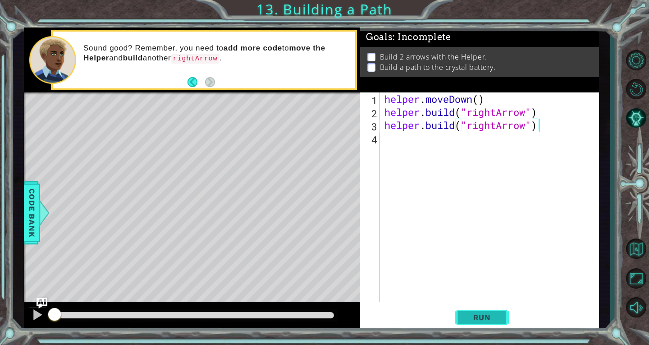
click at [484, 309] on button "Run" at bounding box center [482, 317] width 54 height 24
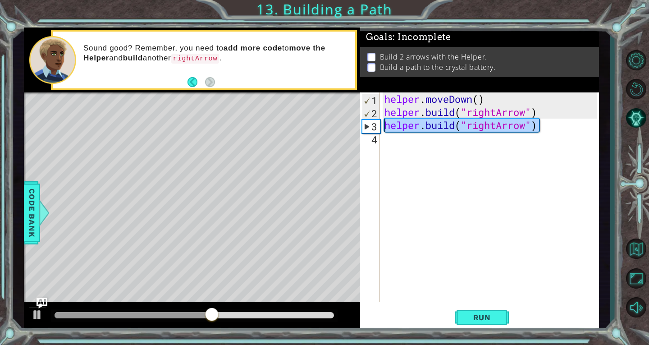
drag, startPoint x: 539, startPoint y: 125, endPoint x: 383, endPoint y: 126, distance: 156.4
click at [383, 126] on div "helper . moveDown ( ) helper . build ( "rightArrow" ) helper . build ( "rightAr…" at bounding box center [492, 209] width 219 height 235
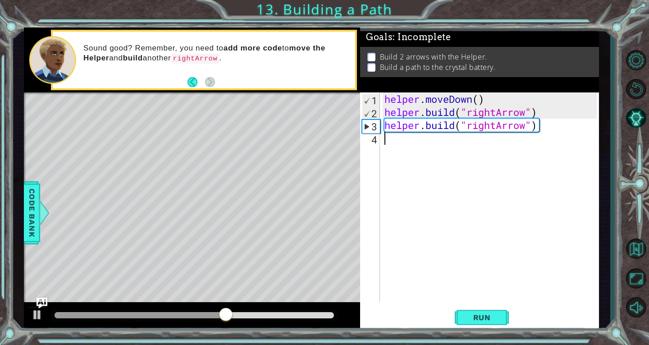
click at [410, 144] on div "helper . moveDown ( ) helper . build ( "rightArrow" ) helper . build ( "rightAr…" at bounding box center [492, 209] width 219 height 235
paste textarea "[DOMAIN_NAME]("rightArrow")"
type textarea "[DOMAIN_NAME]("rightArrow")"
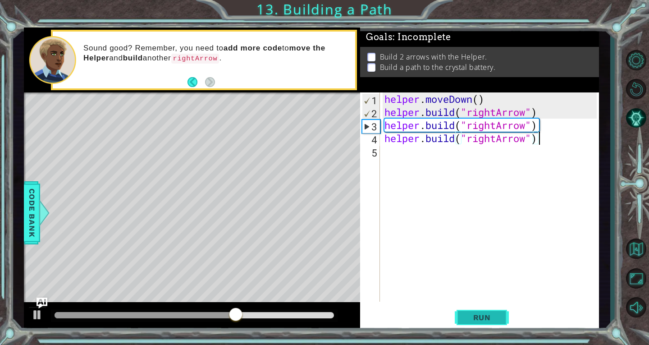
click at [493, 322] on button "Run" at bounding box center [482, 317] width 54 height 24
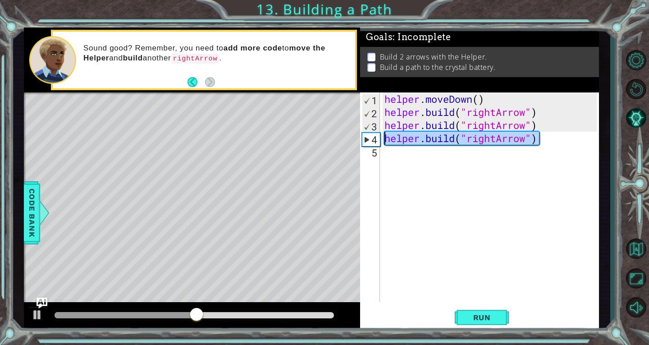
drag, startPoint x: 538, startPoint y: 137, endPoint x: 380, endPoint y: 141, distance: 158.2
click at [380, 141] on div "[DOMAIN_NAME]("rightArrow") 1 2 3 4 5 helper . moveDown ( ) helper . build ( "r…" at bounding box center [478, 196] width 237 height 209
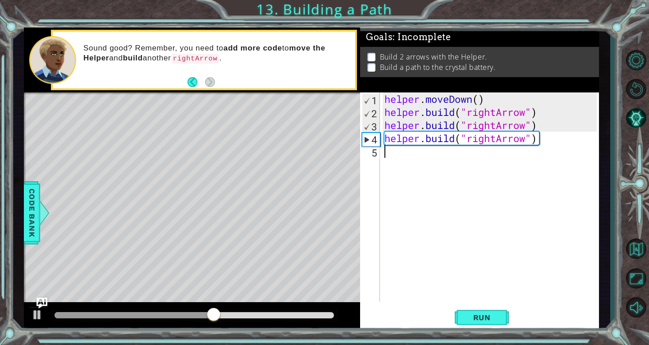
click at [404, 157] on div "helper . moveDown ( ) helper . build ( "rightArrow" ) helper . build ( "rightAr…" at bounding box center [492, 209] width 219 height 235
paste textarea "[DOMAIN_NAME]("rightArrow")"
type textarea "[DOMAIN_NAME]("rightArrow")"
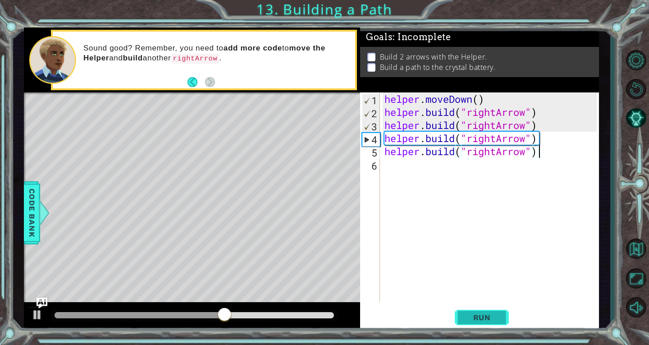
click at [479, 321] on span "Run" at bounding box center [482, 317] width 36 height 9
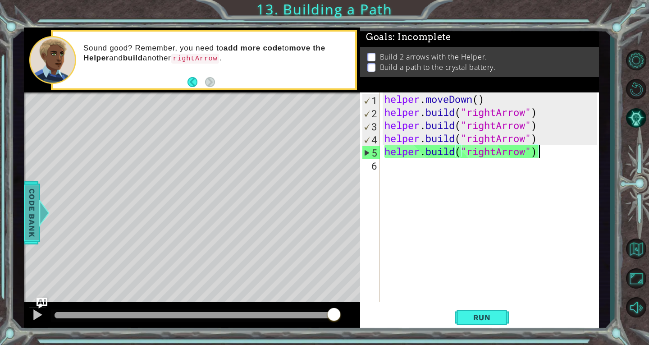
click at [34, 193] on span "Code Bank" at bounding box center [32, 212] width 14 height 55
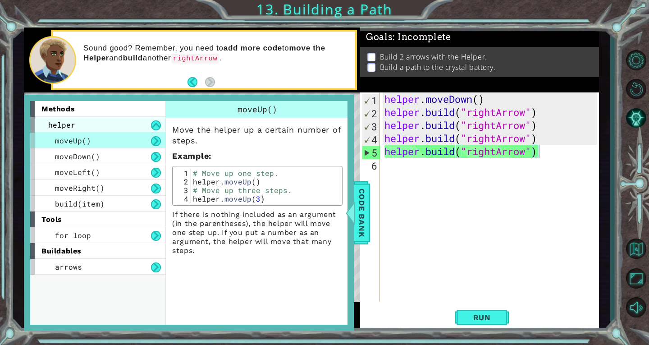
click at [109, 126] on div "helper" at bounding box center [97, 125] width 135 height 16
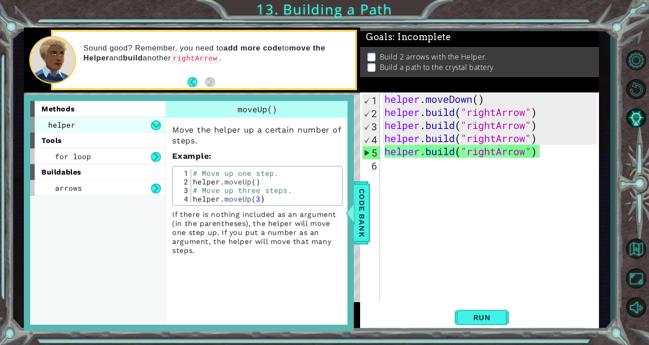
click at [109, 126] on div "helper" at bounding box center [97, 125] width 135 height 16
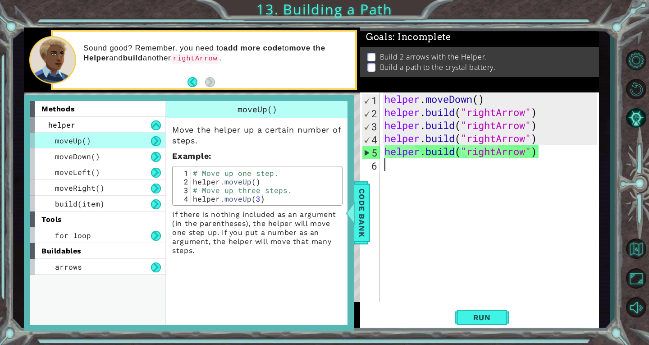
click at [517, 236] on div "helper . moveDown ( ) helper . build ( "rightArrow" ) helper . build ( "rightAr…" at bounding box center [492, 209] width 219 height 235
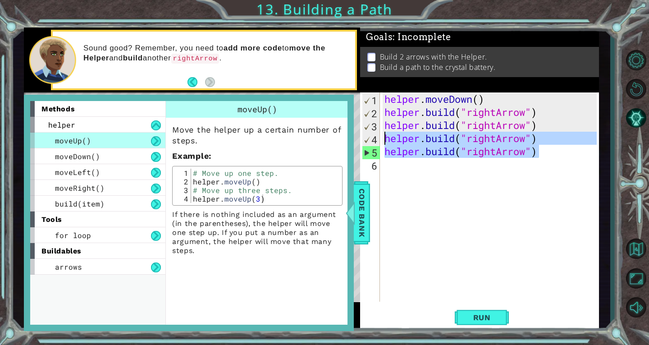
drag, startPoint x: 544, startPoint y: 157, endPoint x: 376, endPoint y: 134, distance: 169.7
click at [376, 134] on div "1 2 3 4 5 6 helper . moveDown ( ) helper . build ( "rightArrow" ) helper . buil…" at bounding box center [478, 196] width 237 height 209
type textarea "[DOMAIN_NAME]("rightArrow") [DOMAIN_NAME]("rightArrow")"
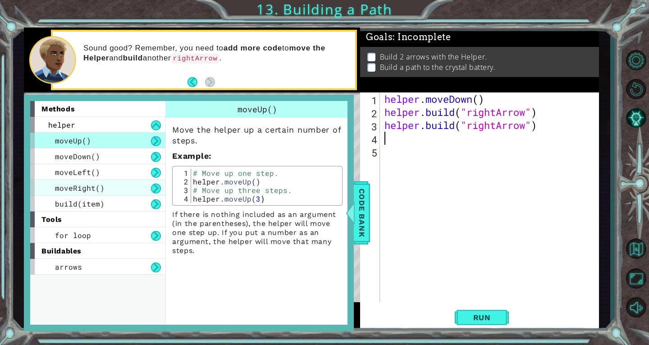
click at [102, 187] on span "moveRight()" at bounding box center [80, 187] width 50 height 9
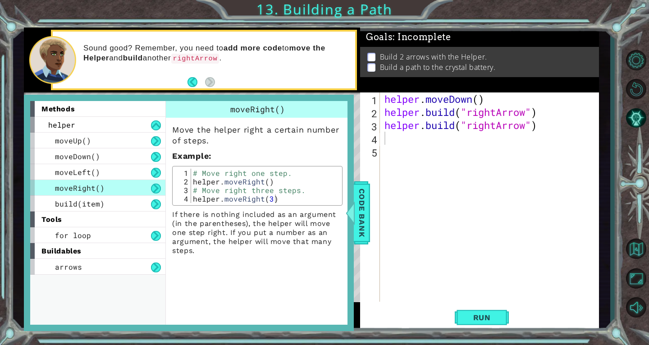
drag, startPoint x: 102, startPoint y: 187, endPoint x: 216, endPoint y: 185, distance: 114.0
click at [216, 185] on div "methods helper moveUp() moveDown() moveLeft() moveRight() build(item) tools for…" at bounding box center [188, 213] width 317 height 224
click at [444, 202] on div "helper . moveDown ( ) helper . build ( "rightArrow" ) helper . build ( "rightAr…" at bounding box center [492, 209] width 219 height 235
drag, startPoint x: 123, startPoint y: 189, endPoint x: 55, endPoint y: 196, distance: 68.0
click at [55, 196] on div "moveUp() moveDown() moveLeft() moveRight() build(item)" at bounding box center [97, 171] width 135 height 79
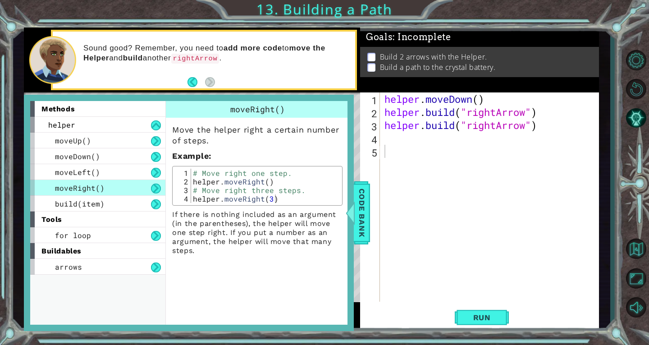
click at [53, 189] on div "moveRight()" at bounding box center [97, 188] width 135 height 16
click at [342, 239] on p "If there is nothing included as an argument (in the parentheses), the helper wi…" at bounding box center [257, 232] width 170 height 45
click at [365, 216] on span "Code Bank" at bounding box center [362, 212] width 14 height 55
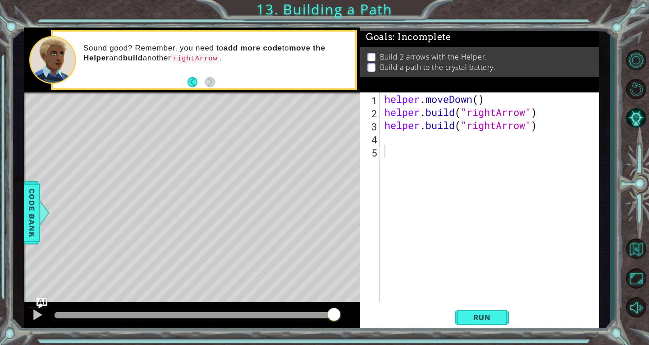
type textarea "[DOMAIN_NAME]("rightArrow")"
drag, startPoint x: 384, startPoint y: 114, endPoint x: 422, endPoint y: 112, distance: 37.9
click at [422, 112] on div "helper . moveDown ( ) helper . build ( "rightArrow" ) helper . build ( "rightAr…" at bounding box center [492, 209] width 219 height 235
click at [401, 149] on div "helper . moveDown ( ) helper . build ( "rightArrow" ) helper . build ( "rightAr…" at bounding box center [492, 209] width 219 height 235
click at [395, 135] on div "helper . moveDown ( ) helper . build ( "rightArrow" ) helper . build ( "rightAr…" at bounding box center [492, 209] width 219 height 235
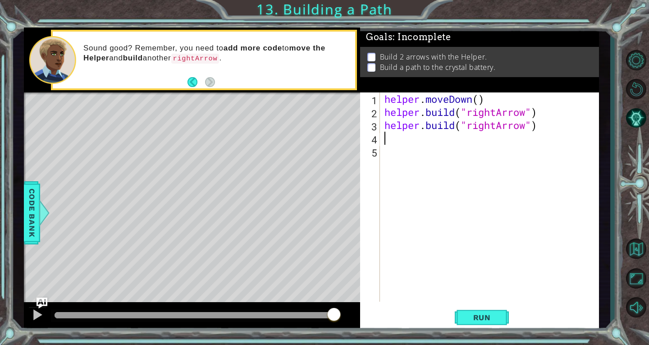
paste textarea "helper"
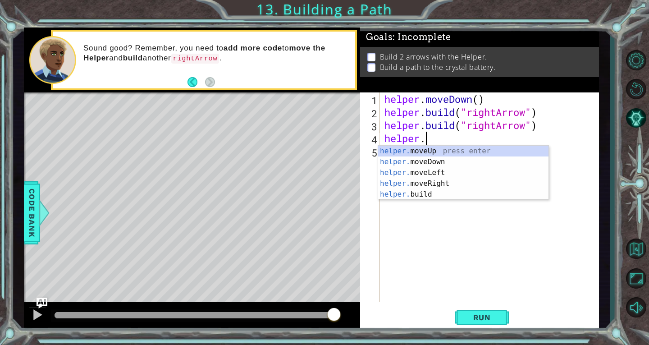
scroll to position [0, 1]
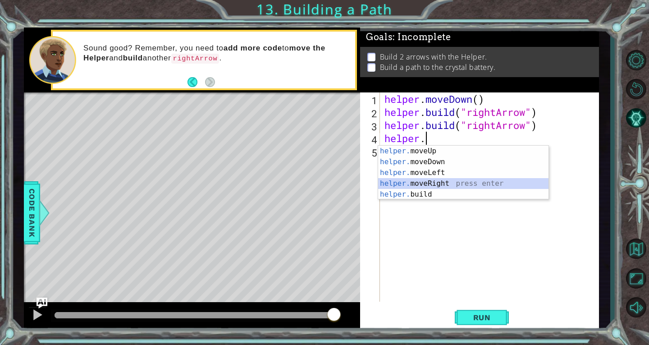
click at [405, 184] on div "helper. moveUp press enter helper. moveDown press enter helper. moveLeft press …" at bounding box center [463, 184] width 170 height 76
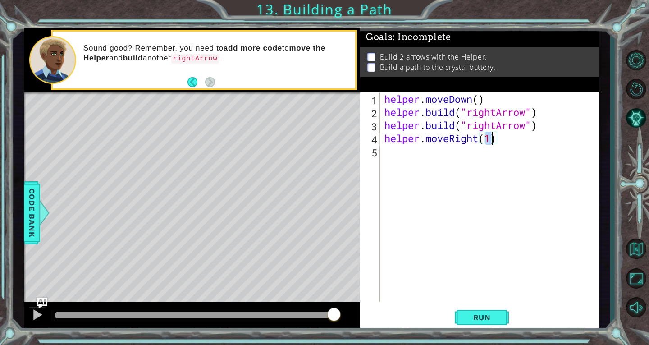
scroll to position [0, 5]
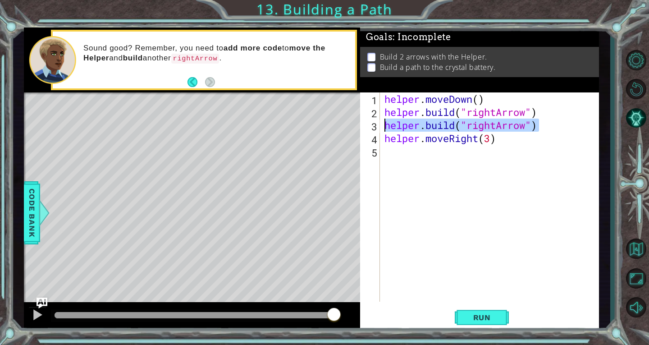
drag, startPoint x: 542, startPoint y: 124, endPoint x: 375, endPoint y: 125, distance: 166.7
click at [375, 125] on div "helper.moveRight(3) 1 2 3 4 5 helper . moveDown ( ) helper . build ( "rightArro…" at bounding box center [478, 196] width 237 height 209
type textarea "[DOMAIN_NAME]("rightArrow")"
click at [397, 161] on div "helper . moveDown ( ) helper . build ( "rightArrow" ) helper . build ( "rightAr…" at bounding box center [492, 209] width 219 height 235
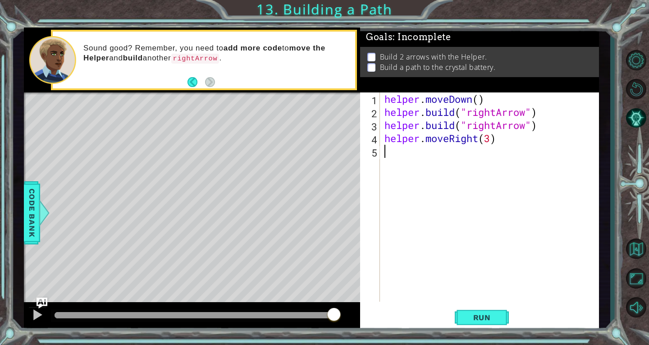
scroll to position [0, 0]
paste textarea "[DOMAIN_NAME]("rightArrow")"
type textarea "[DOMAIN_NAME]("rightArrow")"
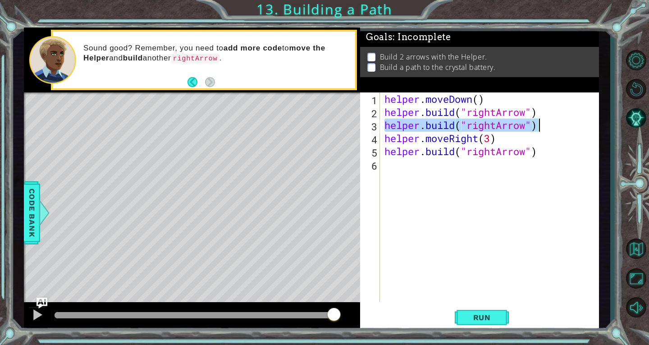
drag, startPoint x: 383, startPoint y: 122, endPoint x: 540, endPoint y: 123, distance: 157.7
click at [540, 123] on div "helper . moveDown ( ) helper . build ( "rightArrow" ) helper . build ( "rightAr…" at bounding box center [492, 209] width 219 height 235
type textarea "[DOMAIN_NAME]("rightArrow")"
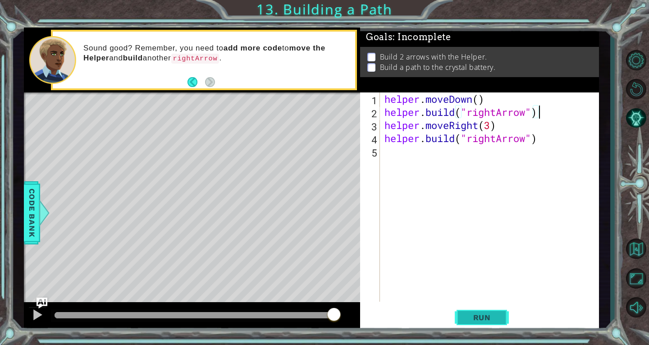
type textarea "[DOMAIN_NAME]("rightArrow")"
drag, startPoint x: 490, startPoint y: 316, endPoint x: 496, endPoint y: 310, distance: 8.3
click at [490, 315] on span "Run" at bounding box center [482, 317] width 36 height 9
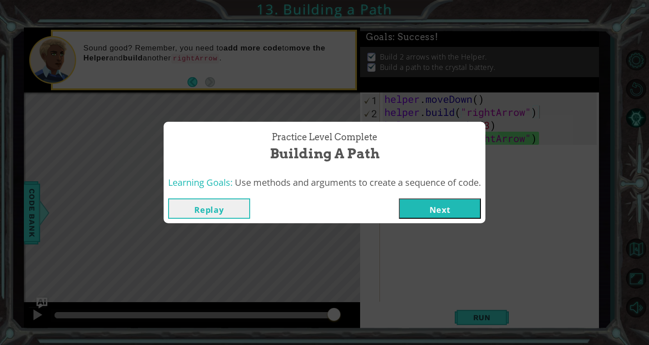
click at [436, 208] on button "Next" at bounding box center [440, 208] width 82 height 20
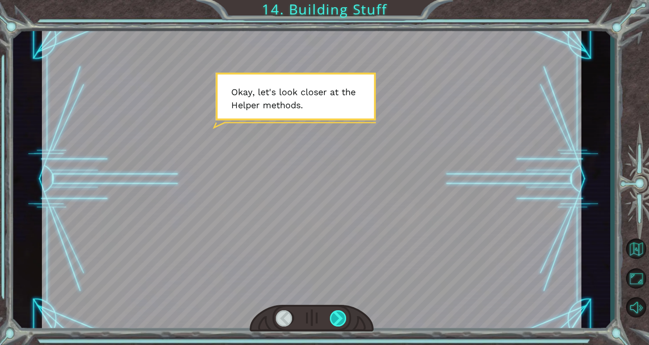
click at [344, 314] on div at bounding box center [338, 318] width 17 height 16
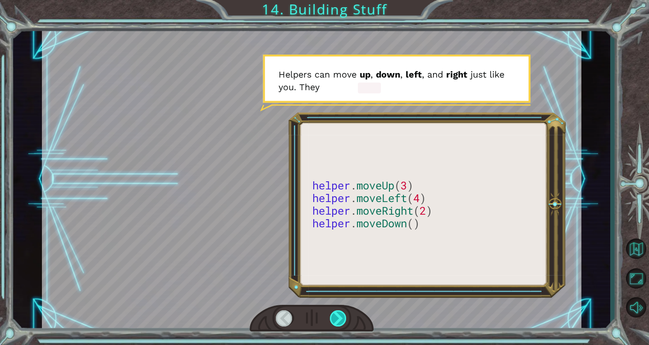
click at [339, 318] on div at bounding box center [338, 318] width 17 height 16
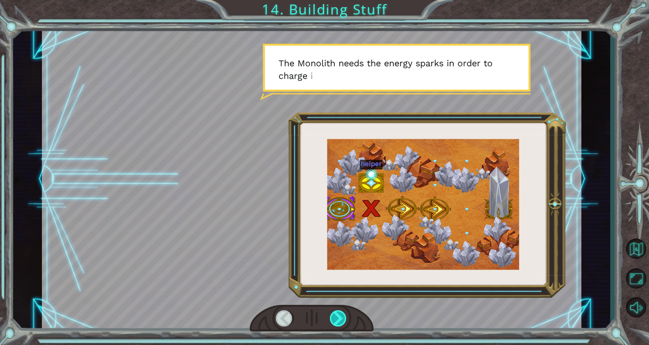
click at [344, 318] on div at bounding box center [338, 318] width 17 height 16
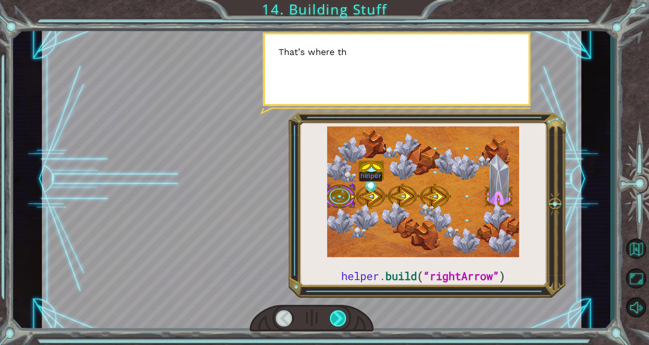
click at [342, 317] on div at bounding box center [338, 318] width 17 height 16
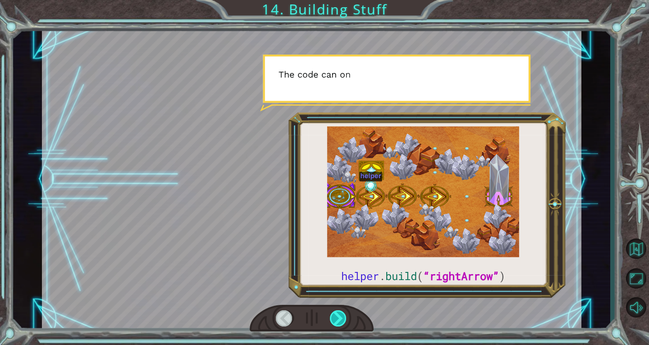
click at [342, 316] on div at bounding box center [338, 318] width 17 height 16
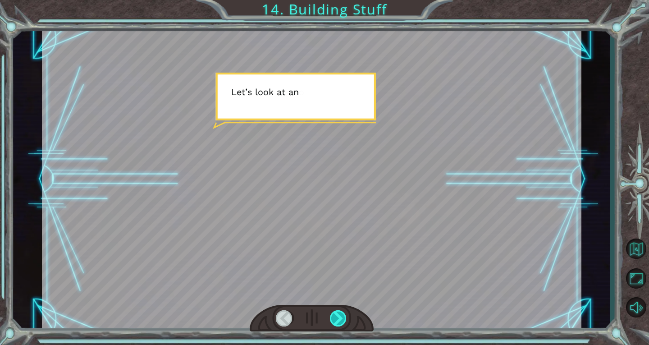
click at [342, 316] on div at bounding box center [338, 318] width 17 height 16
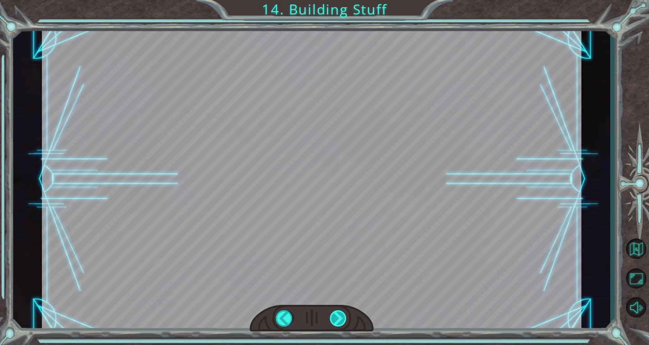
click at [342, 0] on div "helper . build ( “rightArrow” ) O k a y , l e t ' s l o o k c l o s e r a t t h…" at bounding box center [324, 0] width 649 height 0
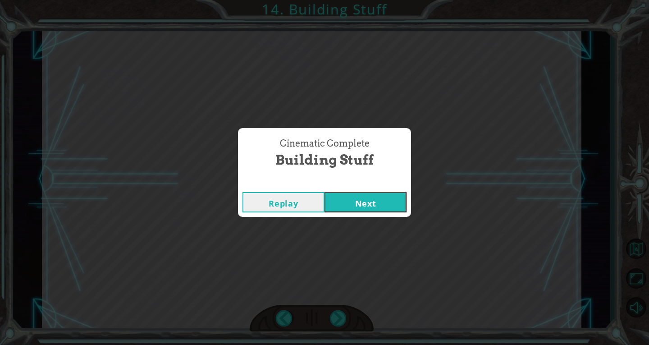
click at [354, 197] on button "Next" at bounding box center [365, 202] width 82 height 20
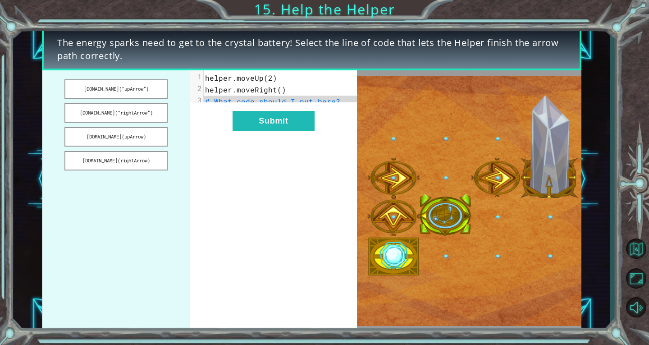
click at [438, 227] on img at bounding box center [469, 201] width 224 height 251
click at [388, 253] on img at bounding box center [469, 201] width 224 height 251
click at [143, 114] on button "[DOMAIN_NAME](“rightArrow”)" at bounding box center [115, 112] width 103 height 19
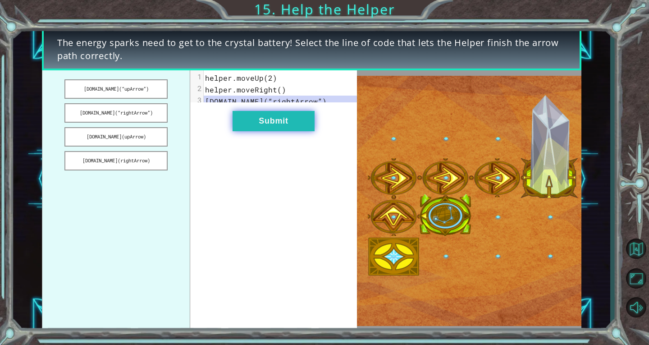
click at [255, 131] on button "Submit" at bounding box center [274, 121] width 82 height 20
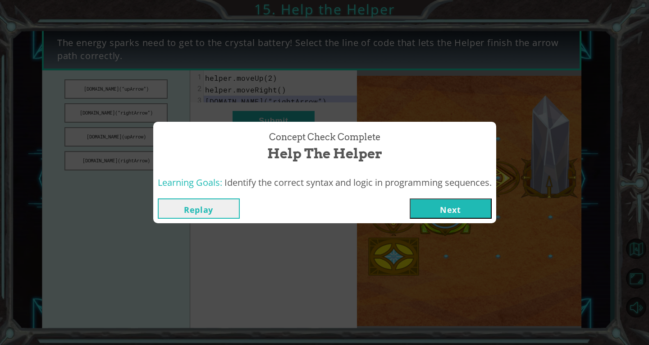
click at [466, 211] on button "Next" at bounding box center [451, 208] width 82 height 20
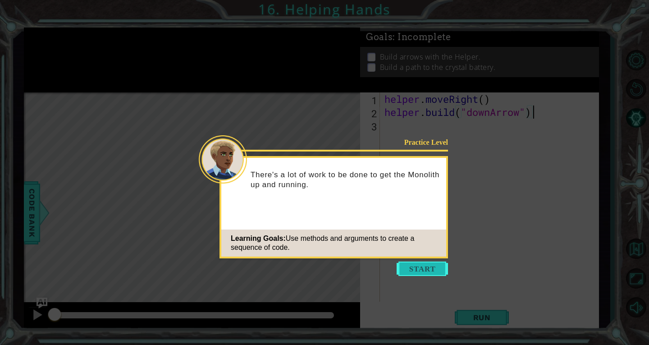
click at [420, 272] on button "Start" at bounding box center [422, 268] width 51 height 14
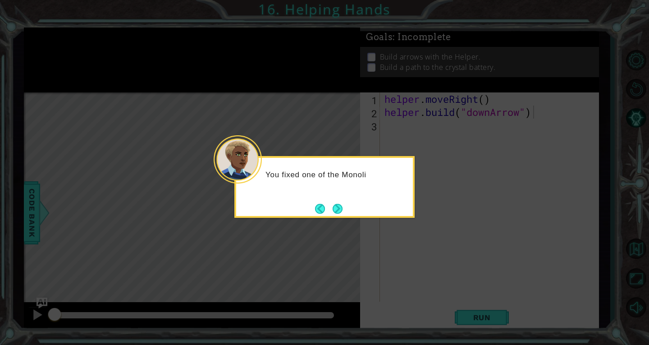
click at [346, 207] on div "You fixed one of the Monoli" at bounding box center [324, 187] width 180 height 62
click at [339, 210] on button "Next" at bounding box center [338, 209] width 10 height 10
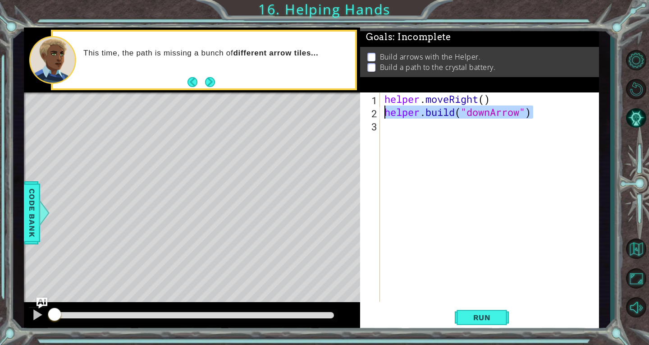
drag, startPoint x: 537, startPoint y: 115, endPoint x: 378, endPoint y: 110, distance: 159.2
click at [378, 110] on div "[DOMAIN_NAME]("downArrow") 1 2 3 helper . moveRight ( ) helper . build ( "downA…" at bounding box center [478, 196] width 237 height 209
click at [430, 136] on div "helper . moveRight ( ) helper . build ( "downArrow" )" at bounding box center [492, 209] width 219 height 235
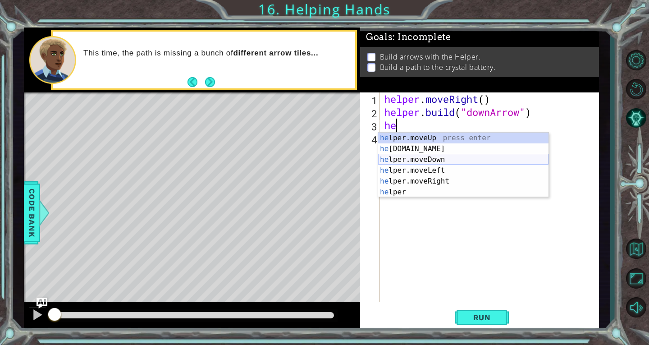
click at [435, 155] on div "he lper.moveUp press enter he [DOMAIN_NAME] press enter he lper.moveDown press …" at bounding box center [463, 175] width 170 height 87
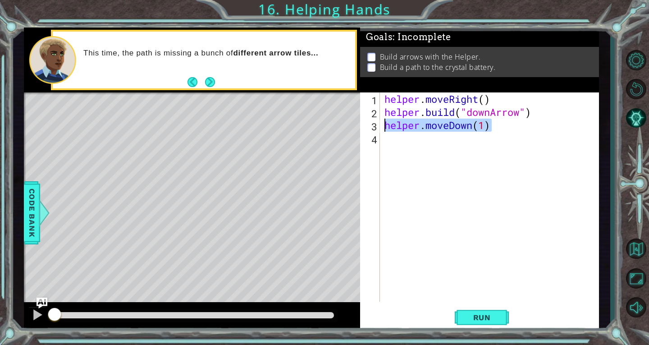
drag, startPoint x: 497, startPoint y: 130, endPoint x: 387, endPoint y: 130, distance: 110.0
click at [387, 130] on div "helper . moveRight ( ) helper . build ( "downArrow" ) helper . moveDown ( 1 )" at bounding box center [492, 209] width 219 height 235
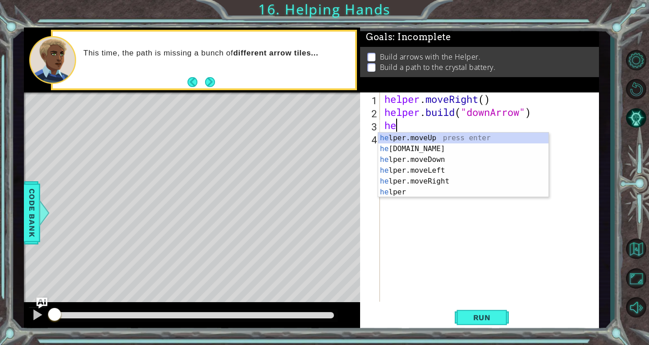
scroll to position [0, 0]
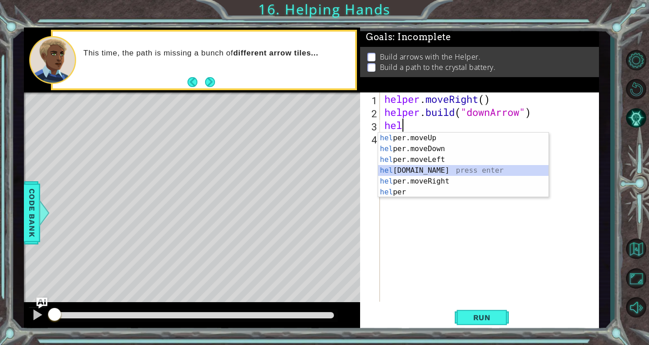
click at [447, 167] on div "hel per.moveUp press enter hel per.moveDown press enter hel per.moveLeft press …" at bounding box center [463, 175] width 170 height 87
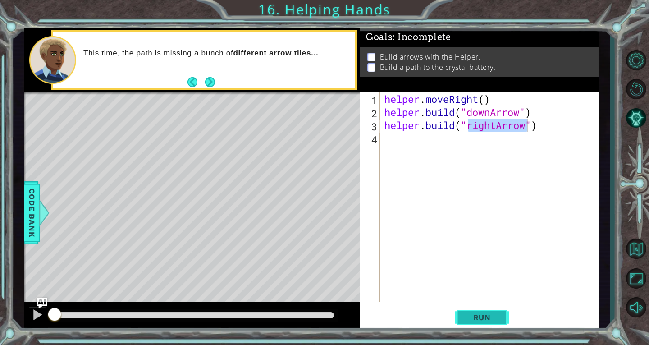
click at [502, 310] on button "Run" at bounding box center [482, 317] width 54 height 24
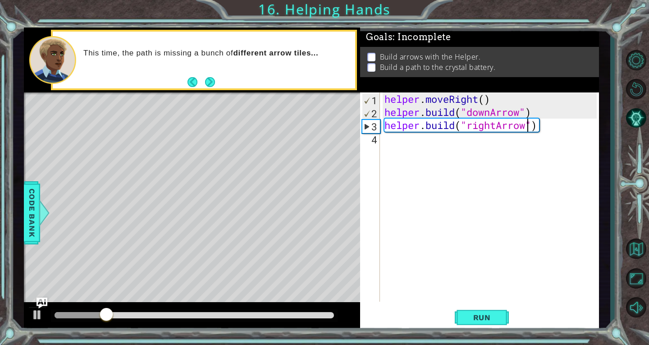
click at [548, 113] on div "helper . moveRight ( ) helper . build ( "downArrow" ) helper . build ( "rightAr…" at bounding box center [492, 209] width 219 height 235
type textarea "[DOMAIN_NAME]("downArrow")"
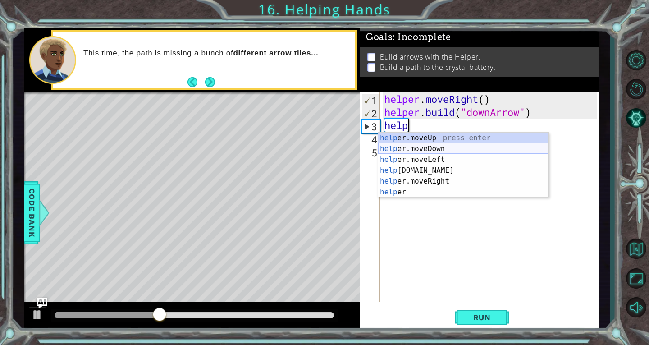
click at [466, 148] on div "help er.moveUp press enter help er.moveDown press enter help er.moveLeft press …" at bounding box center [463, 175] width 170 height 87
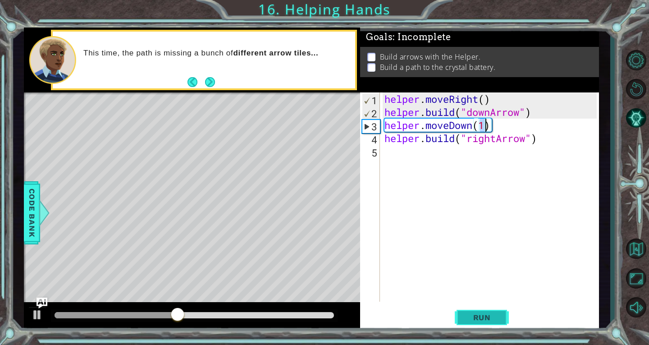
type textarea "helper.moveDown(1)"
click at [478, 315] on span "Run" at bounding box center [482, 317] width 36 height 9
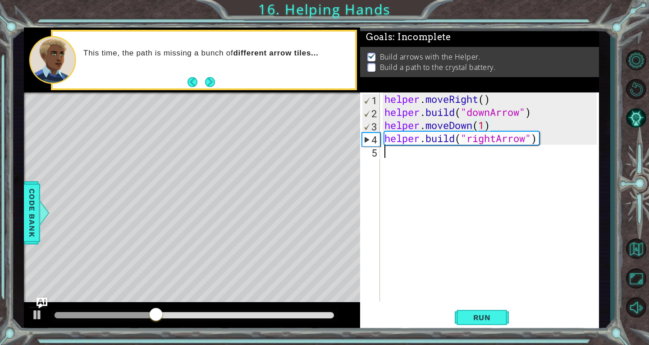
click at [426, 161] on div "helper . moveRight ( ) helper . build ( "downArrow" ) helper . moveDown ( 1 ) h…" at bounding box center [492, 209] width 219 height 235
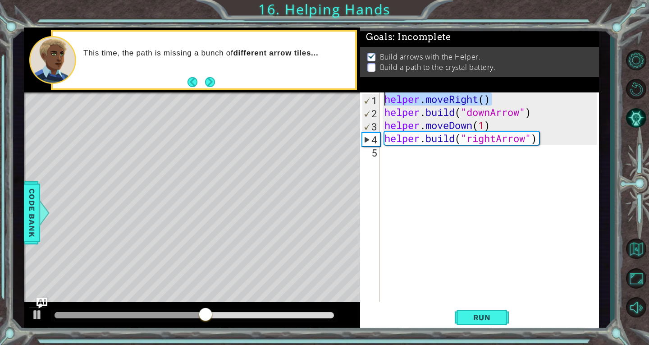
drag, startPoint x: 498, startPoint y: 98, endPoint x: 374, endPoint y: 99, distance: 124.4
click at [374, 99] on div "1 2 3 4 5 helper . moveRight ( ) helper . build ( "downArrow" ) helper . moveDo…" at bounding box center [478, 196] width 237 height 209
type textarea "helper.moveRight()"
click at [418, 156] on div "helper . moveRight ( ) helper . build ( "downArrow" ) helper . moveDown ( 1 ) h…" at bounding box center [492, 209] width 219 height 235
paste textarea "helper.moveRight()"
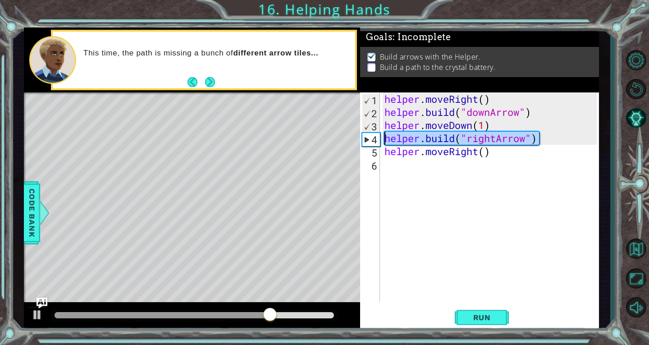
drag, startPoint x: 554, startPoint y: 141, endPoint x: 382, endPoint y: 142, distance: 172.2
click at [382, 142] on div "helper.moveRight() 1 2 3 4 5 6 helper . moveRight ( ) helper . build ( "downArr…" at bounding box center [478, 196] width 237 height 209
type textarea "[DOMAIN_NAME]("rightArrow")"
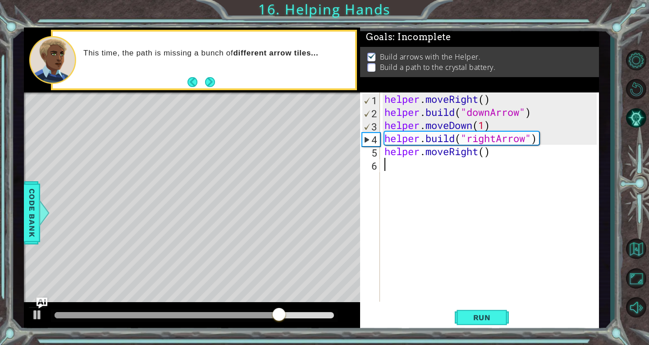
click at [397, 171] on div "helper . moveRight ( ) helper . build ( "downArrow" ) helper . moveDown ( 1 ) h…" at bounding box center [492, 209] width 219 height 235
paste textarea "[DOMAIN_NAME]("rightArrow")"
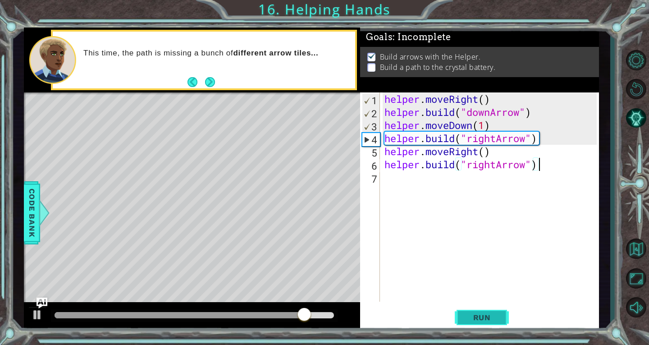
click at [484, 317] on span "Run" at bounding box center [482, 317] width 36 height 9
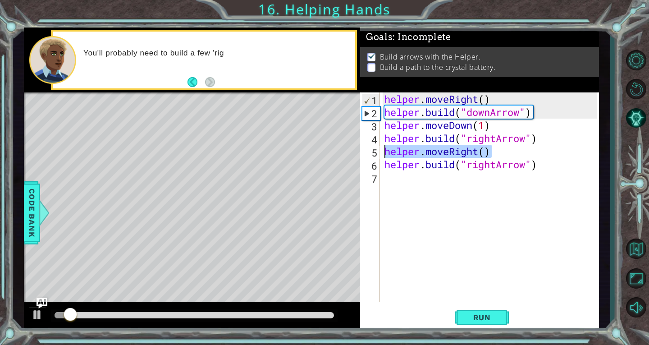
drag, startPoint x: 500, startPoint y: 154, endPoint x: 387, endPoint y: 153, distance: 113.1
click at [387, 153] on div "helper . moveRight ( ) helper . build ( "downArrow" ) helper . moveDown ( 1 ) h…" at bounding box center [492, 209] width 219 height 235
type textarea "helper.moveRight()"
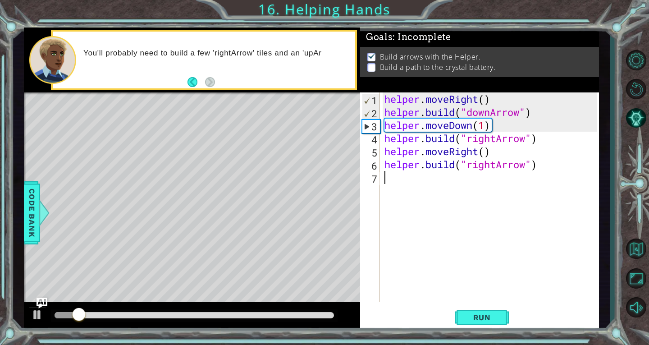
click at [408, 177] on div "helper . moveRight ( ) helper . build ( "downArrow" ) helper . moveDown ( 1 ) h…" at bounding box center [492, 209] width 219 height 235
paste textarea "helper.moveRight()"
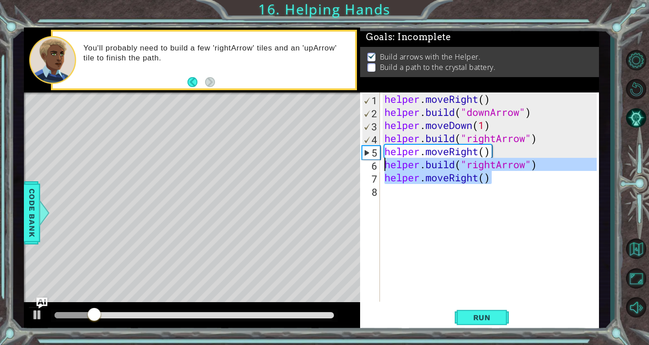
drag, startPoint x: 555, startPoint y: 171, endPoint x: 385, endPoint y: 164, distance: 170.0
click at [385, 164] on div "helper . moveRight ( ) helper . build ( "downArrow" ) helper . moveDown ( 1 ) h…" at bounding box center [492, 209] width 219 height 235
type textarea "[DOMAIN_NAME]("rightArrow") helper.moveRight()"
click at [504, 212] on div "helper . moveRight ( ) helper . build ( "downArrow" ) helper . moveDown ( 1 ) h…" at bounding box center [492, 209] width 219 height 235
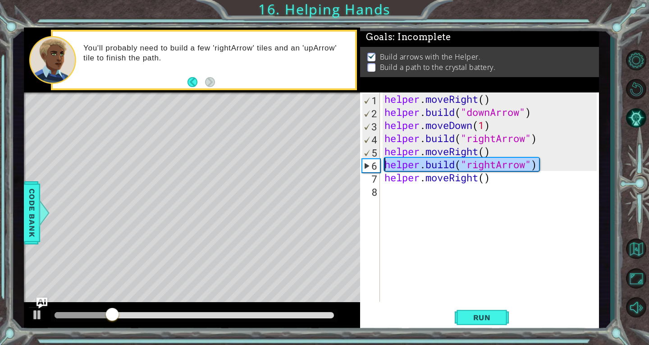
drag, startPoint x: 543, startPoint y: 160, endPoint x: 375, endPoint y: 169, distance: 168.8
click at [375, 169] on div "1 2 3 4 5 6 7 8 helper . moveRight ( ) helper . build ( "downArrow" ) helper . …" at bounding box center [478, 196] width 237 height 209
type textarea "[DOMAIN_NAME]("rightArrow")"
click at [414, 192] on div "helper . moveRight ( ) helper . build ( "downArrow" ) helper . moveDown ( 1 ) h…" at bounding box center [492, 209] width 219 height 235
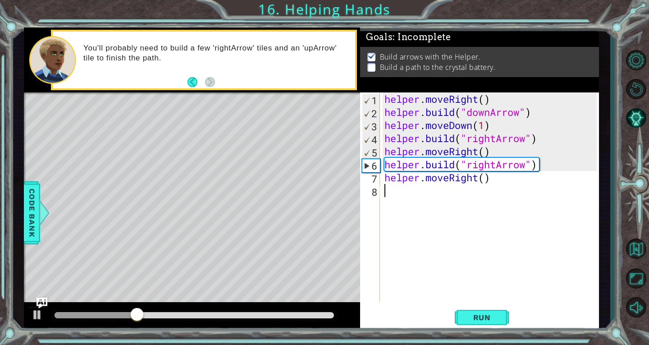
paste textarea "[DOMAIN_NAME]("rightArrow")"
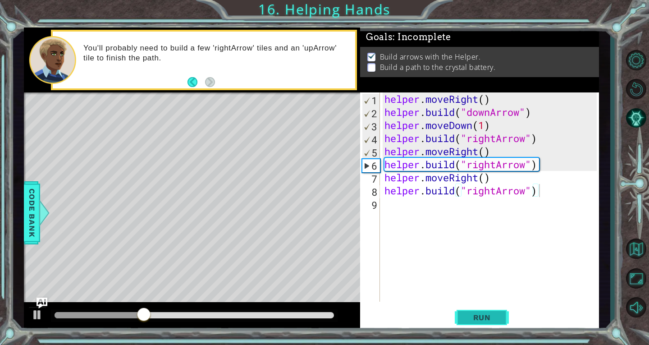
click at [492, 313] on span "Run" at bounding box center [482, 317] width 36 height 9
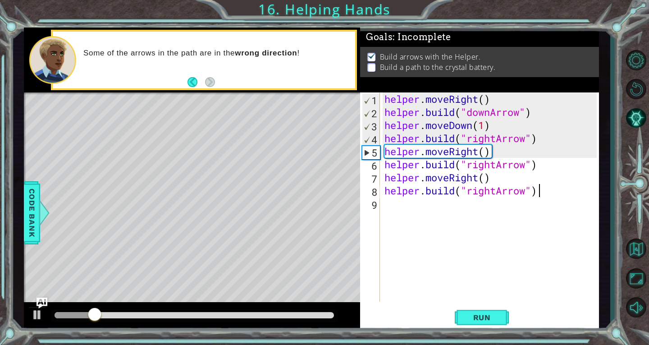
click at [496, 191] on div "helper . moveRight ( ) helper . build ( "downArrow" ) helper . moveDown ( 1 ) h…" at bounding box center [492, 209] width 219 height 235
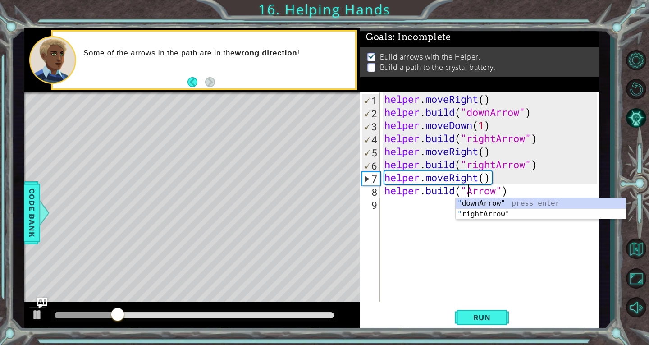
scroll to position [0, 5]
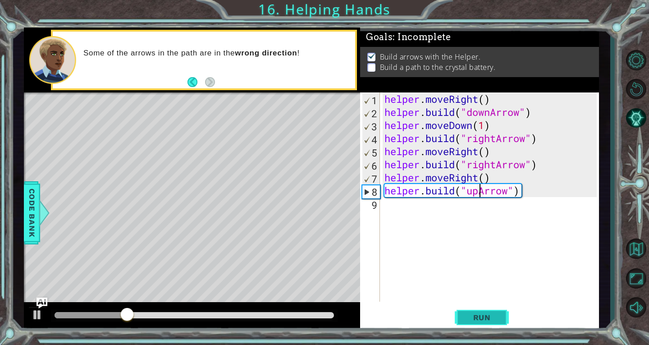
type textarea "[DOMAIN_NAME]("upArrow")"
click at [479, 314] on span "Run" at bounding box center [482, 317] width 36 height 9
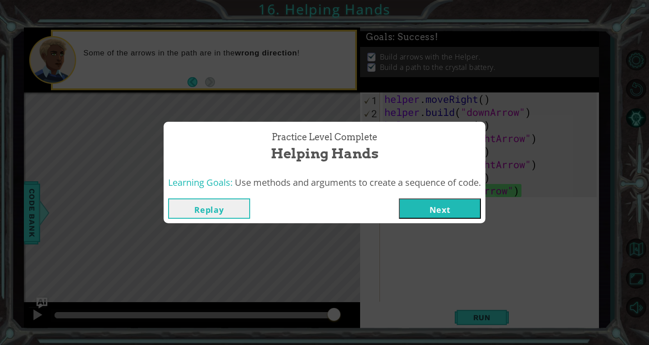
click at [433, 199] on button "Next" at bounding box center [440, 208] width 82 height 20
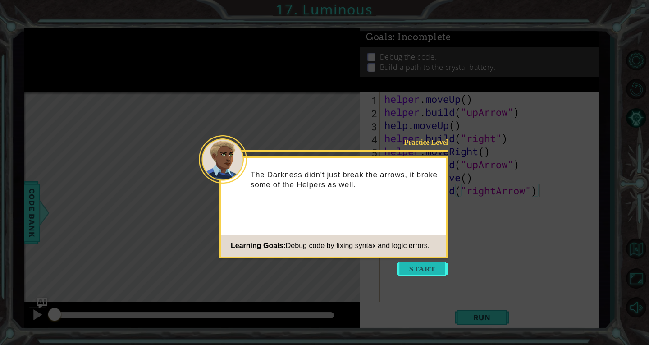
click at [413, 263] on button "Start" at bounding box center [422, 268] width 51 height 14
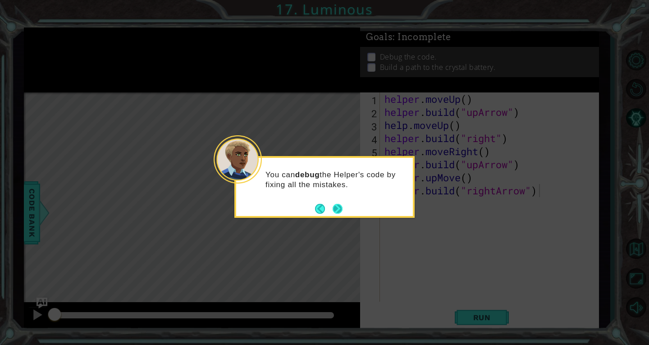
click at [337, 207] on button "Next" at bounding box center [338, 209] width 10 height 10
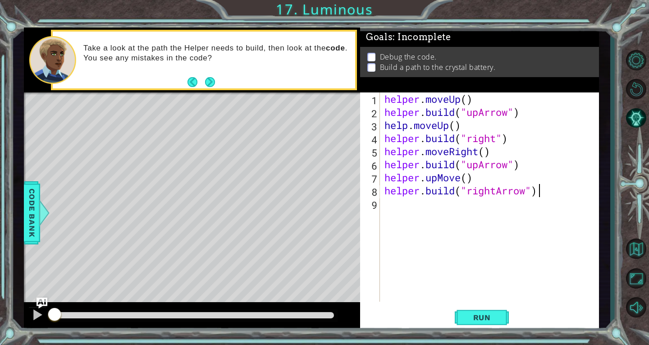
click at [479, 162] on div "helper . moveUp ( ) helper . build ( "upArrow" ) help . moveUp ( ) helper . bui…" at bounding box center [492, 209] width 219 height 235
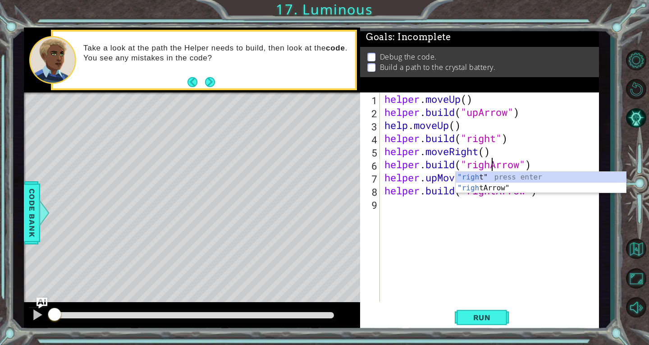
type textarea "[DOMAIN_NAME]("rightArrow")"
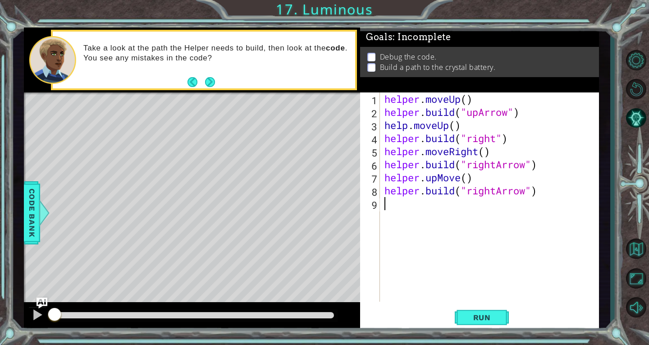
click at [399, 236] on div "helper . moveUp ( ) helper . build ( "upArrow" ) help . moveUp ( ) helper . bui…" at bounding box center [492, 209] width 219 height 235
click at [462, 180] on div "helper . moveUp ( ) helper . build ( "upArrow" ) help . moveUp ( ) helper . bui…" at bounding box center [492, 209] width 219 height 235
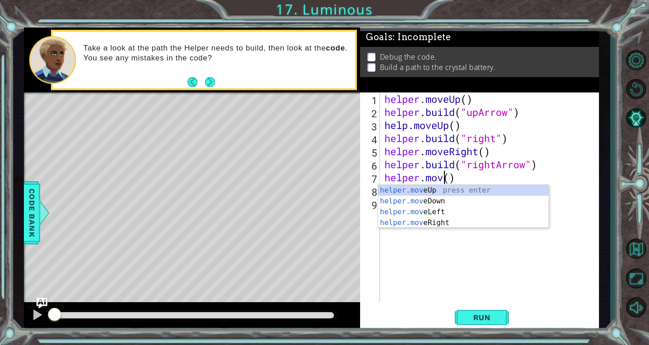
scroll to position [0, 3]
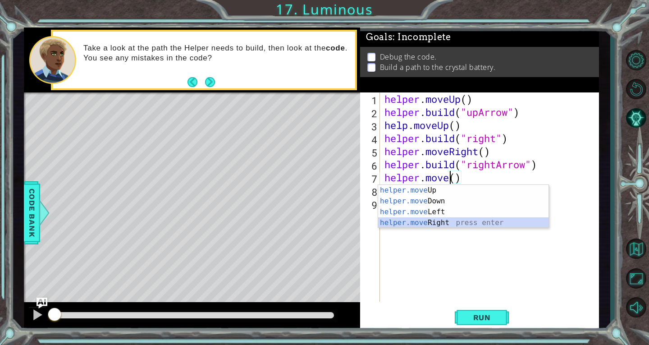
click at [451, 222] on div "helper.move Up press enter helper.move Down press enter helper.move Left press …" at bounding box center [463, 217] width 170 height 65
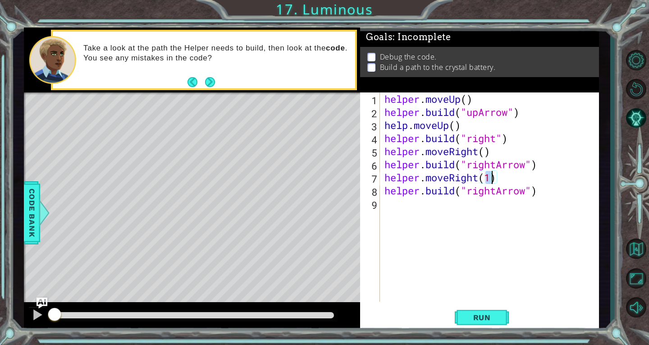
click at [492, 192] on div "helper . moveUp ( ) helper . build ( "upArrow" ) help . moveUp ( ) helper . bui…" at bounding box center [492, 209] width 219 height 235
click at [498, 188] on div "helper . moveUp ( ) helper . build ( "upArrow" ) help . moveUp ( ) helper . bui…" at bounding box center [492, 209] width 219 height 235
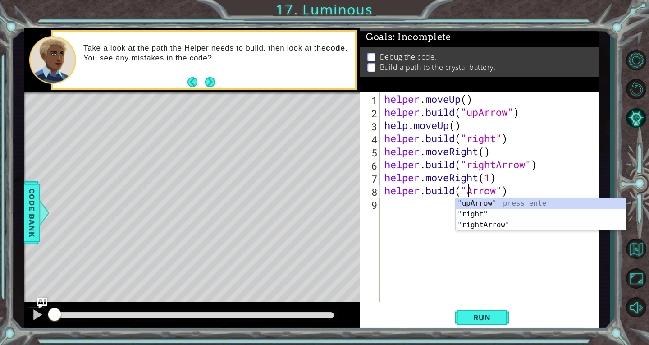
scroll to position [0, 5]
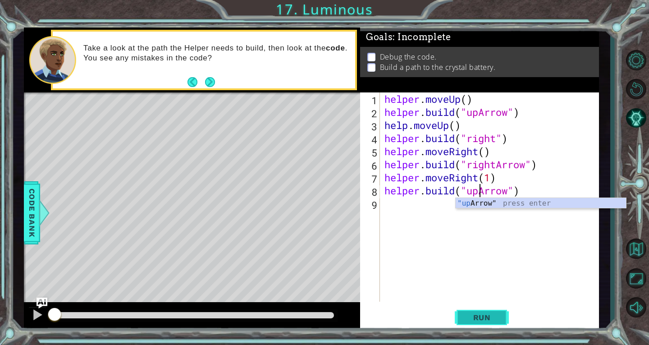
click at [478, 320] on span "Run" at bounding box center [482, 317] width 36 height 9
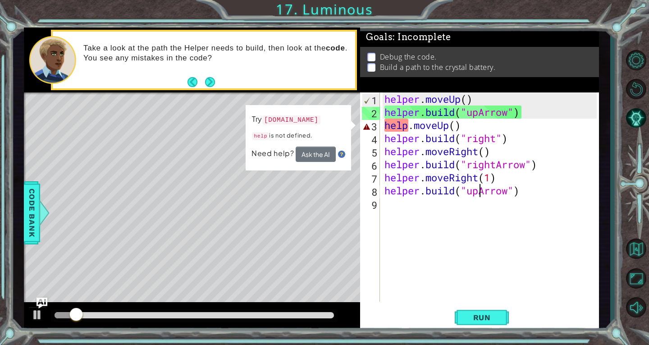
click at [407, 127] on div "helper . moveUp ( ) helper . build ( "upArrow" ) help . moveUp ( ) helper . bui…" at bounding box center [492, 209] width 219 height 235
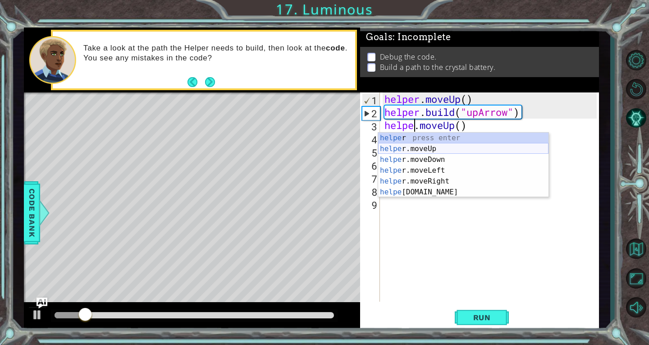
scroll to position [0, 2]
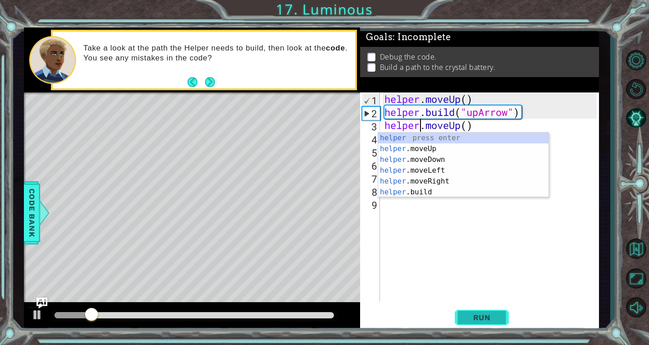
click at [485, 319] on span "Run" at bounding box center [482, 317] width 36 height 9
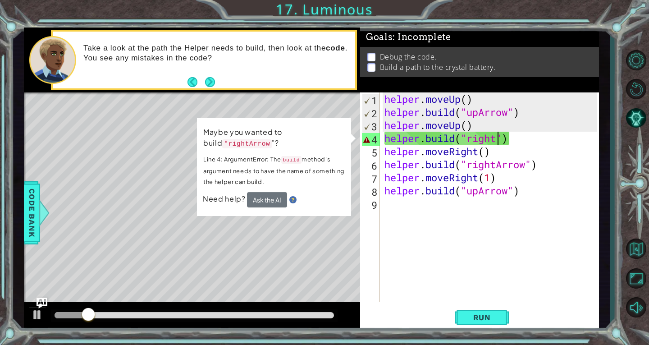
click at [499, 137] on div "helper . moveUp ( ) helper . build ( "upArrow" ) helper . moveUp ( ) helper . b…" at bounding box center [492, 209] width 219 height 235
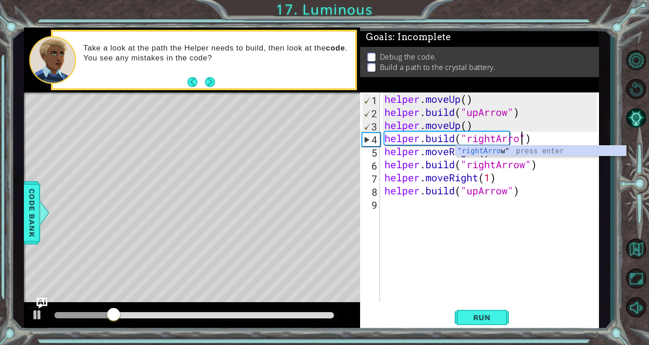
scroll to position [0, 7]
type textarea "[DOMAIN_NAME]("rightArrow")"
click at [471, 325] on button "Run" at bounding box center [482, 317] width 54 height 24
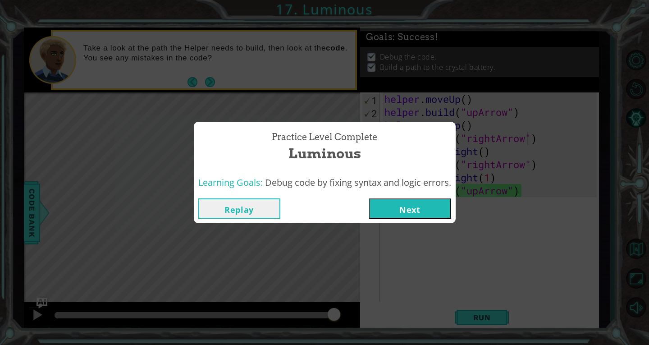
click at [423, 201] on button "Next" at bounding box center [410, 208] width 82 height 20
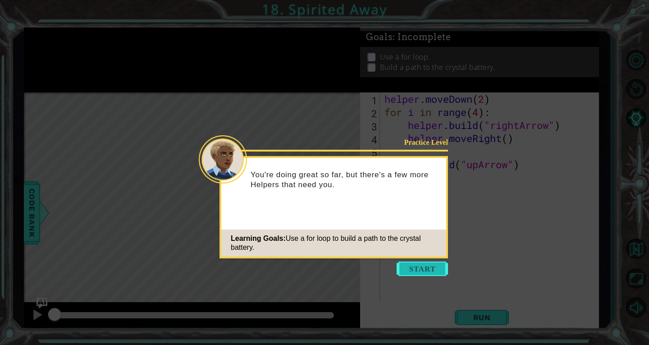
click at [428, 268] on button "Start" at bounding box center [422, 268] width 51 height 14
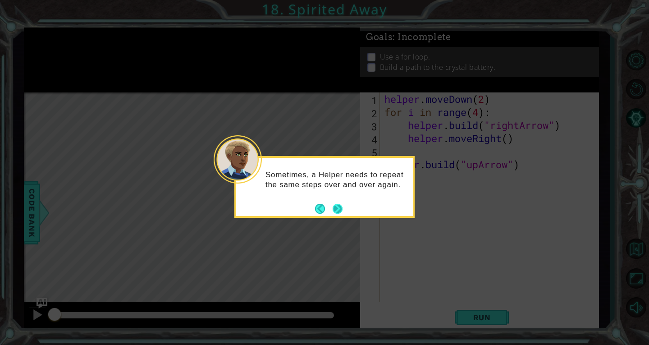
click at [342, 208] on button "Next" at bounding box center [338, 209] width 10 height 10
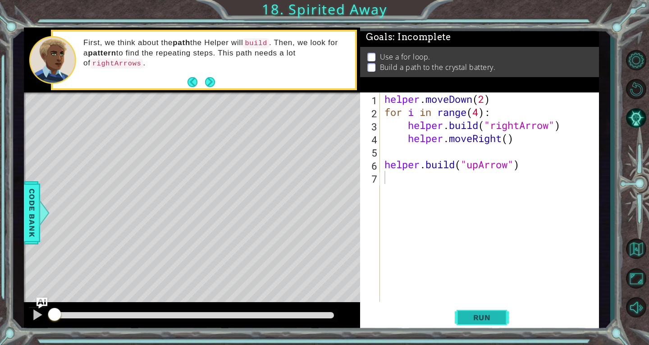
click at [476, 317] on span "Run" at bounding box center [482, 317] width 36 height 9
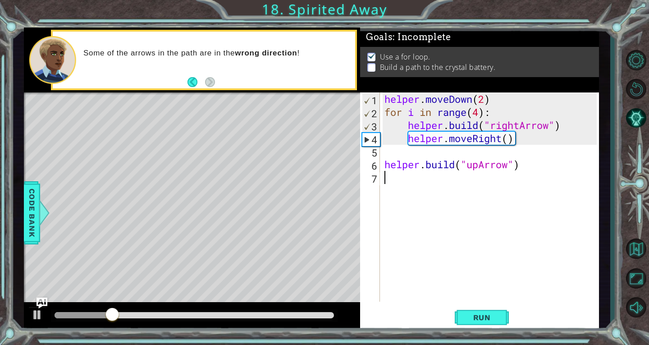
click at [412, 153] on div "helper . moveDown ( 2 ) for i in range ( 4 ) : helper . build ( "rightArrow" ) …" at bounding box center [492, 209] width 219 height 235
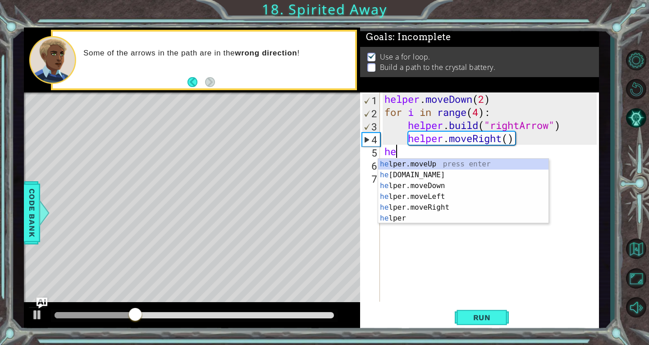
scroll to position [0, 0]
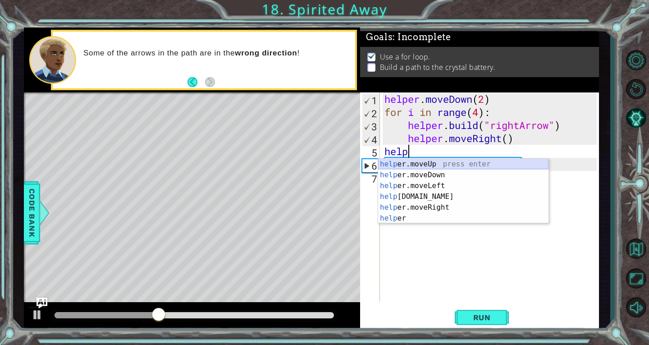
click at [439, 164] on div "help er.moveUp press enter help er.moveDown press enter help er.moveLeft press …" at bounding box center [463, 202] width 170 height 87
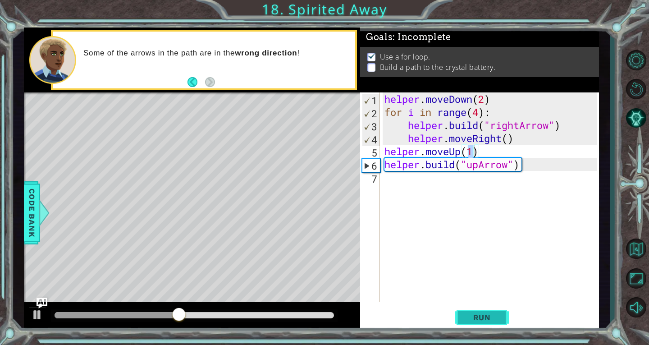
click at [489, 315] on span "Run" at bounding box center [482, 317] width 36 height 9
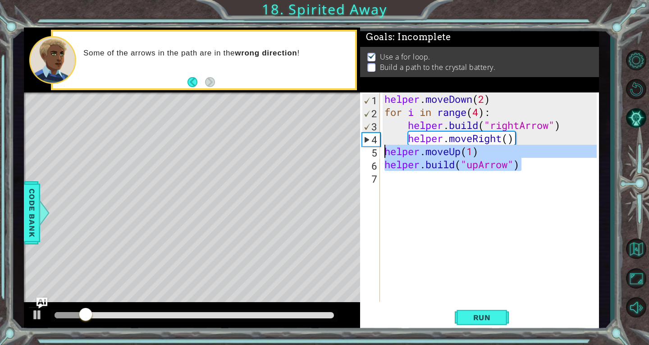
drag, startPoint x: 539, startPoint y: 163, endPoint x: 381, endPoint y: 151, distance: 158.1
click at [381, 151] on div "helper.moveUp(1) 1 2 3 4 5 6 7 helper . moveDown ( 2 ) for i in range ( 4 ) : h…" at bounding box center [478, 196] width 237 height 209
type textarea "helper.moveUp(1) [DOMAIN_NAME]("upArrow")"
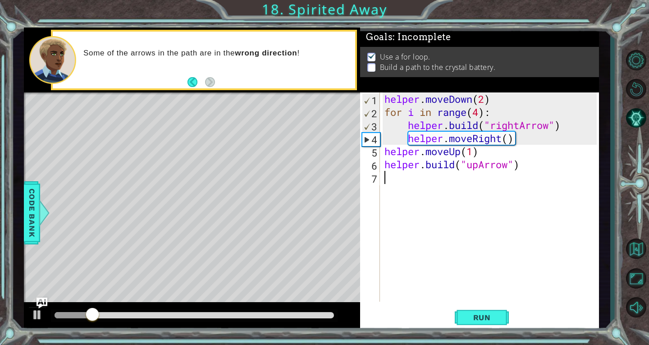
click at [414, 183] on div "helper . moveDown ( 2 ) for i in range ( 4 ) : helper . build ( "rightArrow" ) …" at bounding box center [492, 209] width 219 height 235
paste textarea "[DOMAIN_NAME]("upArrow")"
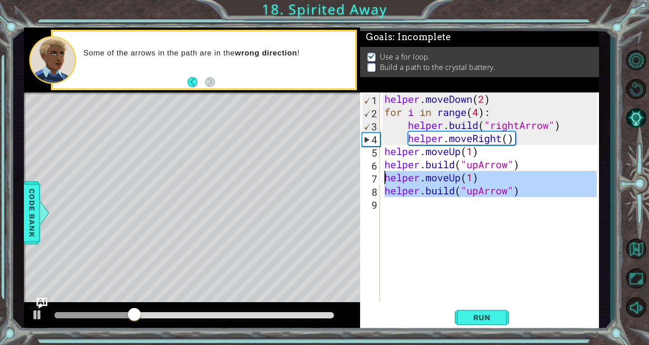
drag, startPoint x: 547, startPoint y: 201, endPoint x: 377, endPoint y: 175, distance: 171.8
click at [377, 175] on div "[DOMAIN_NAME]("upArrow") 1 2 3 4 5 6 7 8 9 helper . moveDown ( 2 ) for i in ran…" at bounding box center [478, 196] width 237 height 209
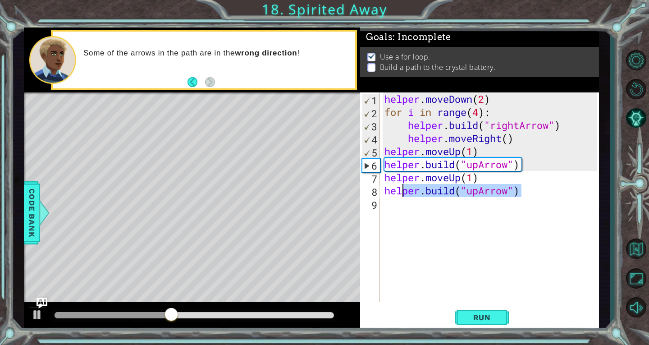
drag, startPoint x: 540, startPoint y: 193, endPoint x: 403, endPoint y: 191, distance: 137.5
click at [403, 191] on div "helper . moveDown ( 2 ) for i in range ( 4 ) : helper . build ( "rightArrow" ) …" at bounding box center [492, 209] width 219 height 235
click at [397, 182] on div "helper . moveDown ( 2 ) for i in range ( 4 ) : helper . build ( "rightArrow" ) …" at bounding box center [492, 209] width 219 height 235
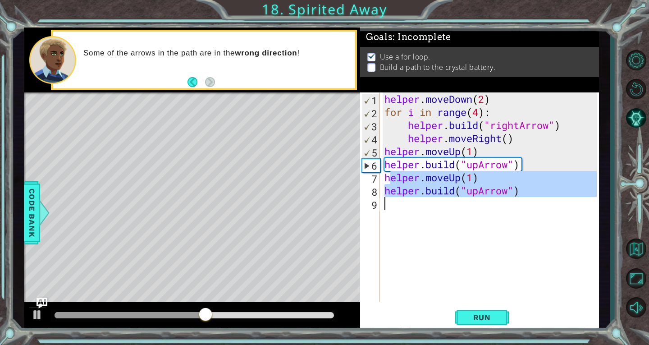
drag, startPoint x: 388, startPoint y: 178, endPoint x: 554, endPoint y: 210, distance: 169.3
click at [554, 210] on div "helper . moveDown ( 2 ) for i in range ( 4 ) : helper . build ( "rightArrow" ) …" at bounding box center [492, 209] width 219 height 235
click at [542, 196] on div "helper . moveDown ( 2 ) for i in range ( 4 ) : helper . build ( "rightArrow" ) …" at bounding box center [490, 196] width 214 height 209
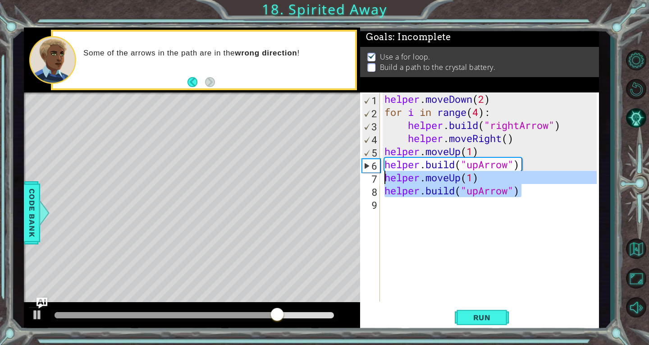
drag, startPoint x: 533, startPoint y: 190, endPoint x: 380, endPoint y: 178, distance: 152.8
click at [380, 178] on div "[DOMAIN_NAME]("upArrow") 1 2 3 4 5 6 7 8 9 helper . moveDown ( 2 ) for i in ran…" at bounding box center [478, 196] width 237 height 209
type textarea "\"
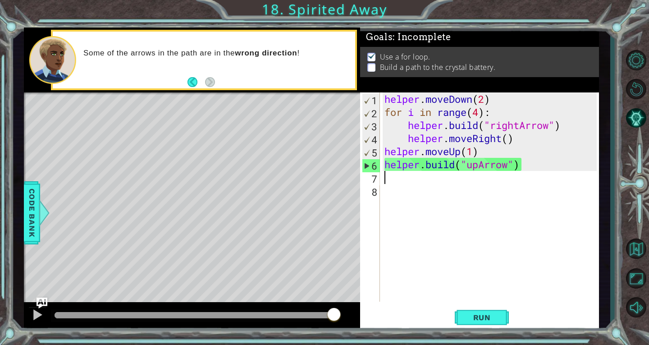
click at [527, 166] on div "helper . moveDown ( 2 ) for i in range ( 4 ) : helper . build ( "rightArrow" ) …" at bounding box center [492, 209] width 219 height 235
click at [483, 315] on span "Run" at bounding box center [482, 317] width 36 height 9
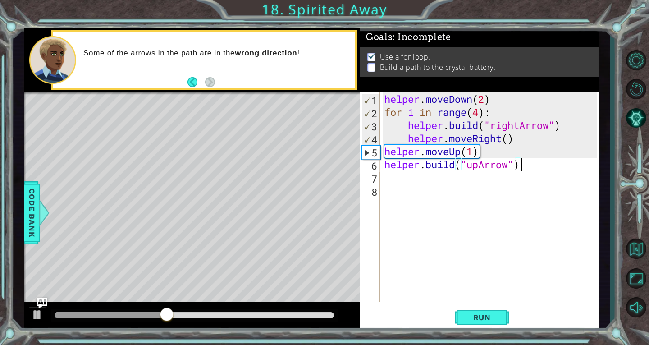
click at [522, 140] on div "helper . moveDown ( 2 ) for i in range ( 4 ) : helper . build ( "rightArrow" ) …" at bounding box center [492, 209] width 219 height 235
type textarea "helper.moveRight()"
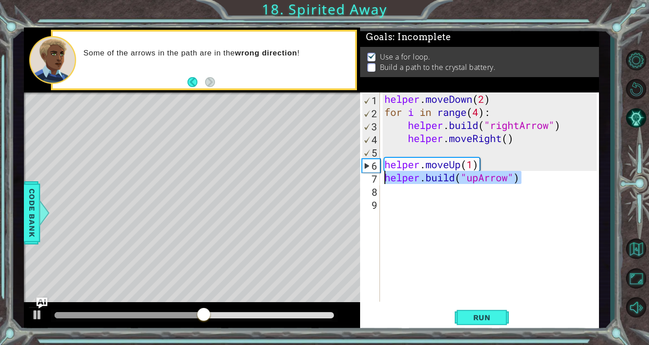
drag, startPoint x: 537, startPoint y: 178, endPoint x: 380, endPoint y: 178, distance: 157.3
click at [380, 178] on div "1 2 3 4 5 6 7 8 9 helper . moveDown ( 2 ) for i in range ( 4 ) : helper . build…" at bounding box center [478, 196] width 237 height 209
type textarea "[DOMAIN_NAME]("upArrow")"
click at [484, 155] on div "helper . moveDown ( 2 ) for i in range ( 4 ) : helper . build ( "rightArrow" ) …" at bounding box center [492, 209] width 219 height 235
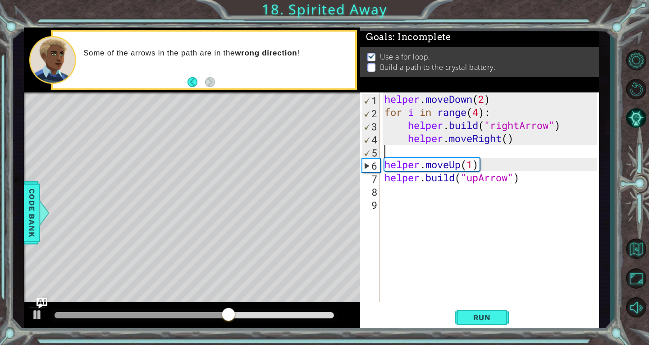
type textarea "helper.moveRight()"
paste textarea "[DOMAIN_NAME]("upArrow")"
type textarea "[DOMAIN_NAME]("upArrow")"
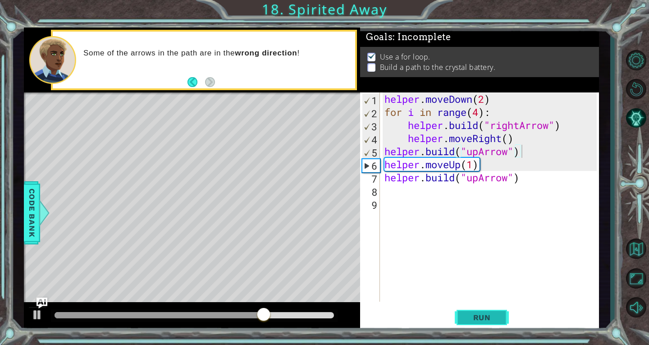
click at [470, 316] on span "Run" at bounding box center [482, 317] width 36 height 9
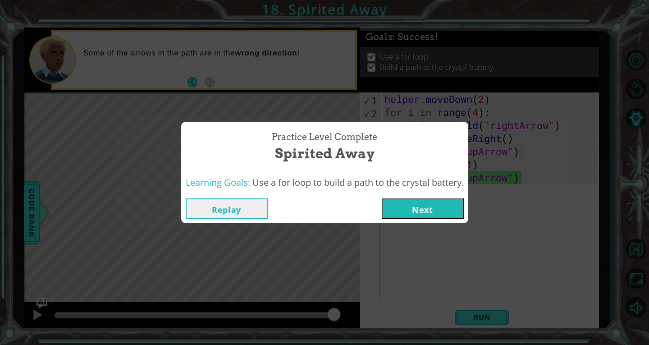
click at [447, 203] on button "Next" at bounding box center [423, 208] width 82 height 20
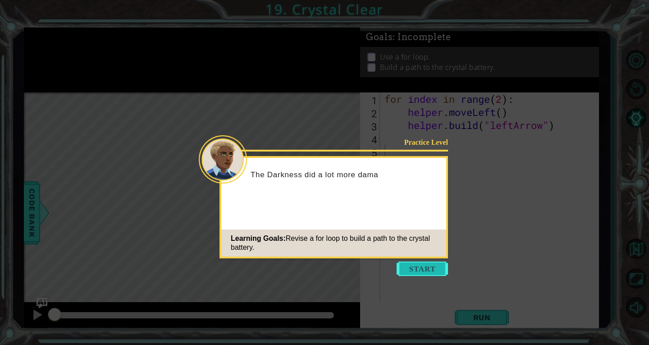
click at [434, 266] on button "Start" at bounding box center [422, 268] width 51 height 14
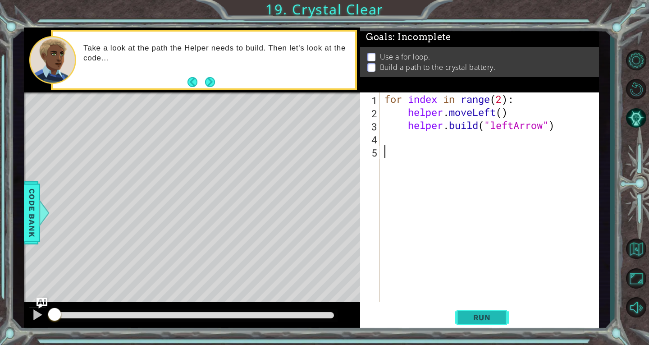
click at [483, 308] on button "Run" at bounding box center [482, 317] width 54 height 24
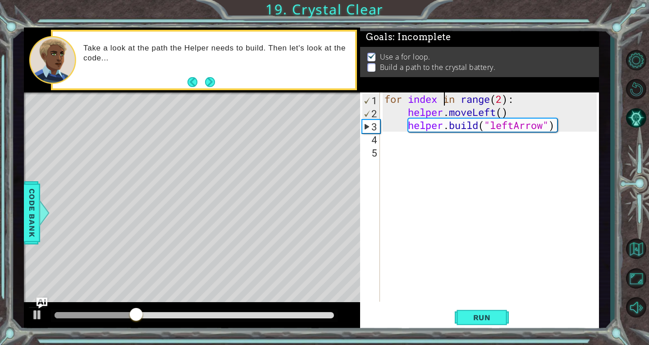
click at [444, 97] on div "for index in range ( 2 ) : helper . moveLeft ( ) helper . build ( "leftArrow" )" at bounding box center [492, 209] width 219 height 235
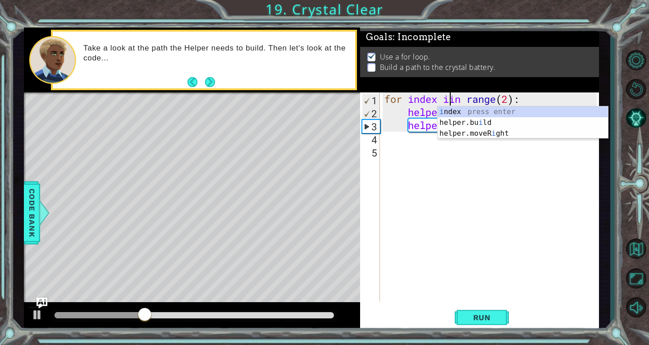
scroll to position [0, 3]
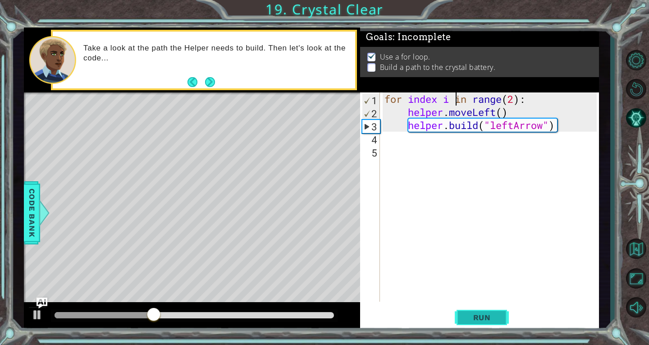
click at [473, 317] on span "Run" at bounding box center [482, 317] width 36 height 9
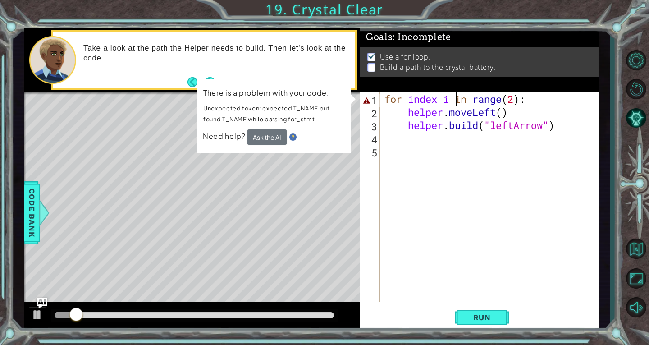
click at [451, 102] on div "for index i in range ( 2 ) : helper . moveLeft ( ) helper . build ( "leftArrow"…" at bounding box center [492, 209] width 219 height 235
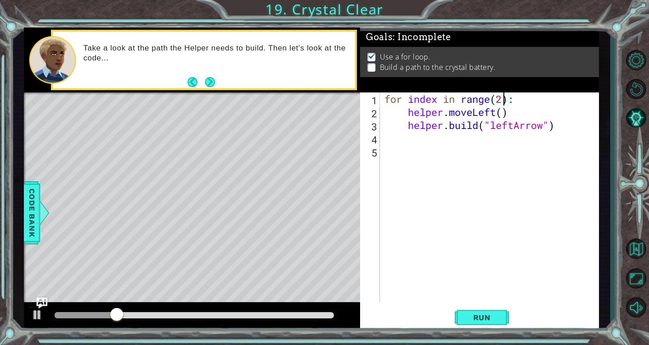
click at [505, 98] on div "for index in range ( 2 ) : helper . moveLeft ( ) helper . build ( "leftArrow" )" at bounding box center [492, 209] width 219 height 235
type textarea "for index in range(4):"
click at [472, 315] on span "Run" at bounding box center [482, 317] width 36 height 9
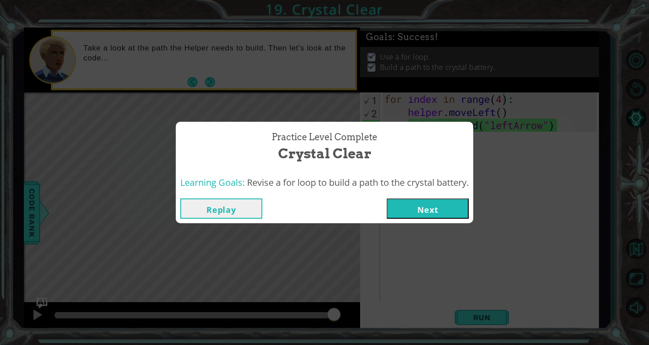
click at [438, 204] on button "Next" at bounding box center [428, 208] width 82 height 20
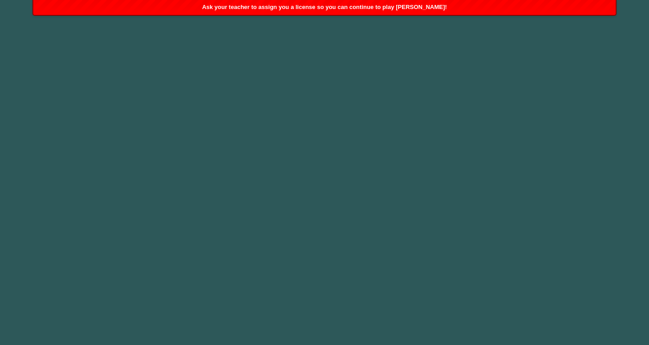
click at [302, 63] on body "1 hero.move U p press enter ההההההההההההההההההההההההההההההההההההההההההההההההההה…" at bounding box center [324, 172] width 649 height 345
click at [120, 40] on body "1 hero.move U p press enter ההההההההההההההההההההההההההההההההההההההההההההההההההה…" at bounding box center [324, 172] width 649 height 345
click at [329, 150] on body "1 hero.move U p press enter ההההההההההההההההההההההההההההההההההההההההההההההההההה…" at bounding box center [324, 172] width 649 height 345
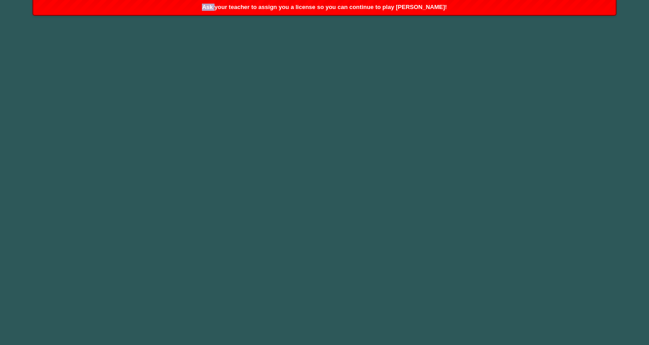
click at [329, 150] on body "1 hero.move U p press enter ההההההההההההההההההההההההההההההההההההההההההההההההההה…" at bounding box center [324, 172] width 649 height 345
click at [301, 138] on body "1 hero.move U p press enter ההההההההההההההההההההההההההההההההההההההההההההההההההה…" at bounding box center [324, 172] width 649 height 345
click at [293, 161] on body "1 hero.move U p press enter ההההההההההההההההההההההההההההההההההההההההההההההההההה…" at bounding box center [324, 172] width 649 height 345
